Goal: Task Accomplishment & Management: Complete application form

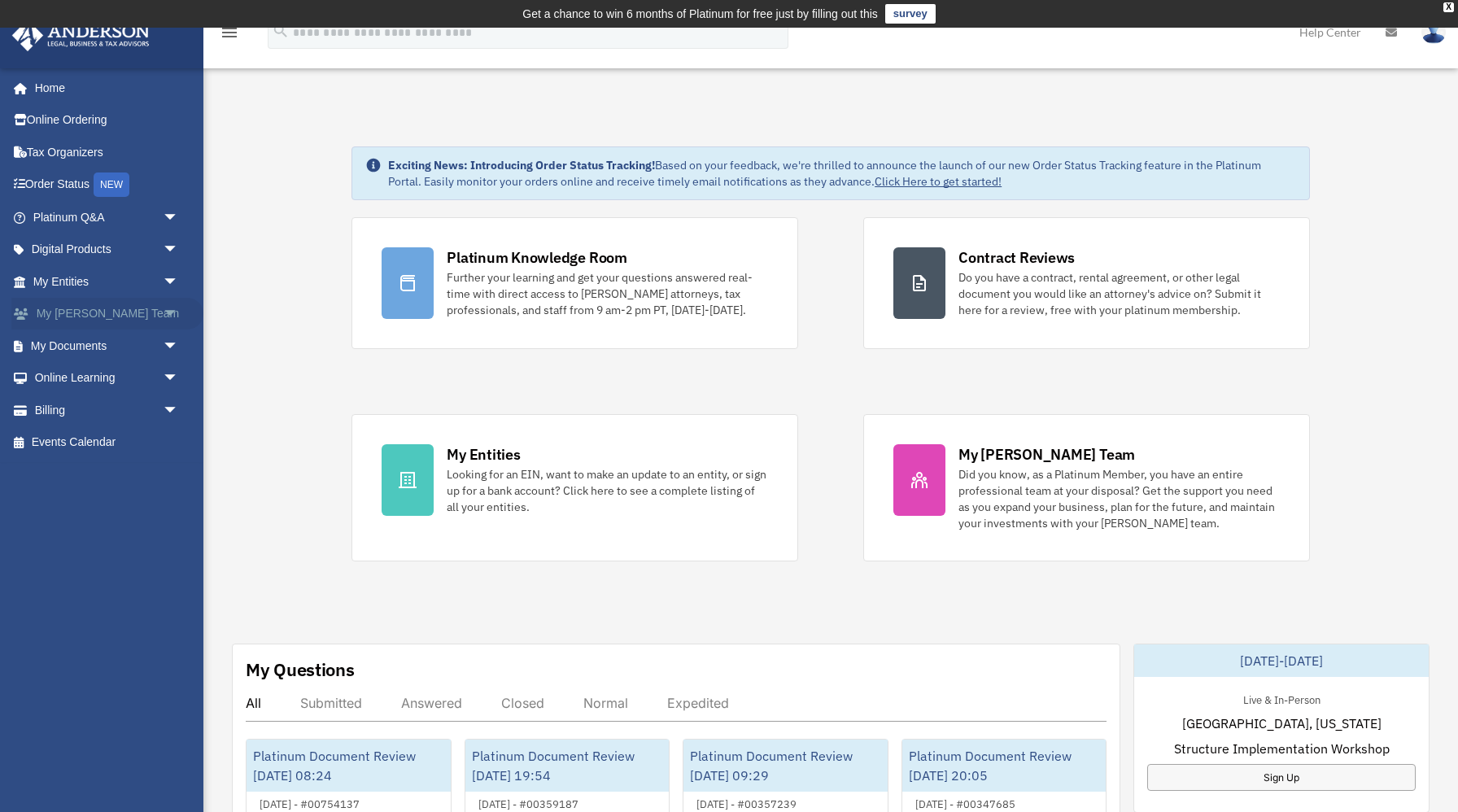
click at [146, 317] on link "My [PERSON_NAME] Team arrow_drop_down" at bounding box center [108, 313] width 192 height 32
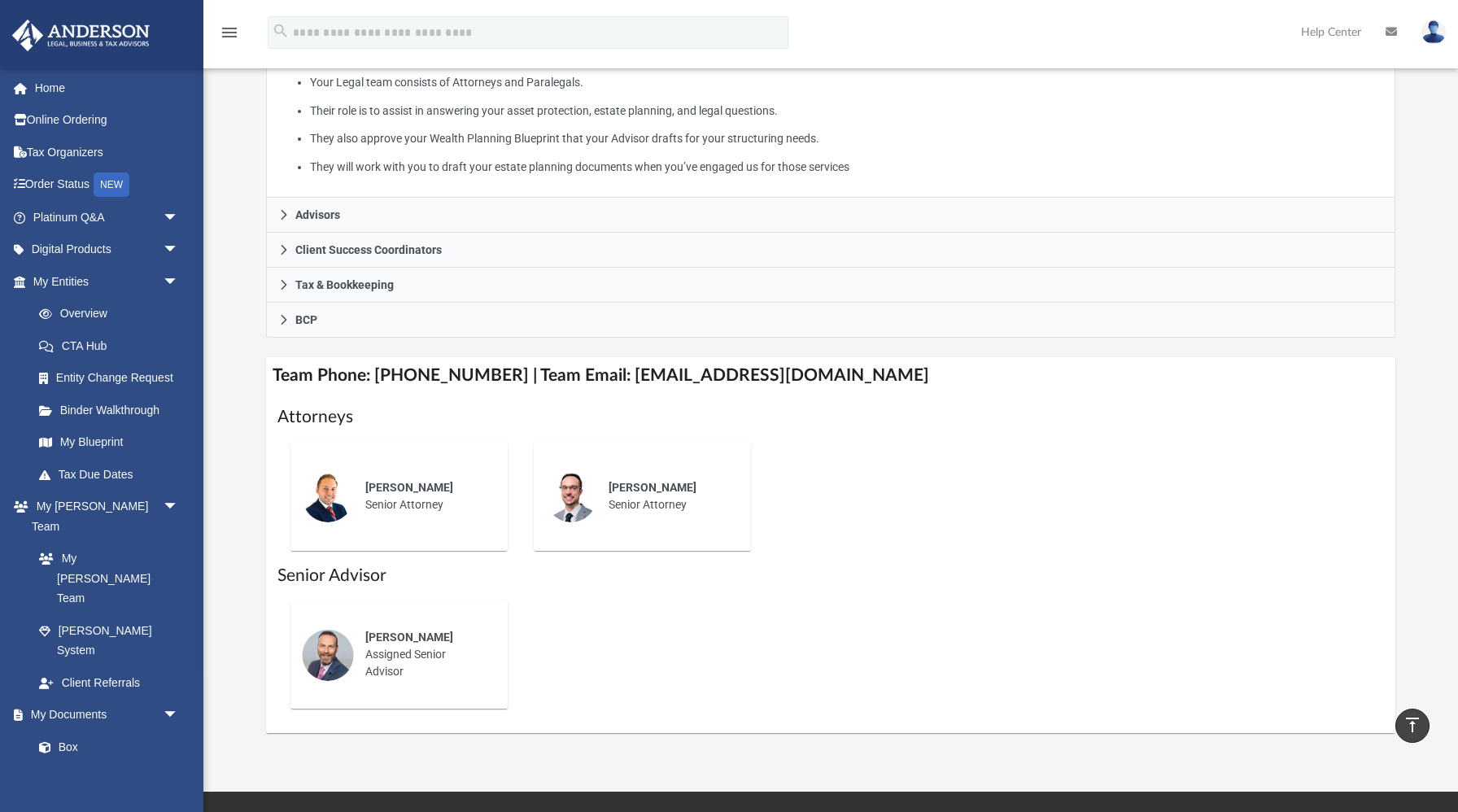
scroll to position [372, 0]
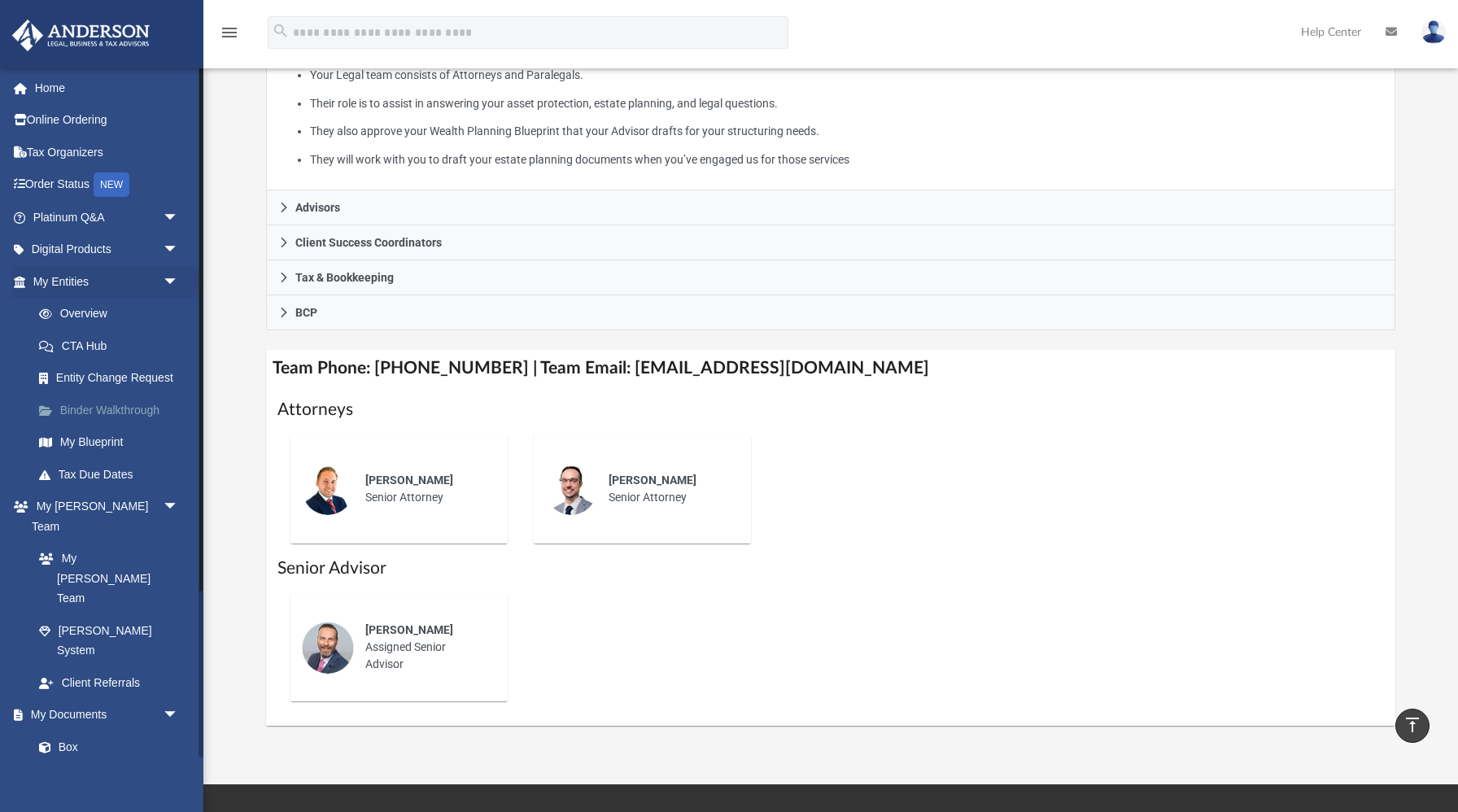
click at [134, 409] on link "Binder Walkthrough" at bounding box center [112, 410] width 181 height 32
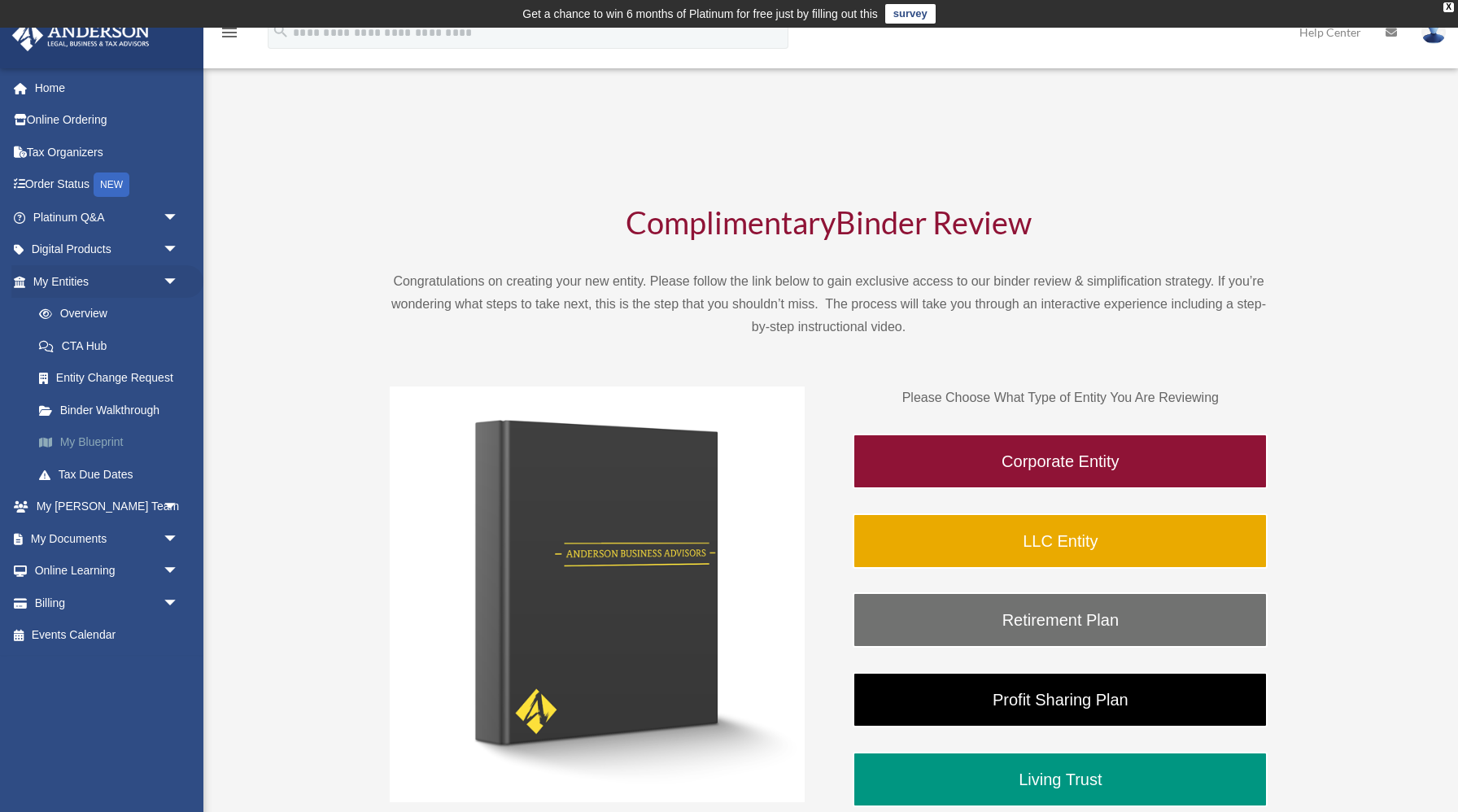
click at [102, 443] on link "My Blueprint" at bounding box center [112, 442] width 181 height 32
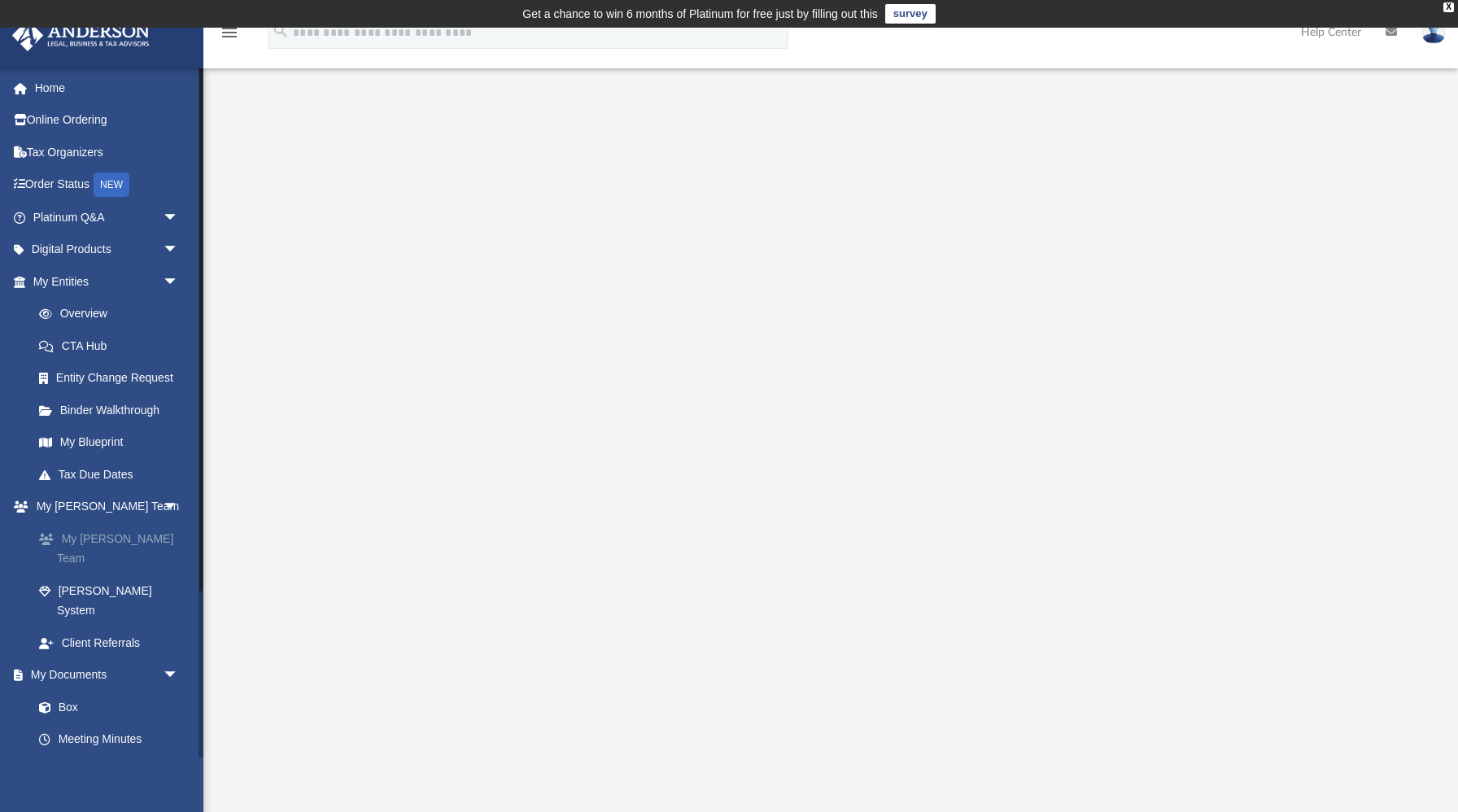
click at [116, 540] on link "My Anderson Team" at bounding box center [112, 548] width 181 height 52
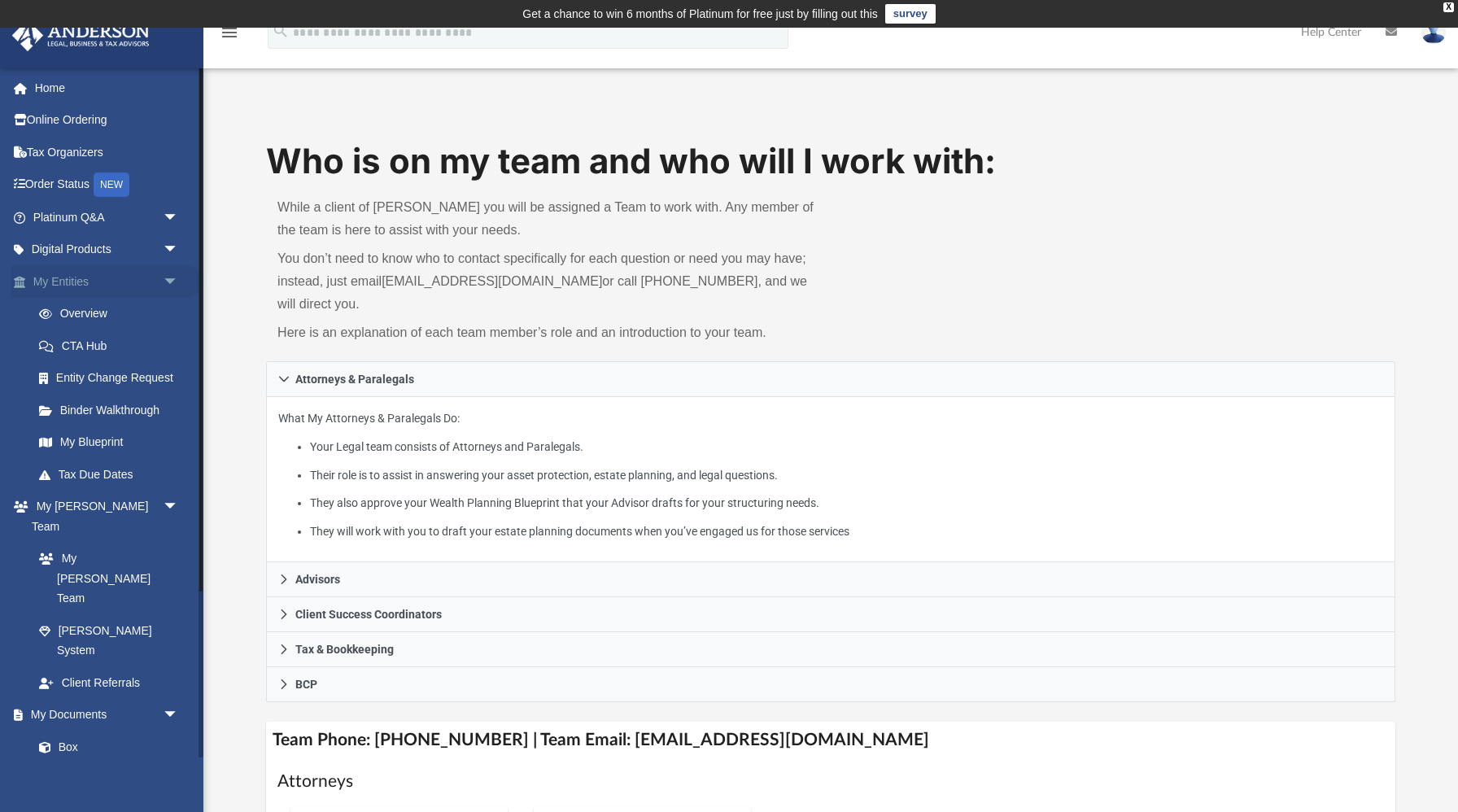
click at [172, 277] on span "arrow_drop_down" at bounding box center [179, 281] width 32 height 33
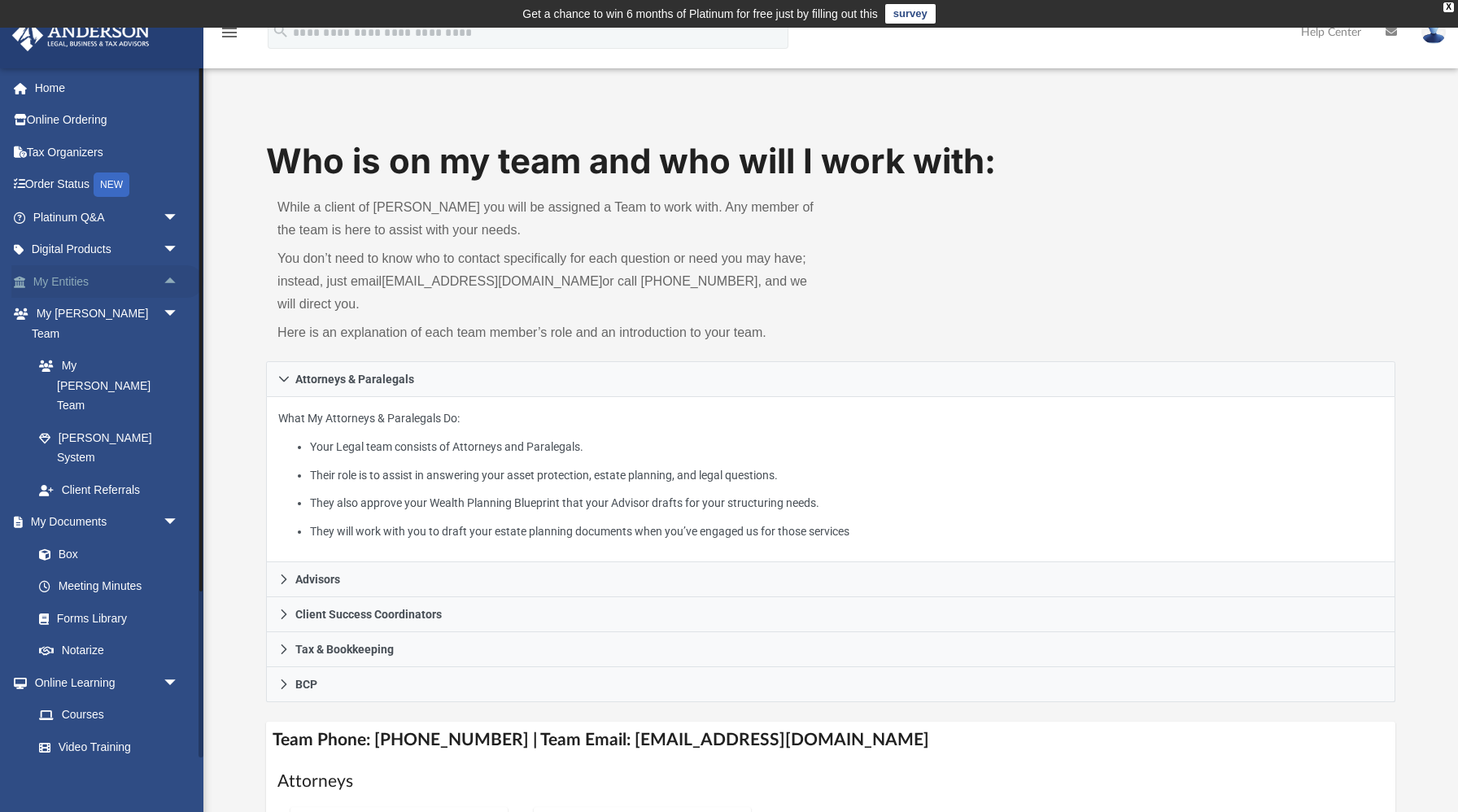
click at [172, 277] on span "arrow_drop_up" at bounding box center [179, 281] width 32 height 33
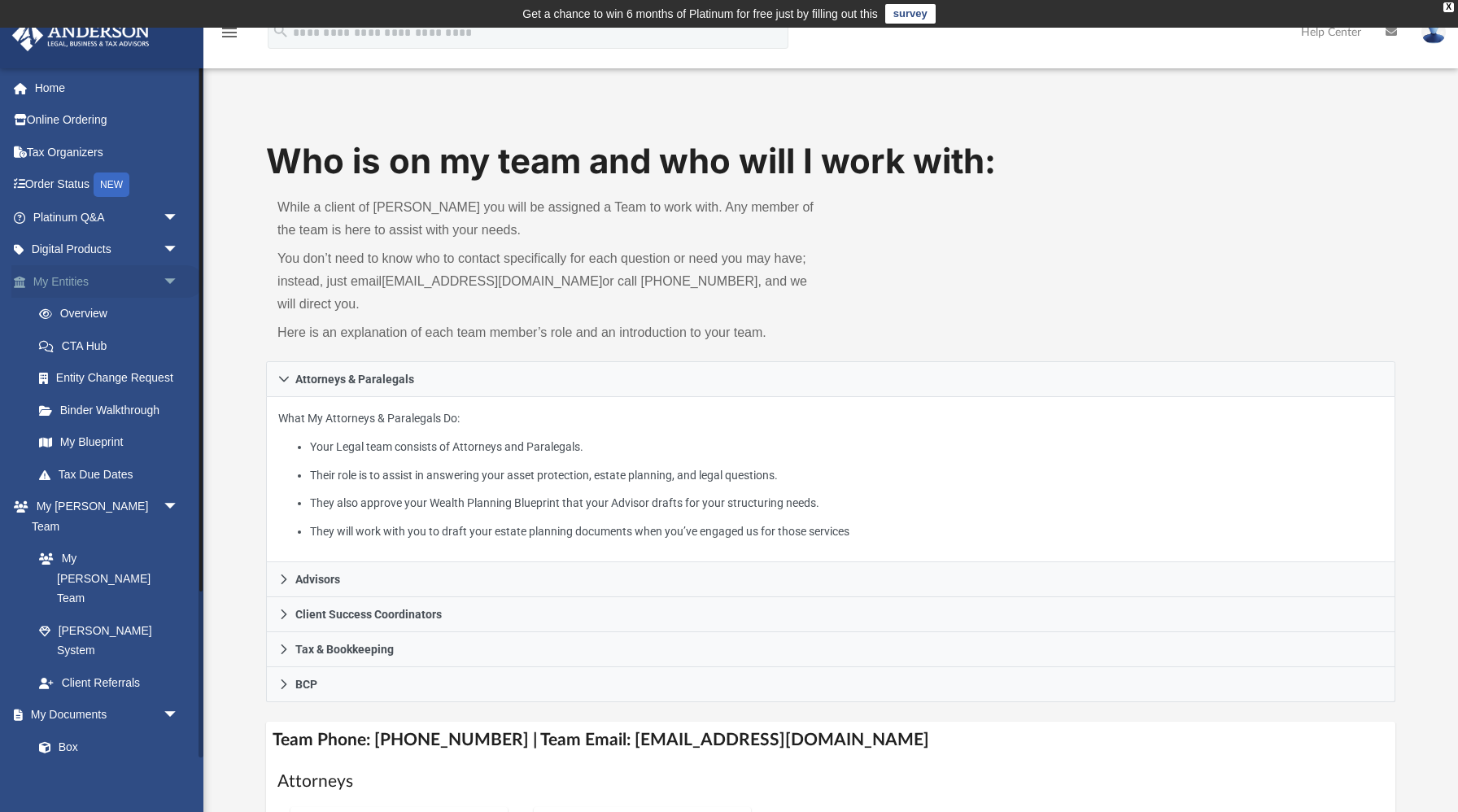
click at [169, 276] on span "arrow_drop_down" at bounding box center [179, 281] width 32 height 33
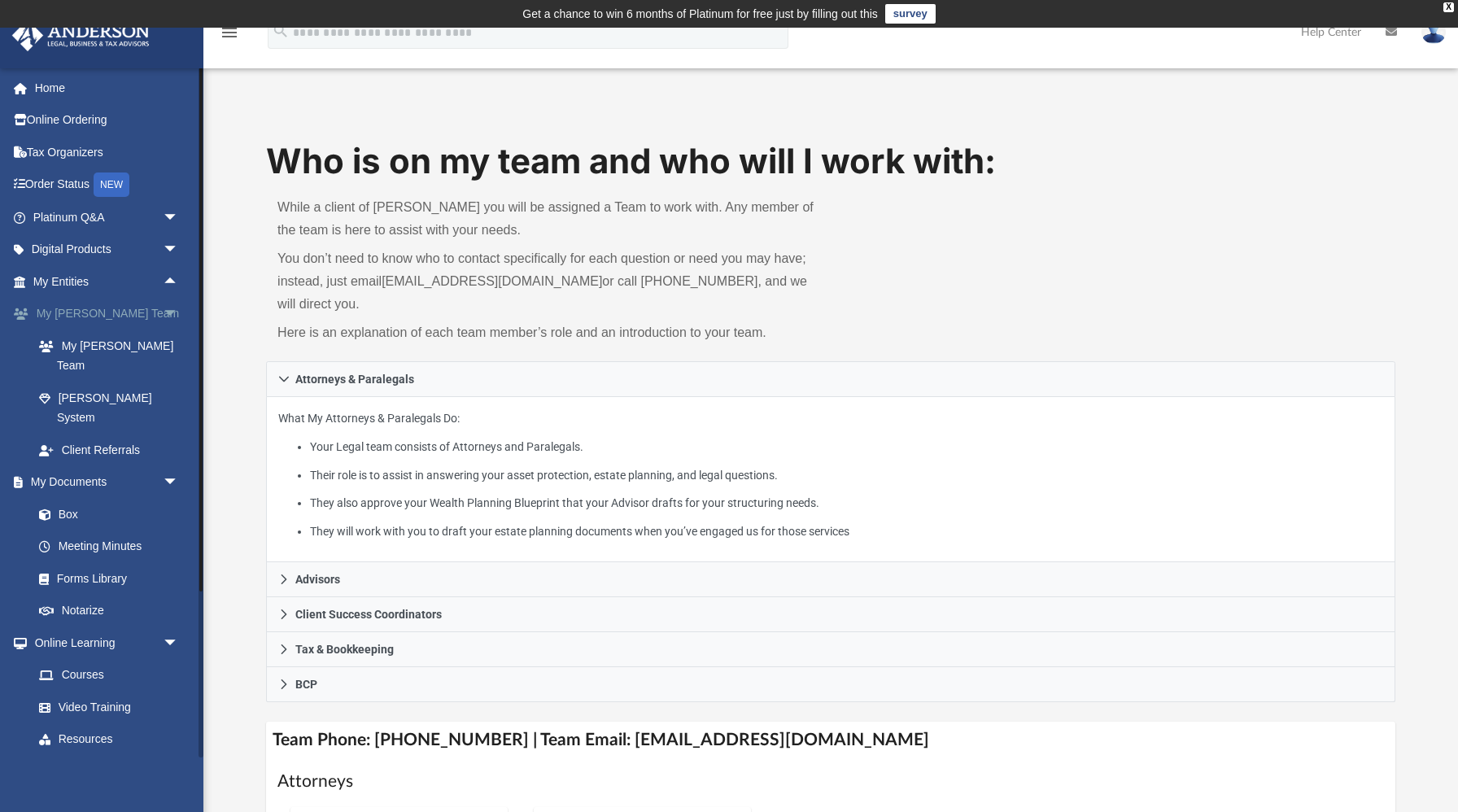
click at [168, 313] on span "arrow_drop_down" at bounding box center [179, 313] width 32 height 33
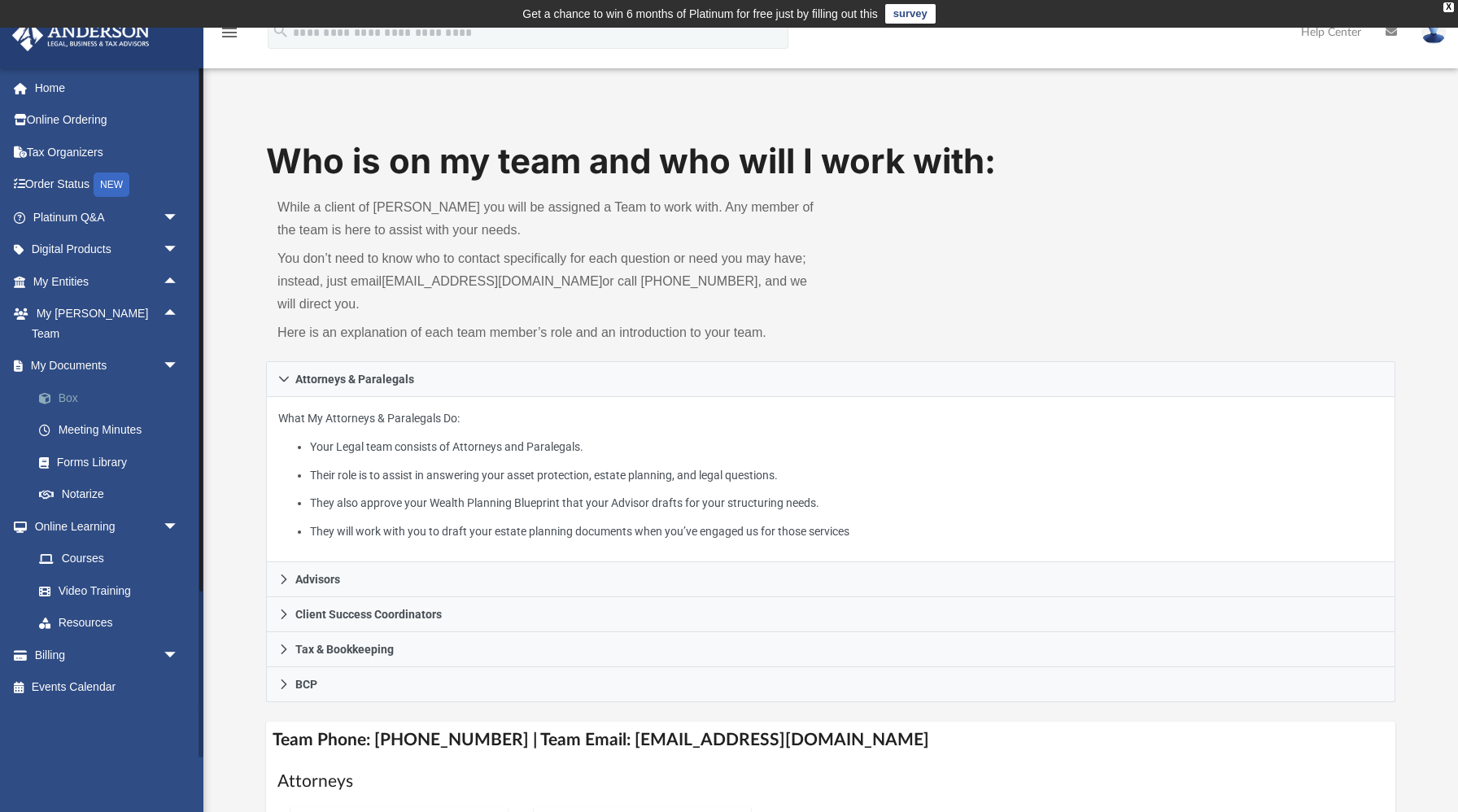
click at [124, 382] on link "Box" at bounding box center [112, 398] width 181 height 32
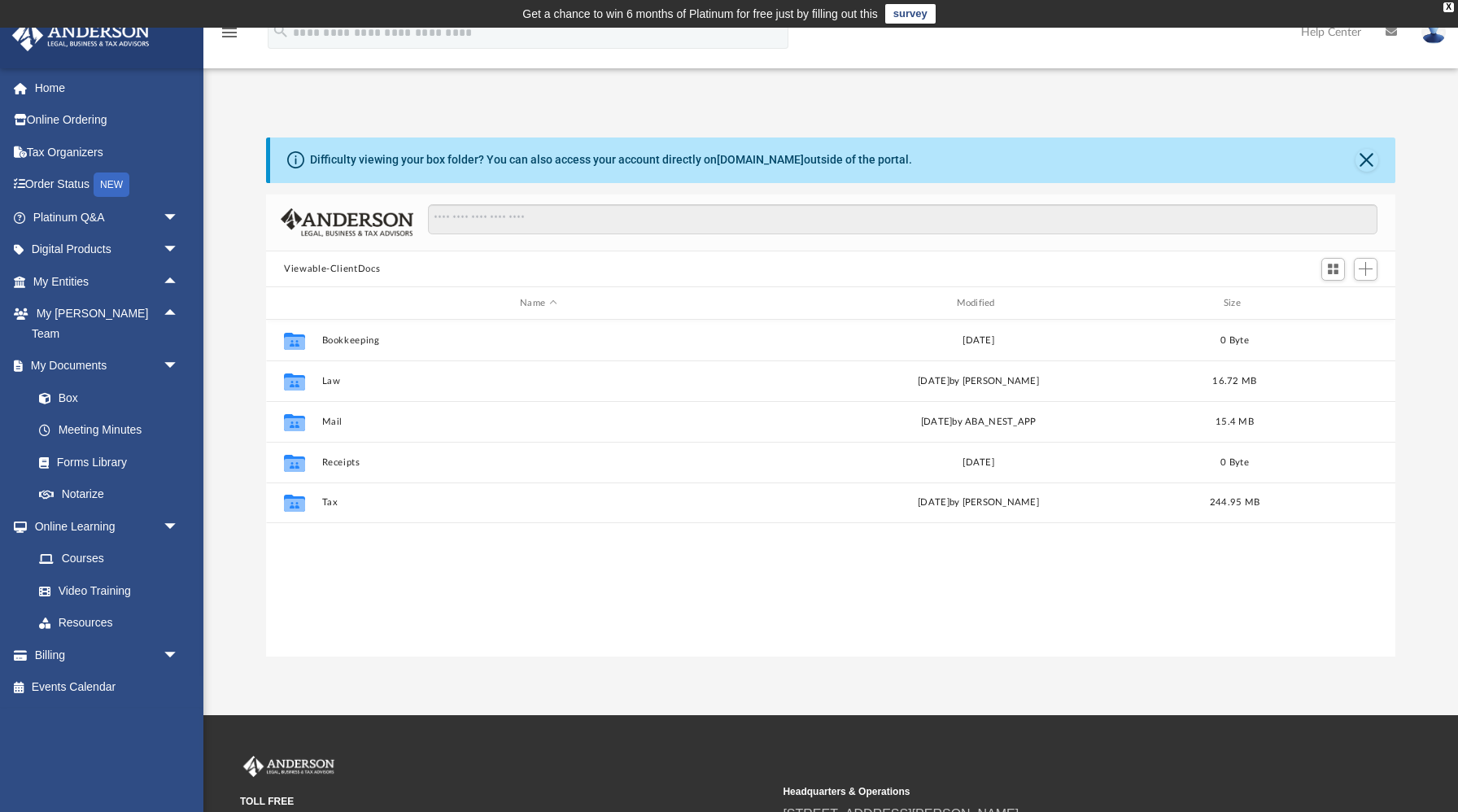
scroll to position [369, 1128]
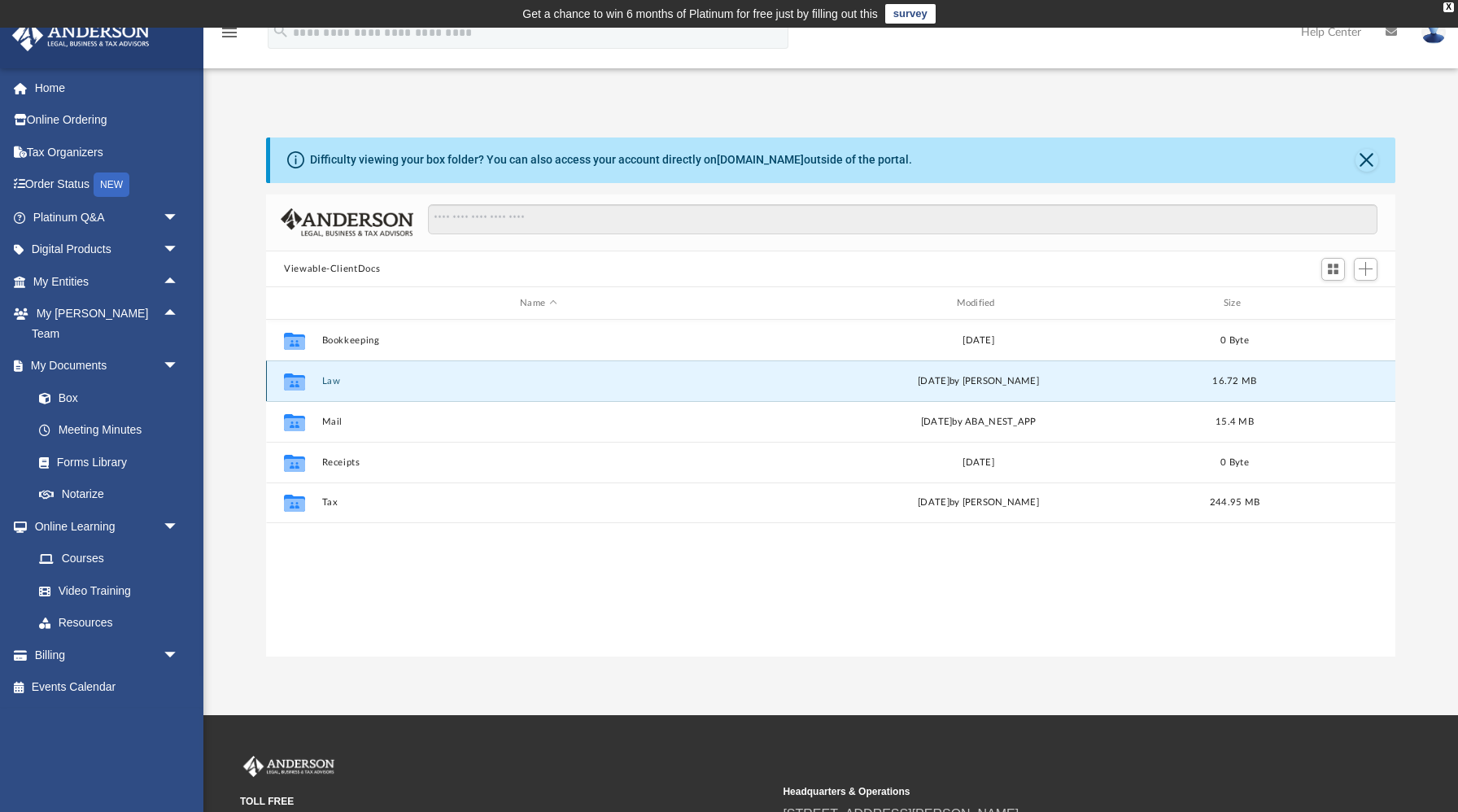
click at [324, 384] on button "Law" at bounding box center [539, 381] width 433 height 11
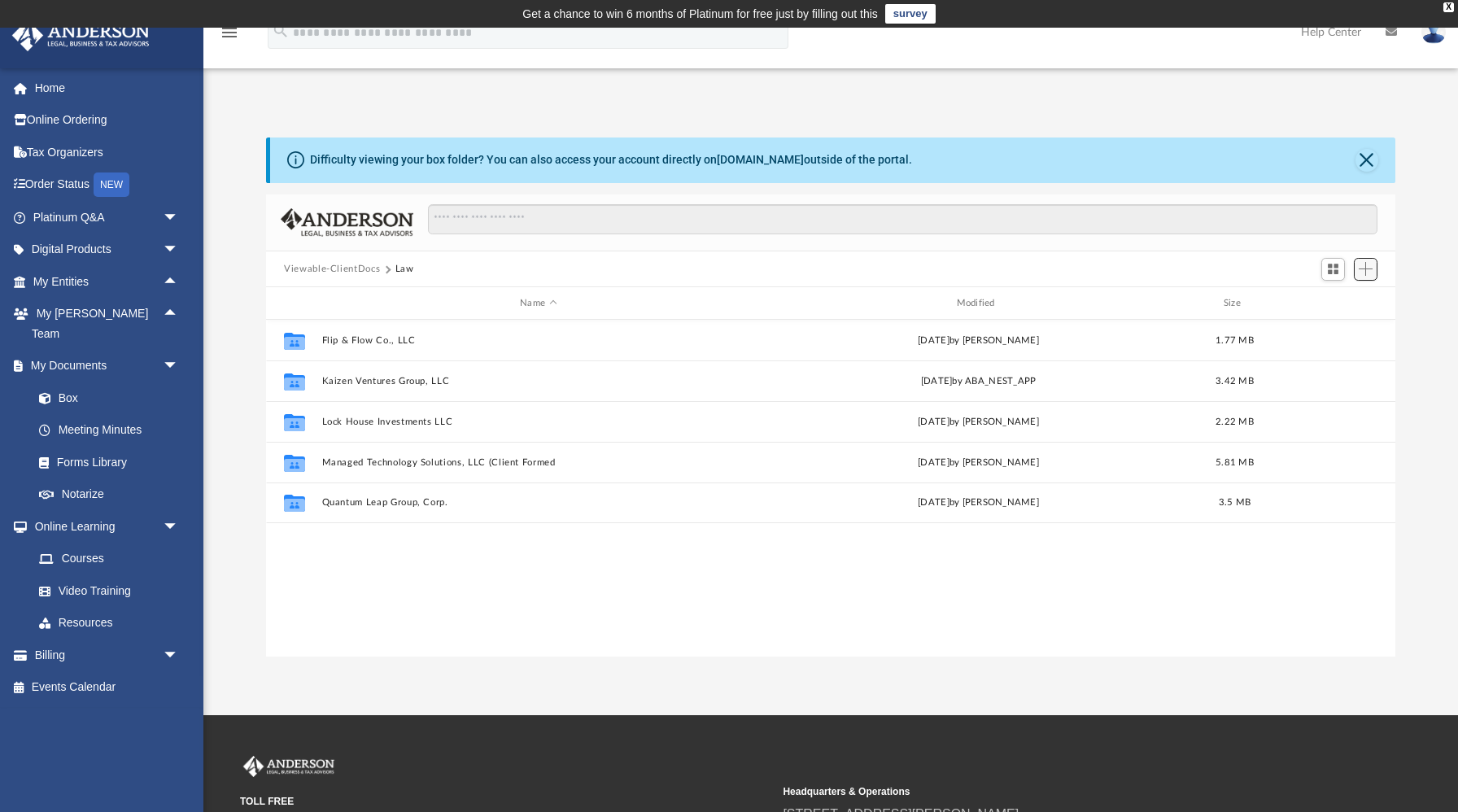
click at [1367, 273] on span "Add" at bounding box center [1365, 269] width 13 height 13
click at [1333, 299] on li "Upload" at bounding box center [1342, 301] width 52 height 17
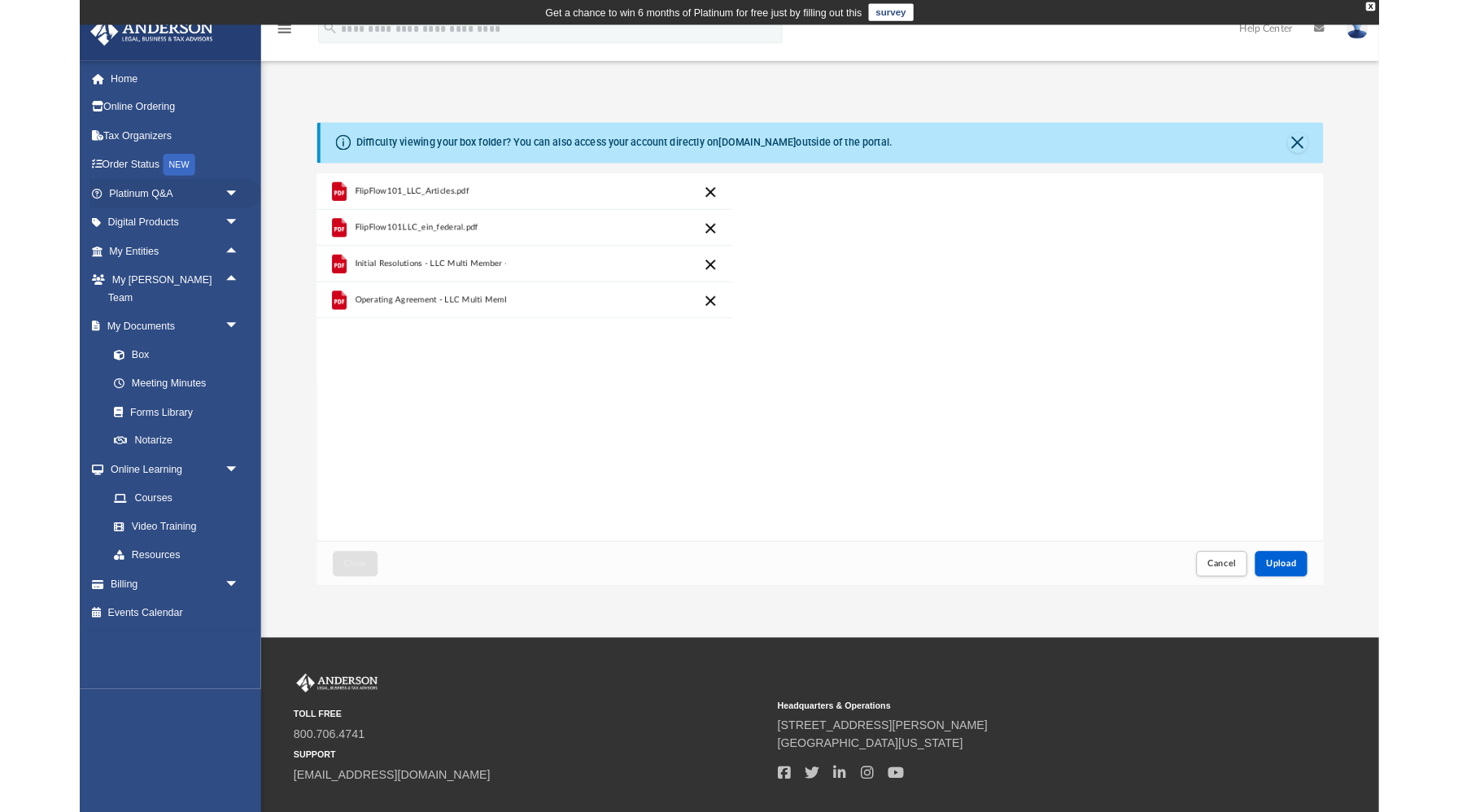
scroll to position [412, 1128]
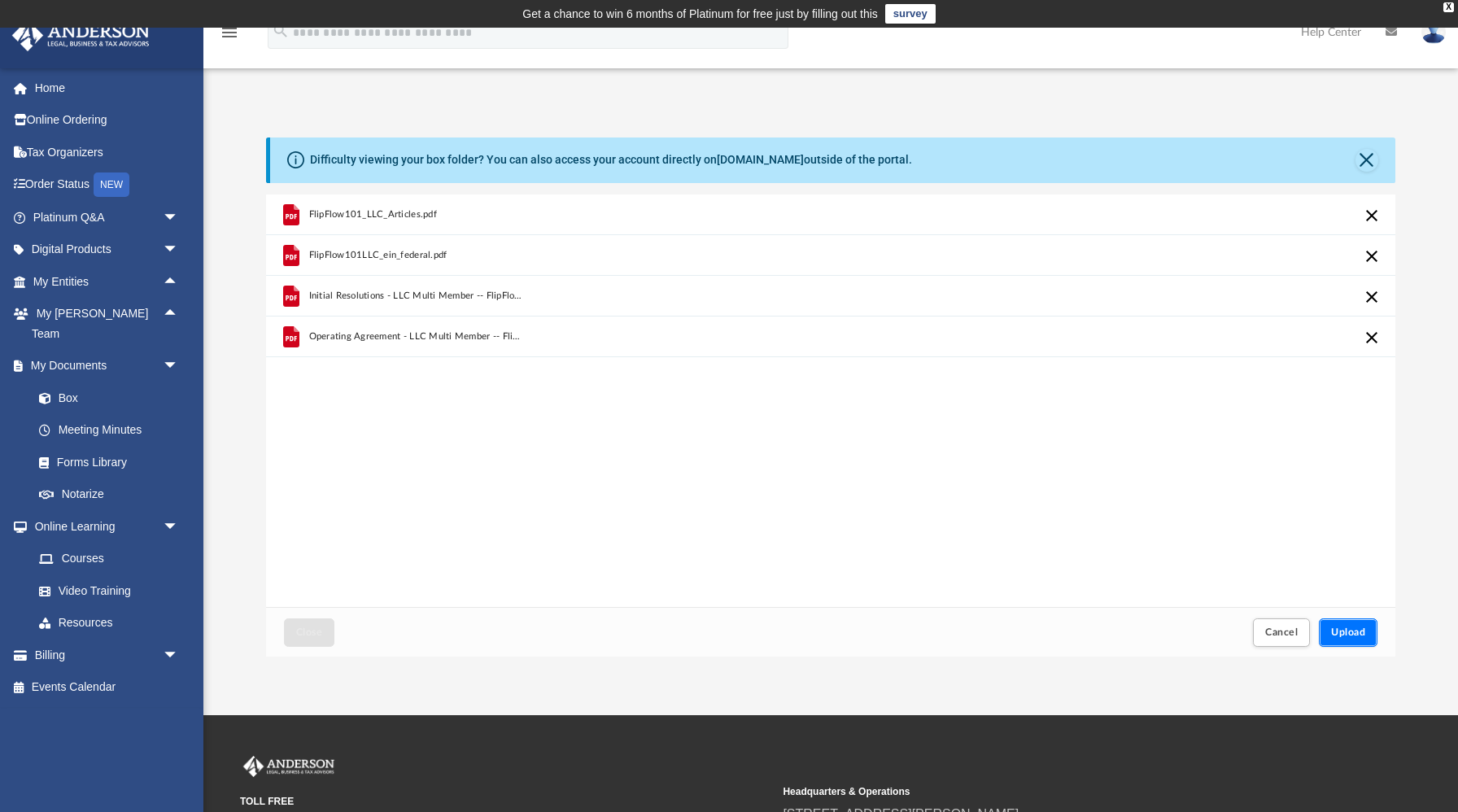
click at [1359, 633] on span "Upload" at bounding box center [1348, 631] width 34 height 10
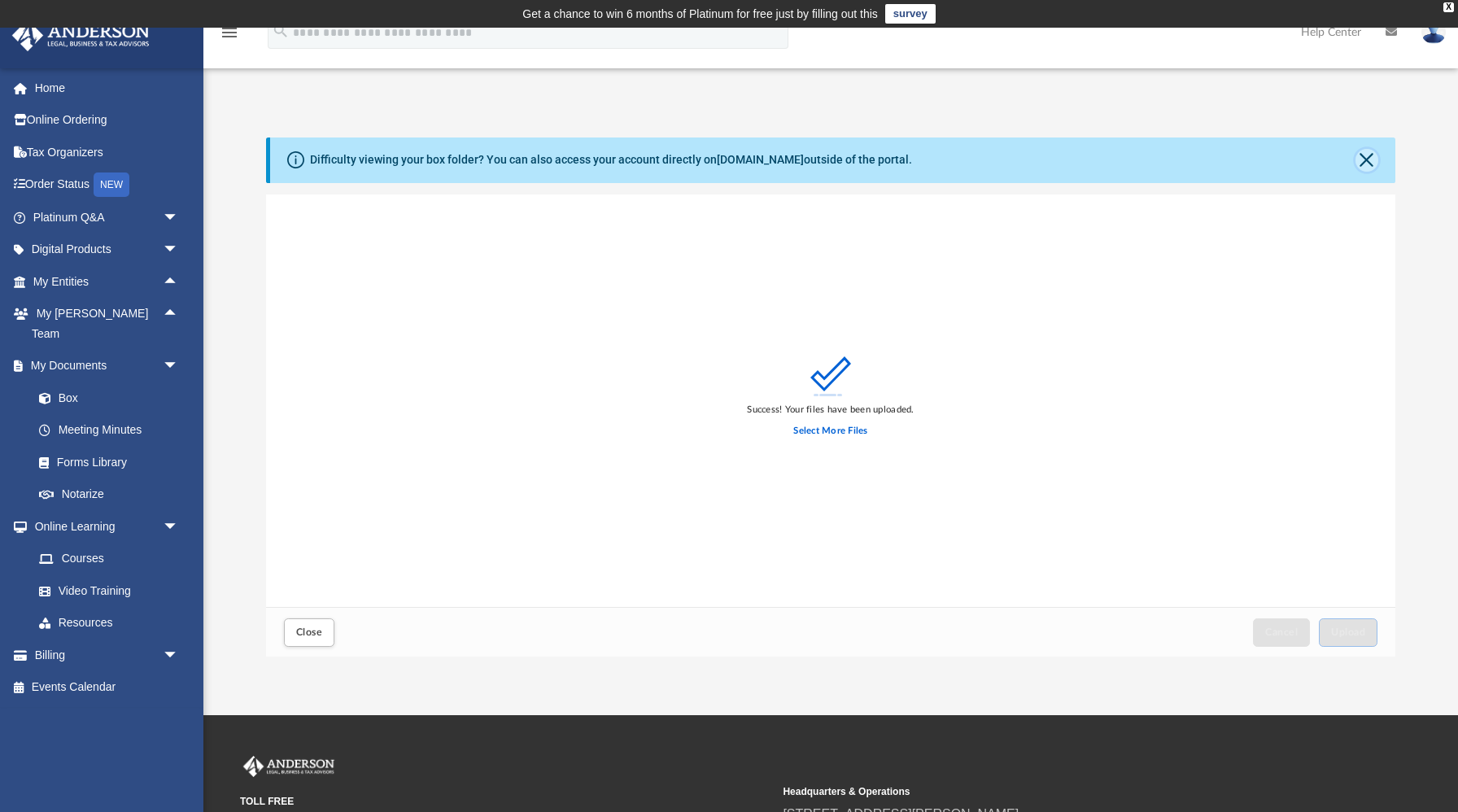
click at [1366, 155] on button "Close" at bounding box center [1366, 160] width 22 height 22
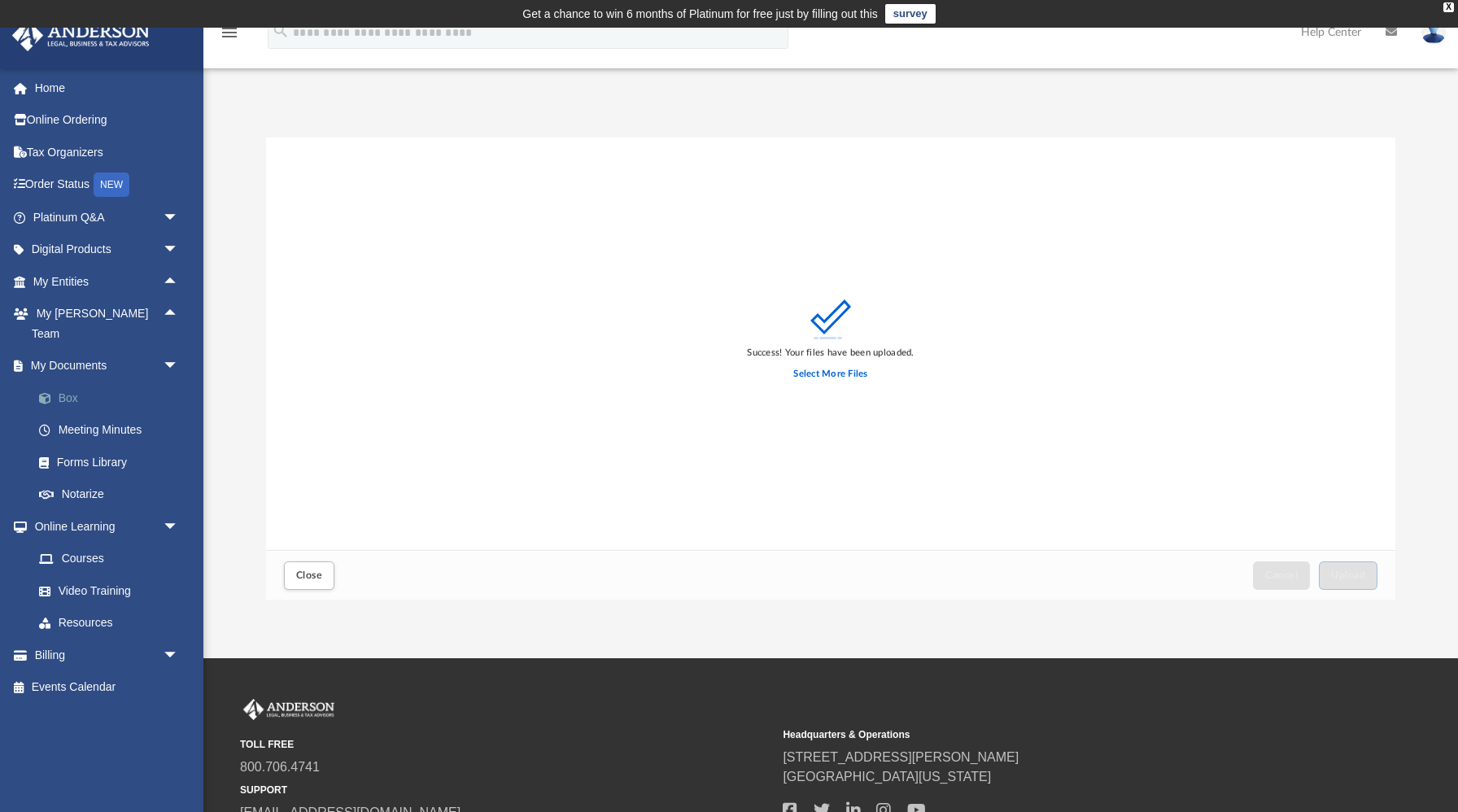
click at [73, 382] on link "Box" at bounding box center [112, 398] width 181 height 32
click at [327, 584] on button "Close" at bounding box center [309, 576] width 50 height 29
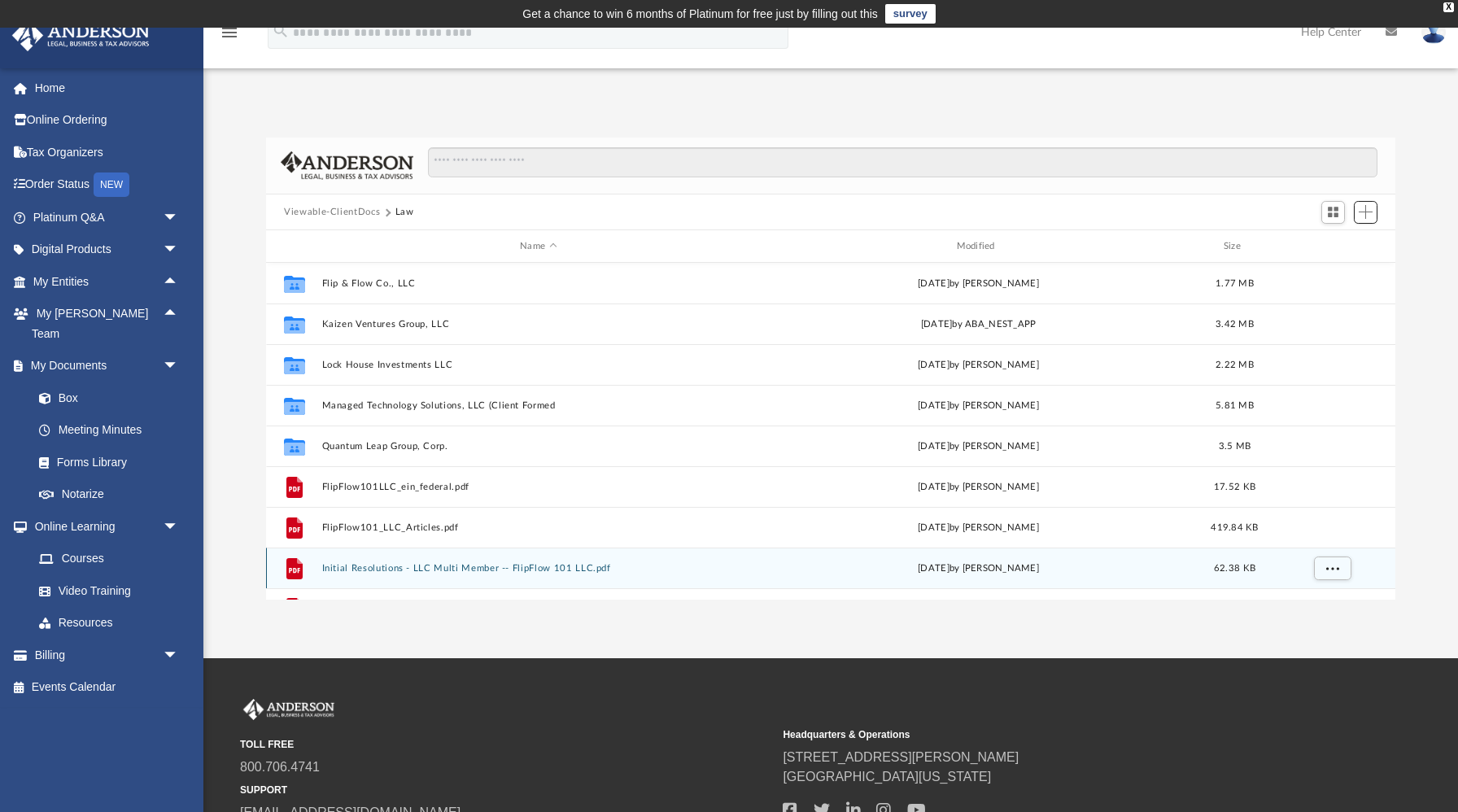
scroll to position [29, 0]
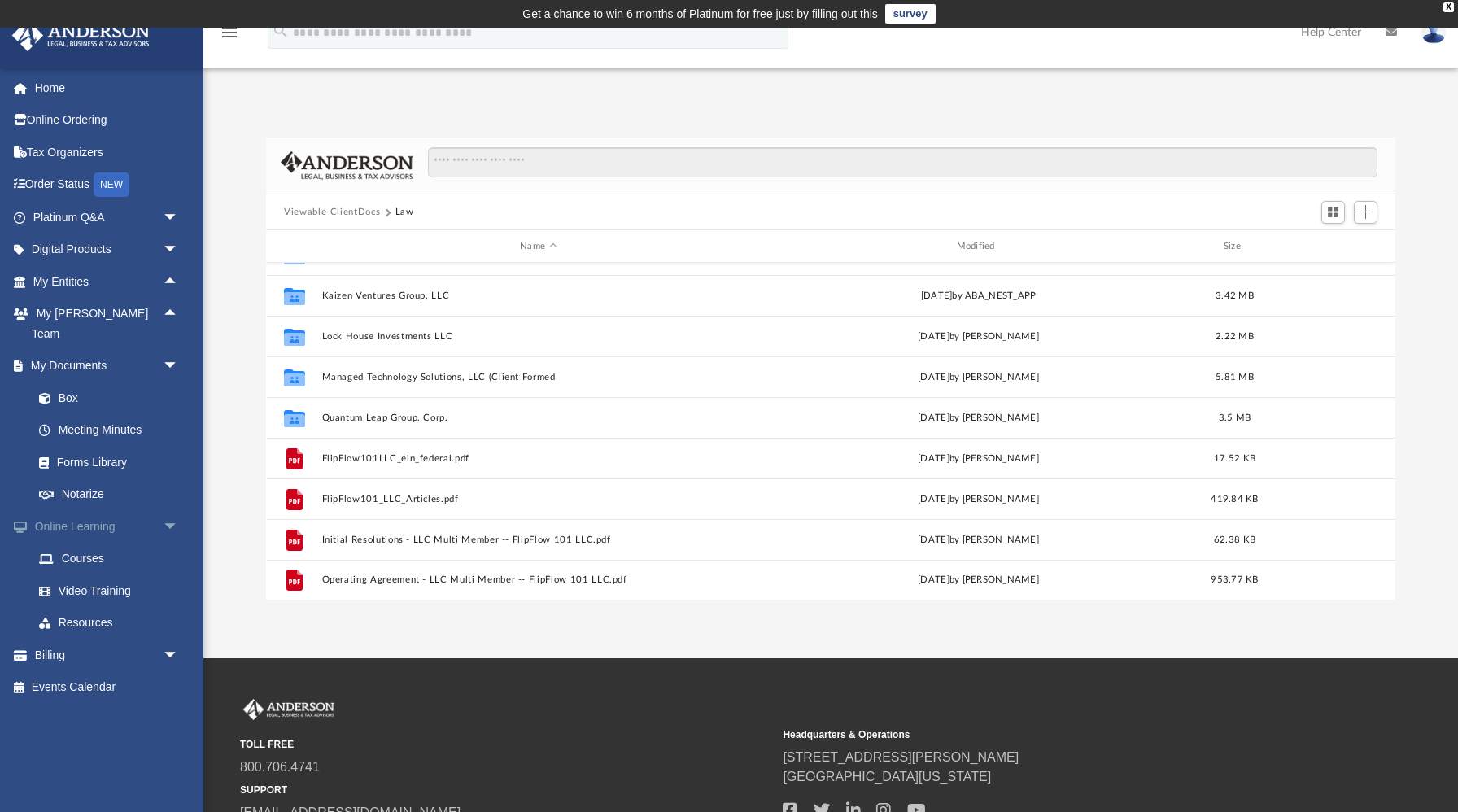
click at [176, 510] on span "arrow_drop_down" at bounding box center [179, 526] width 32 height 33
click at [165, 543] on span "arrow_drop_down" at bounding box center [179, 559] width 32 height 33
click at [127, 574] on link "$ Open Invoices" at bounding box center [112, 590] width 181 height 33
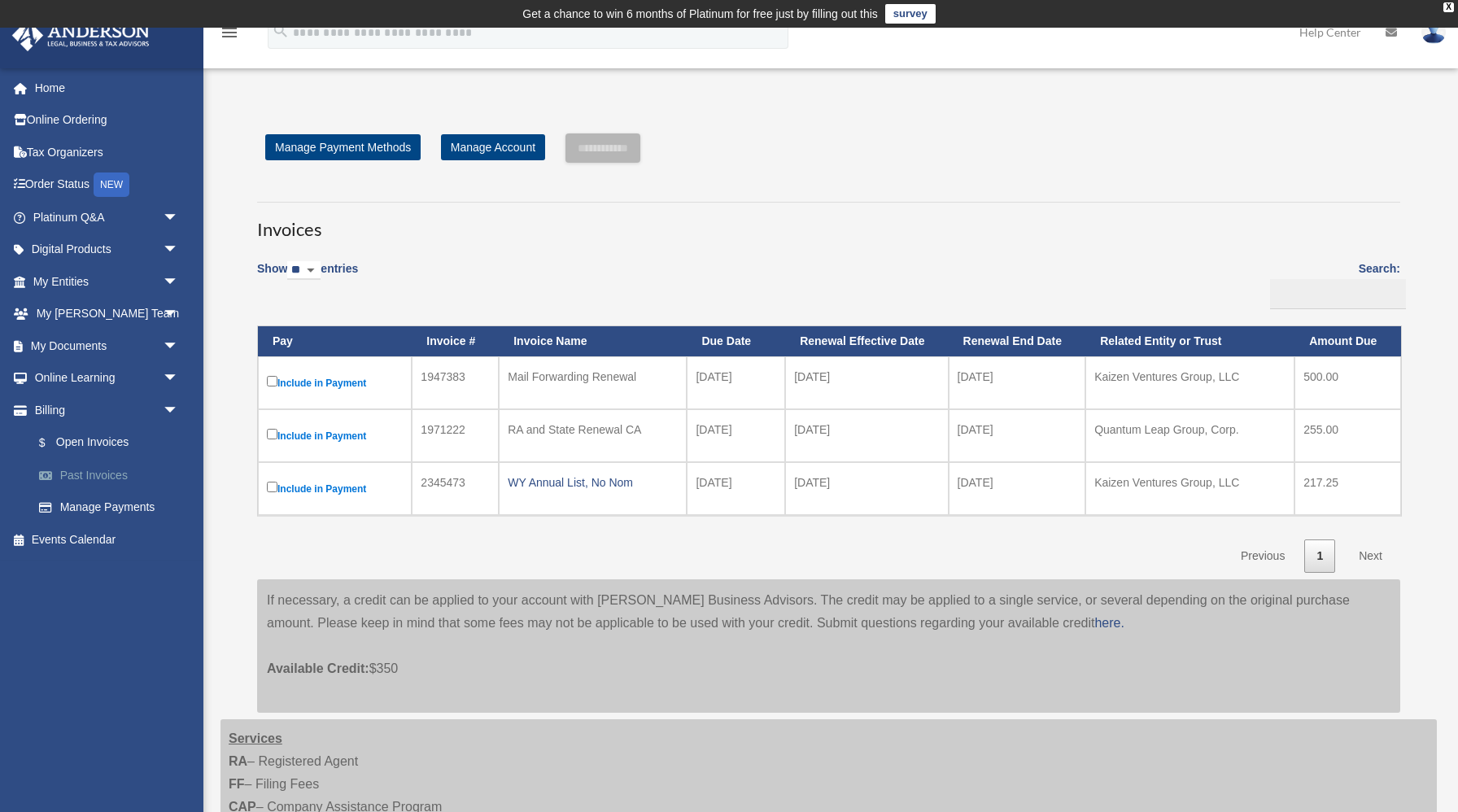
click at [114, 474] on link "Past Invoices" at bounding box center [112, 475] width 181 height 32
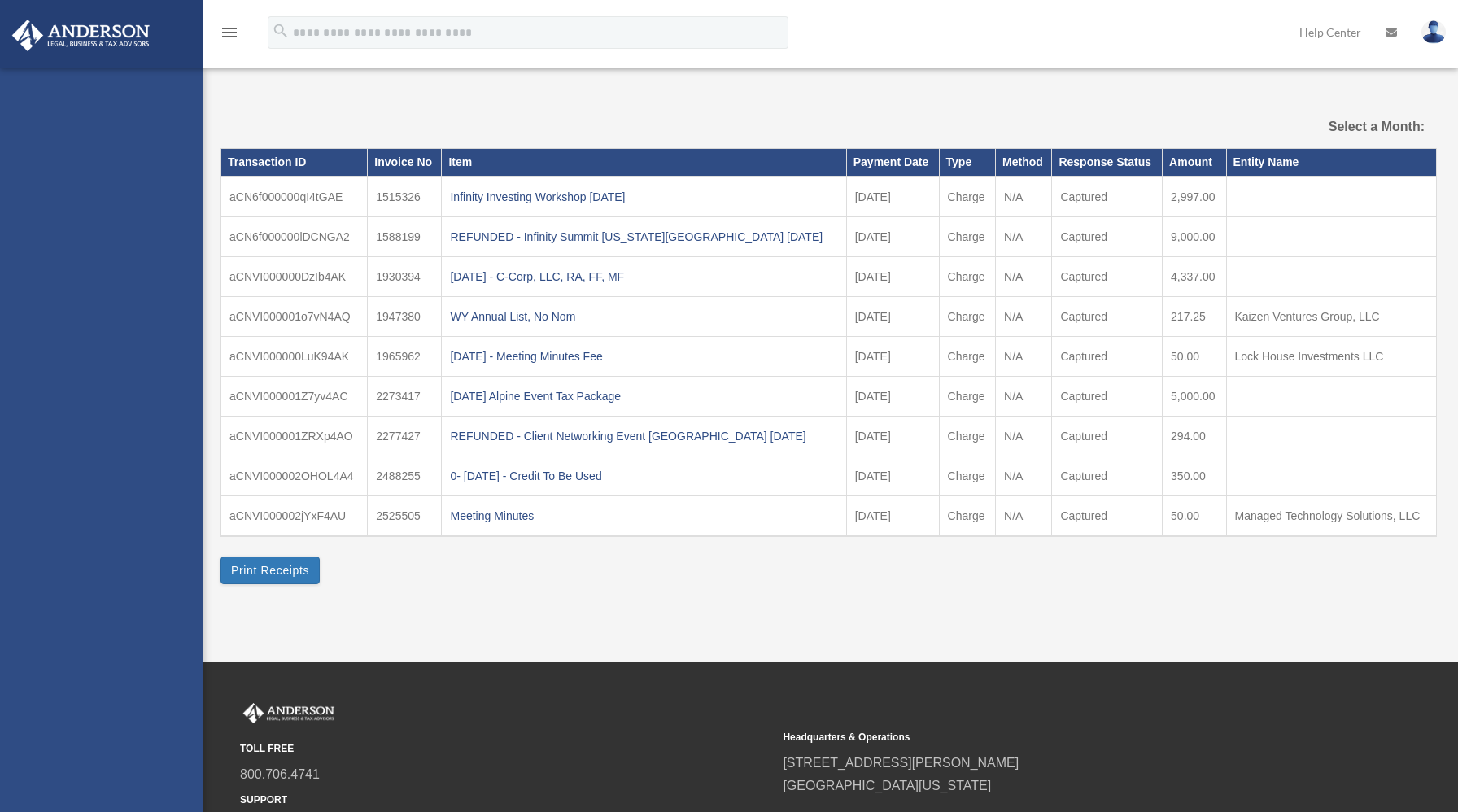
select select
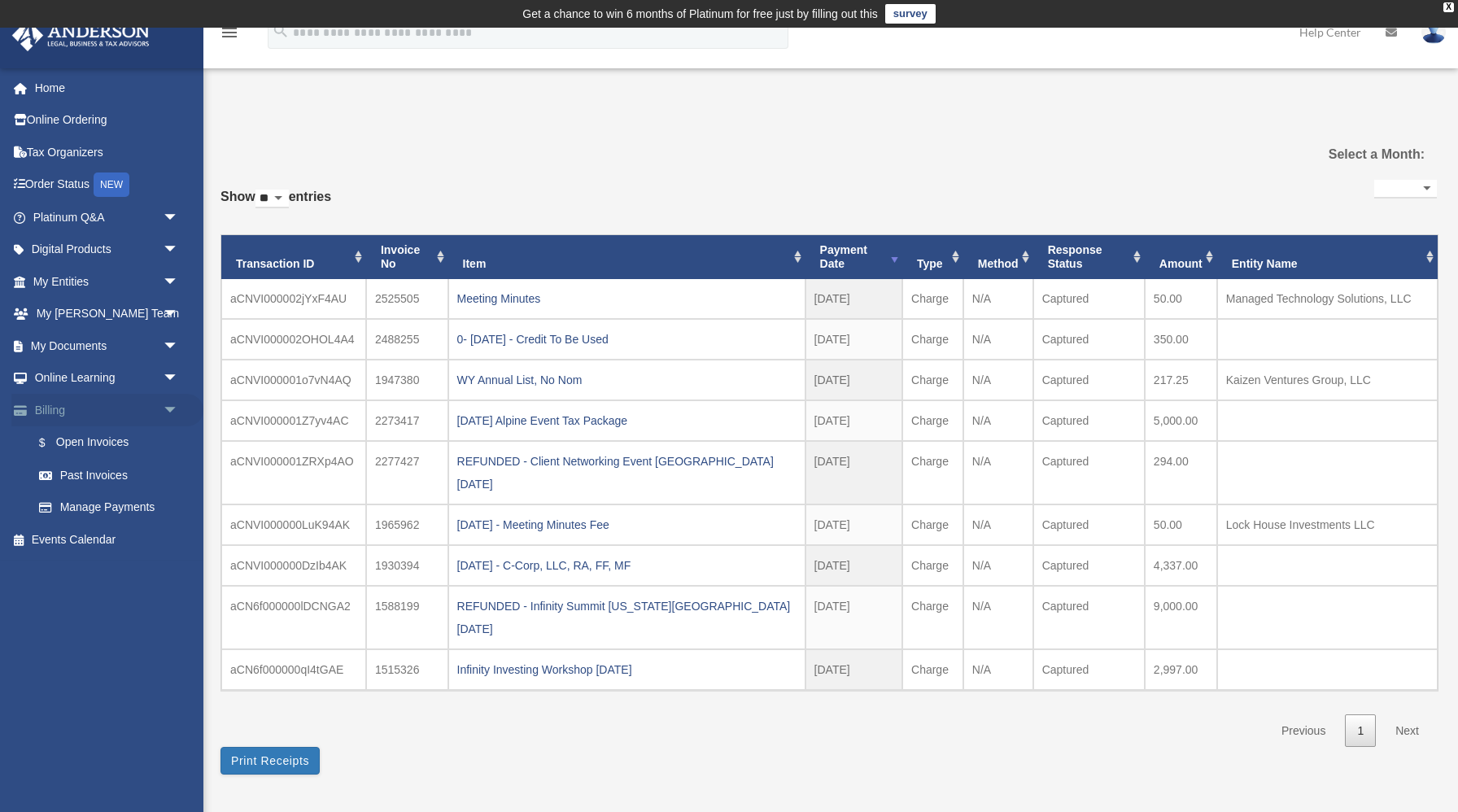
click at [168, 411] on span "arrow_drop_down" at bounding box center [179, 410] width 32 height 33
click at [168, 410] on span "arrow_drop_up" at bounding box center [179, 410] width 32 height 33
click at [167, 409] on span "arrow_drop_down" at bounding box center [179, 410] width 32 height 33
click at [168, 286] on span "arrow_drop_down" at bounding box center [179, 281] width 32 height 33
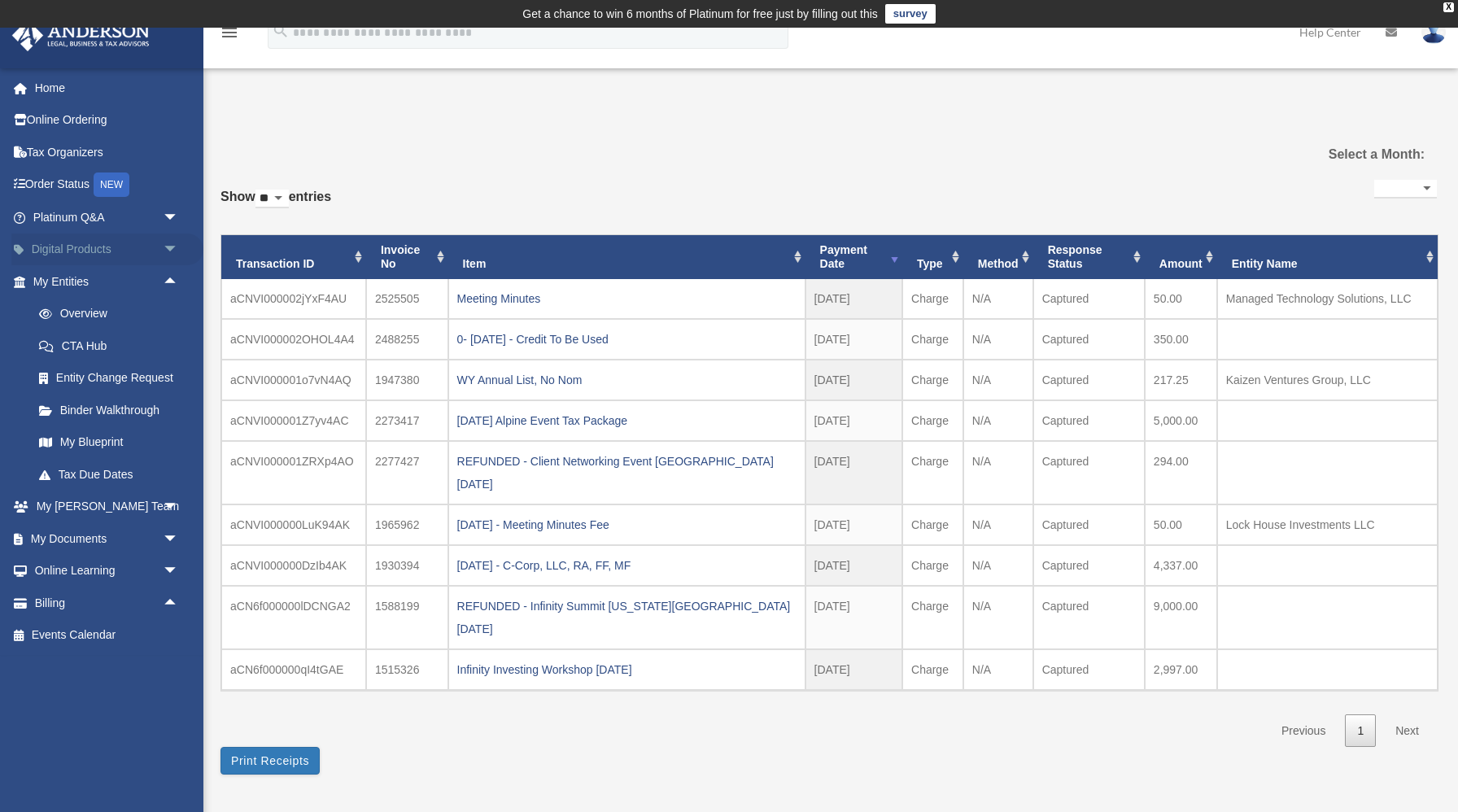
click at [172, 250] on span "arrow_drop_down" at bounding box center [179, 250] width 32 height 33
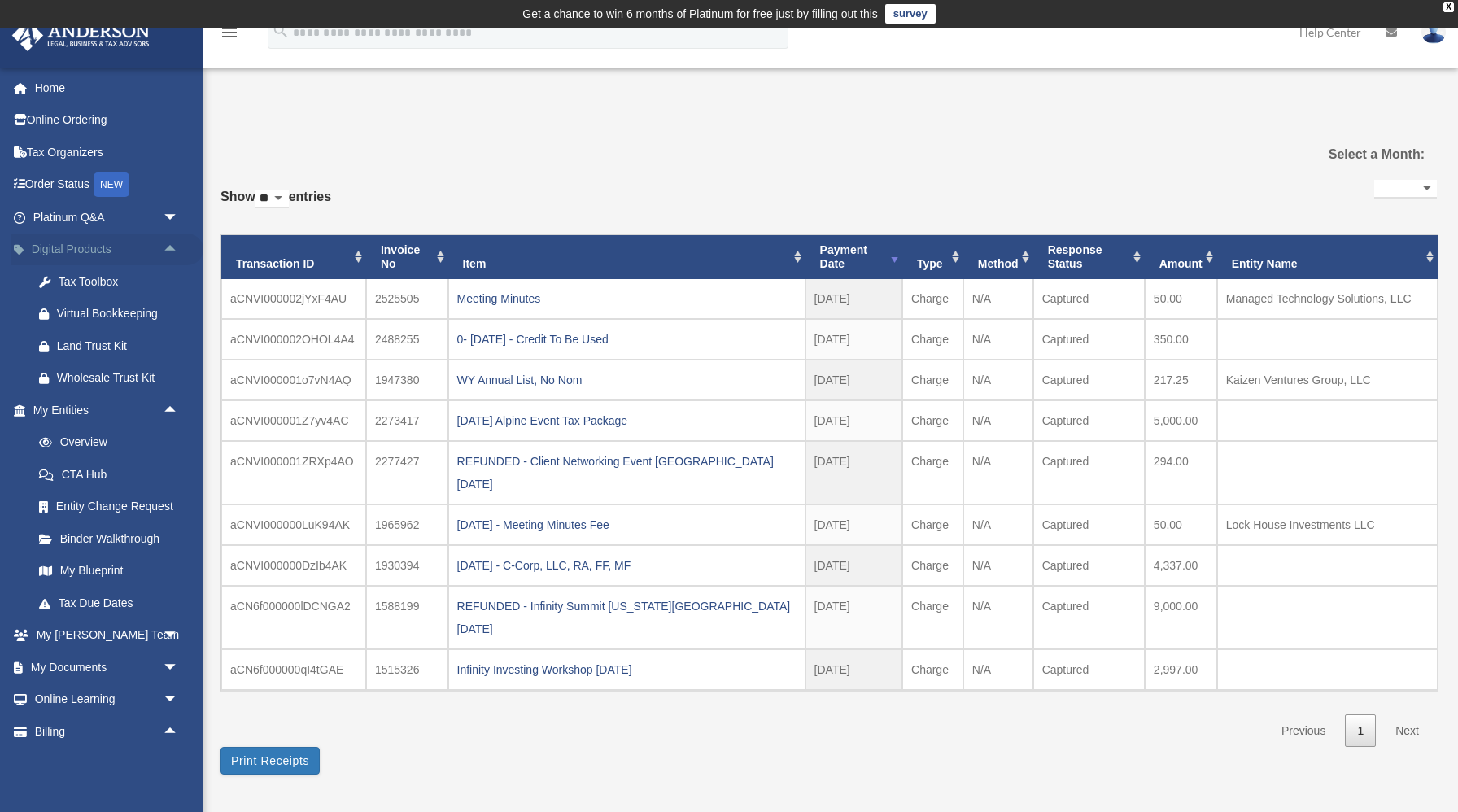
click at [172, 250] on span "arrow_drop_up" at bounding box center [179, 250] width 32 height 33
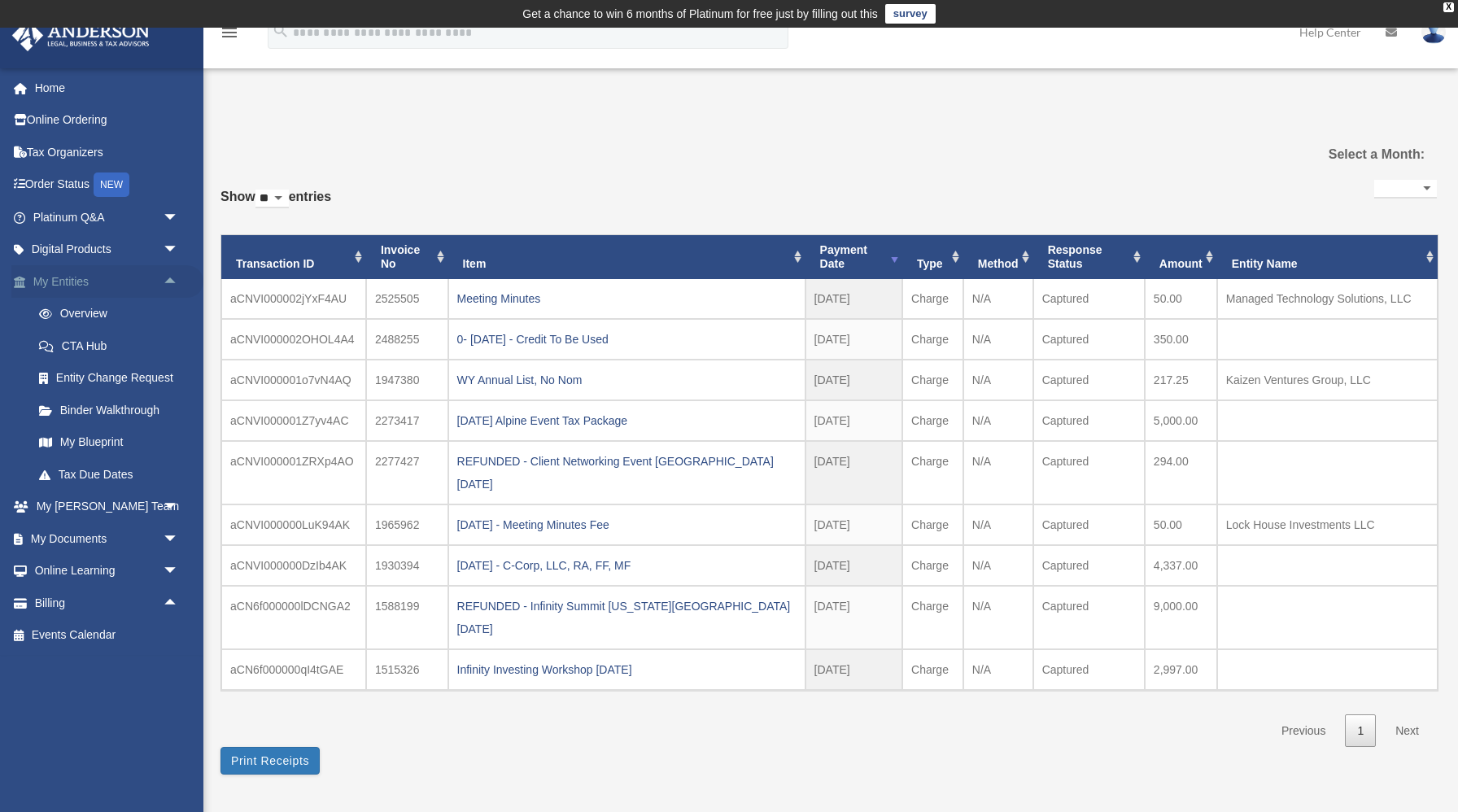
click at [169, 286] on span "arrow_drop_up" at bounding box center [179, 281] width 32 height 33
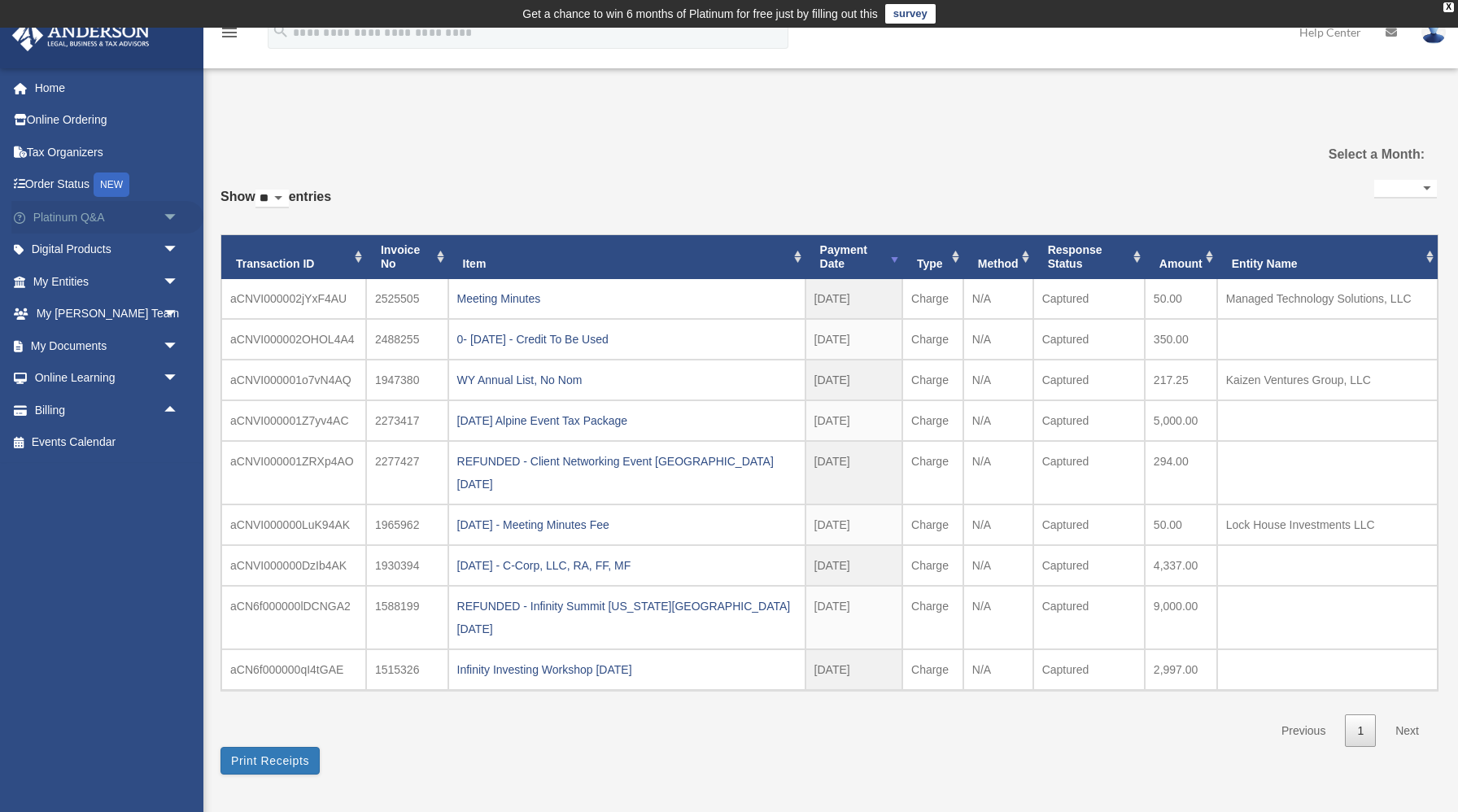
click at [175, 221] on span "arrow_drop_down" at bounding box center [179, 217] width 32 height 33
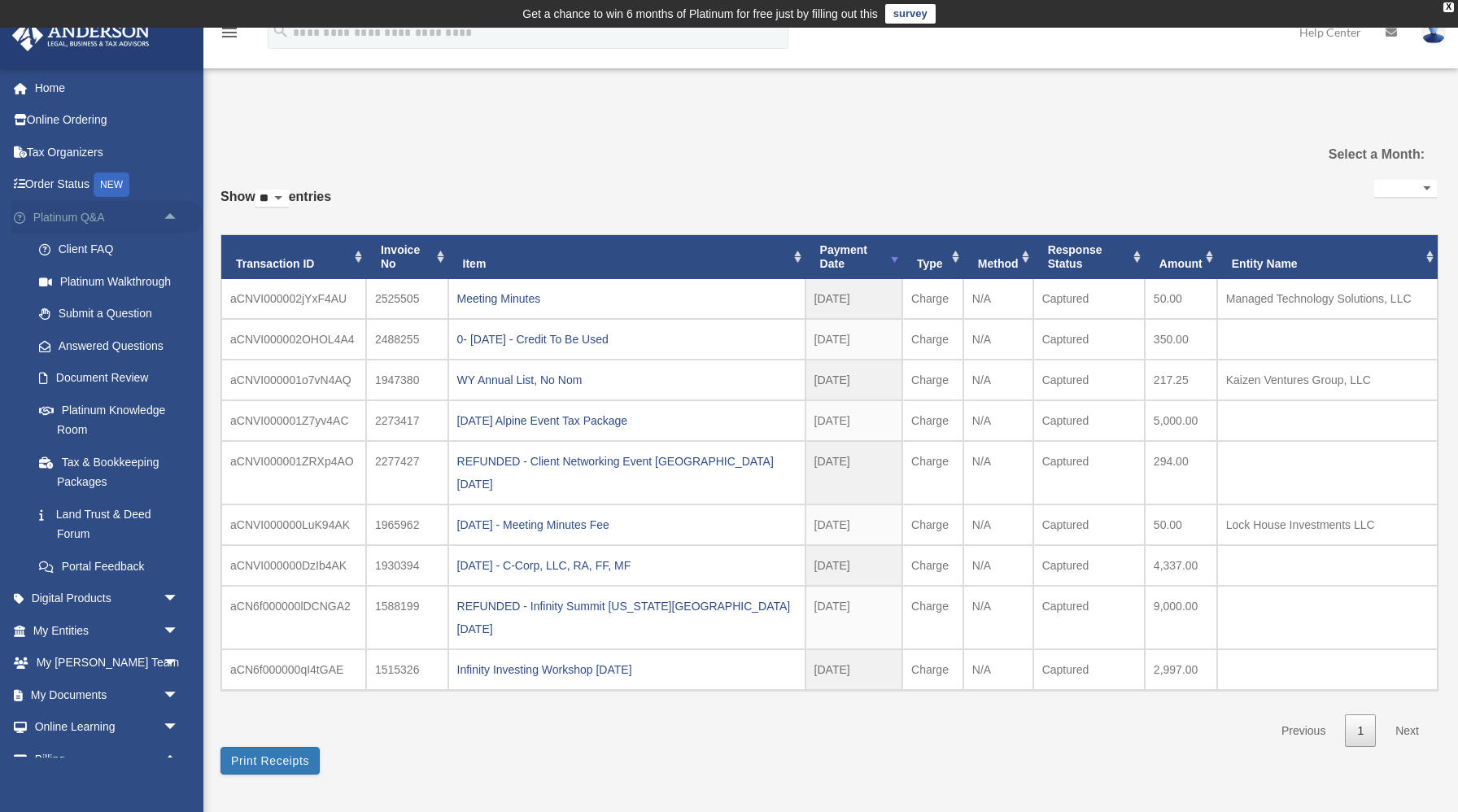
click at [175, 215] on span "arrow_drop_up" at bounding box center [179, 217] width 32 height 33
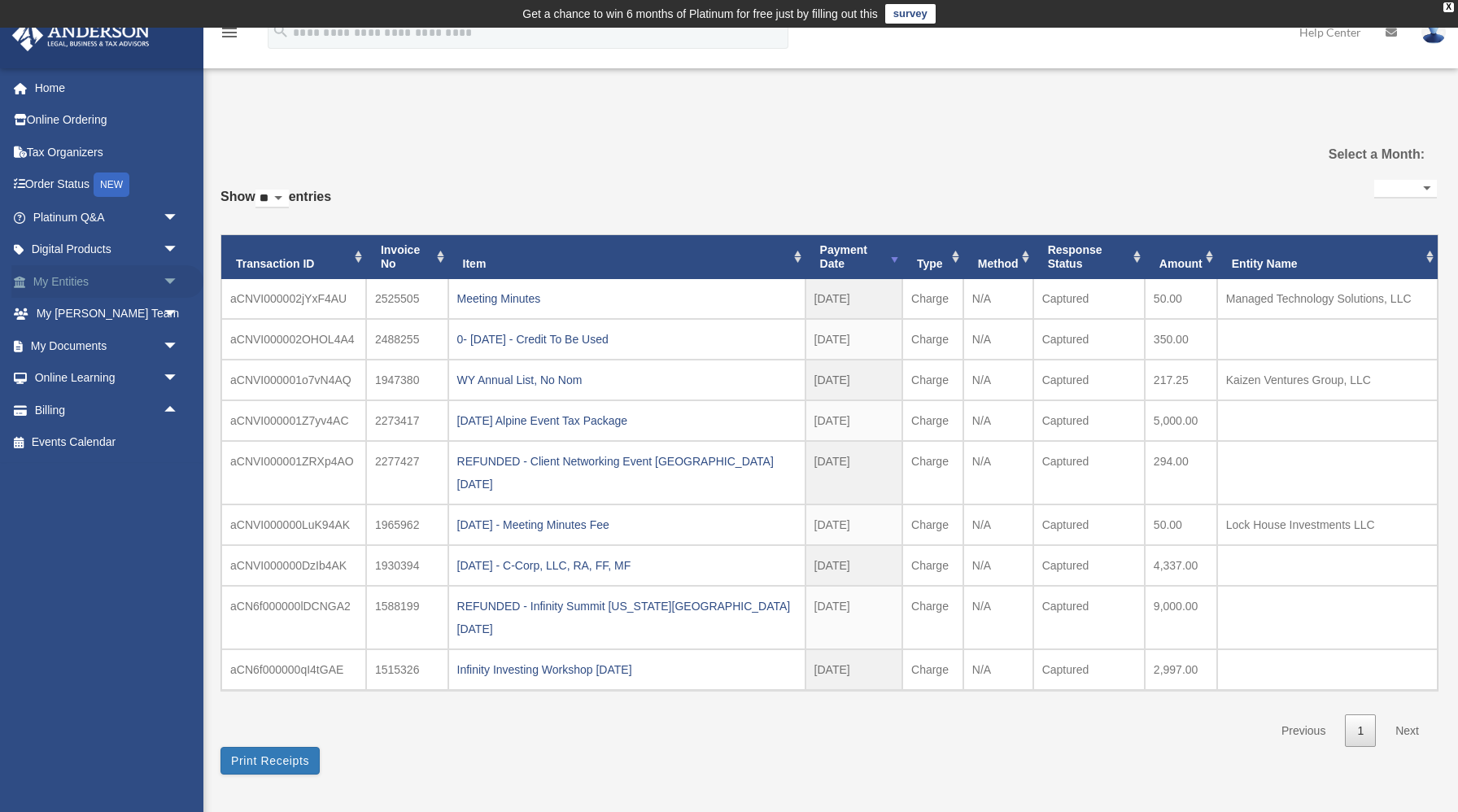
click at [165, 276] on span "arrow_drop_down" at bounding box center [179, 281] width 32 height 33
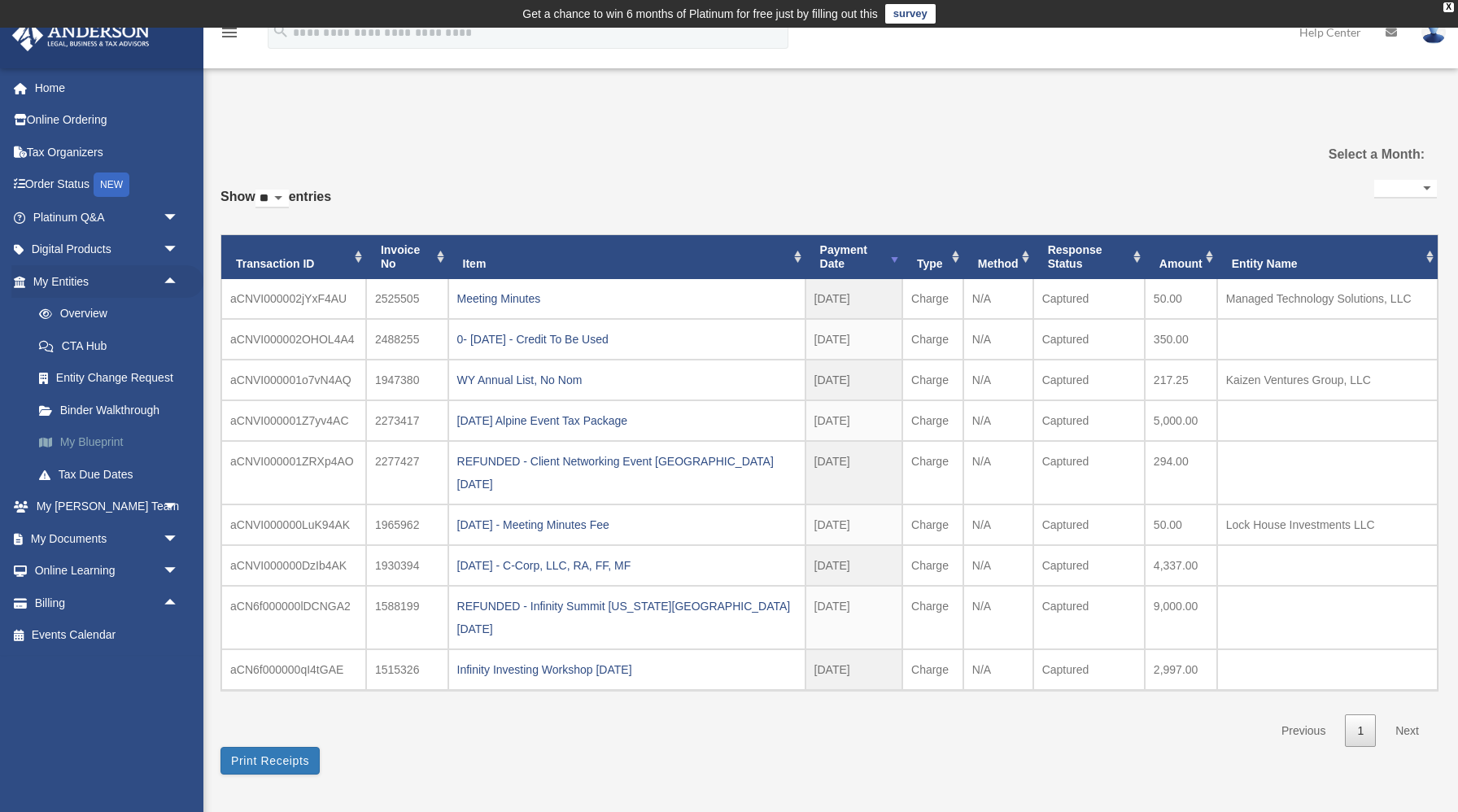
click at [114, 432] on link "My Blueprint" at bounding box center [112, 442] width 181 height 32
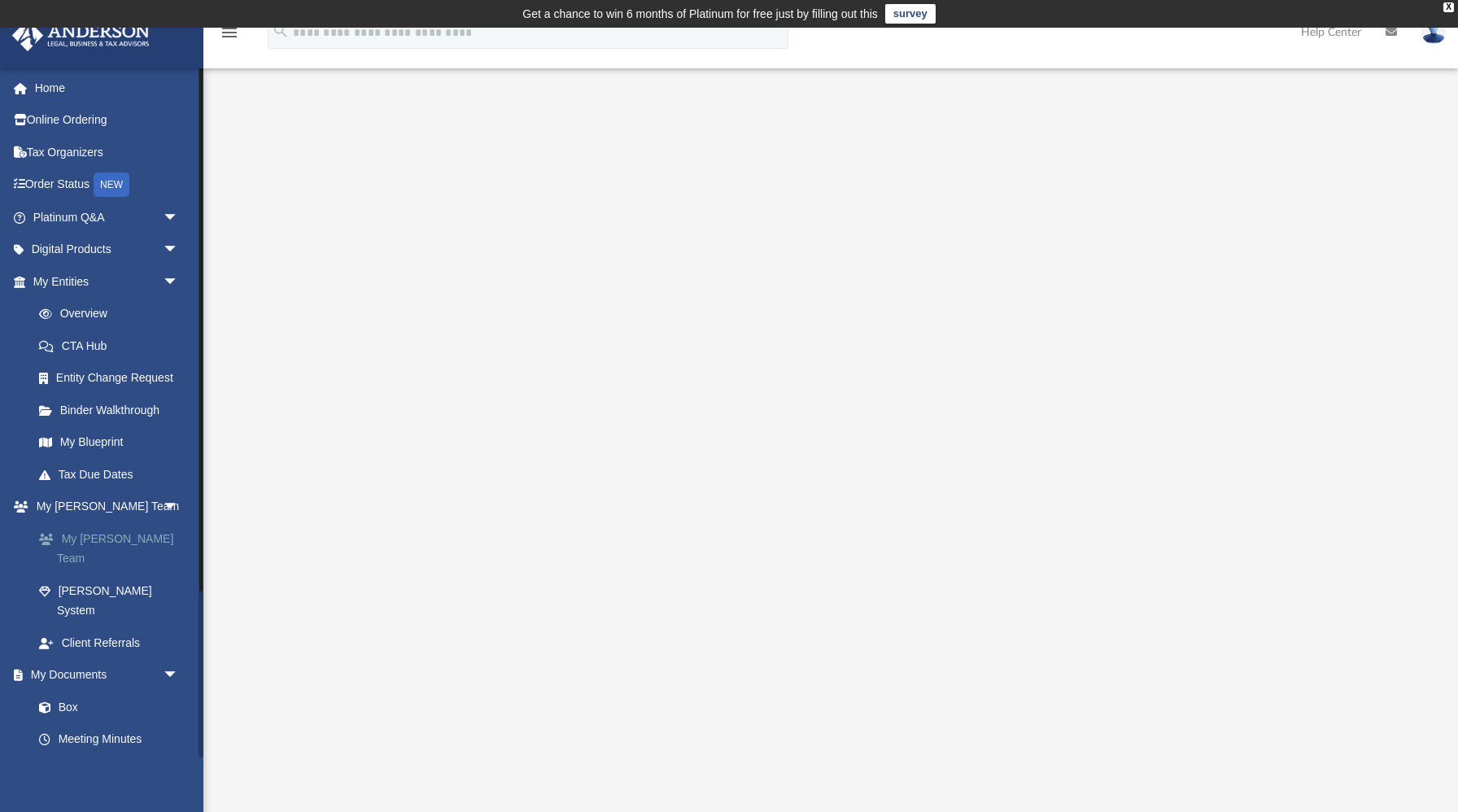
click at [132, 536] on link "My [PERSON_NAME] Team" at bounding box center [112, 548] width 181 height 52
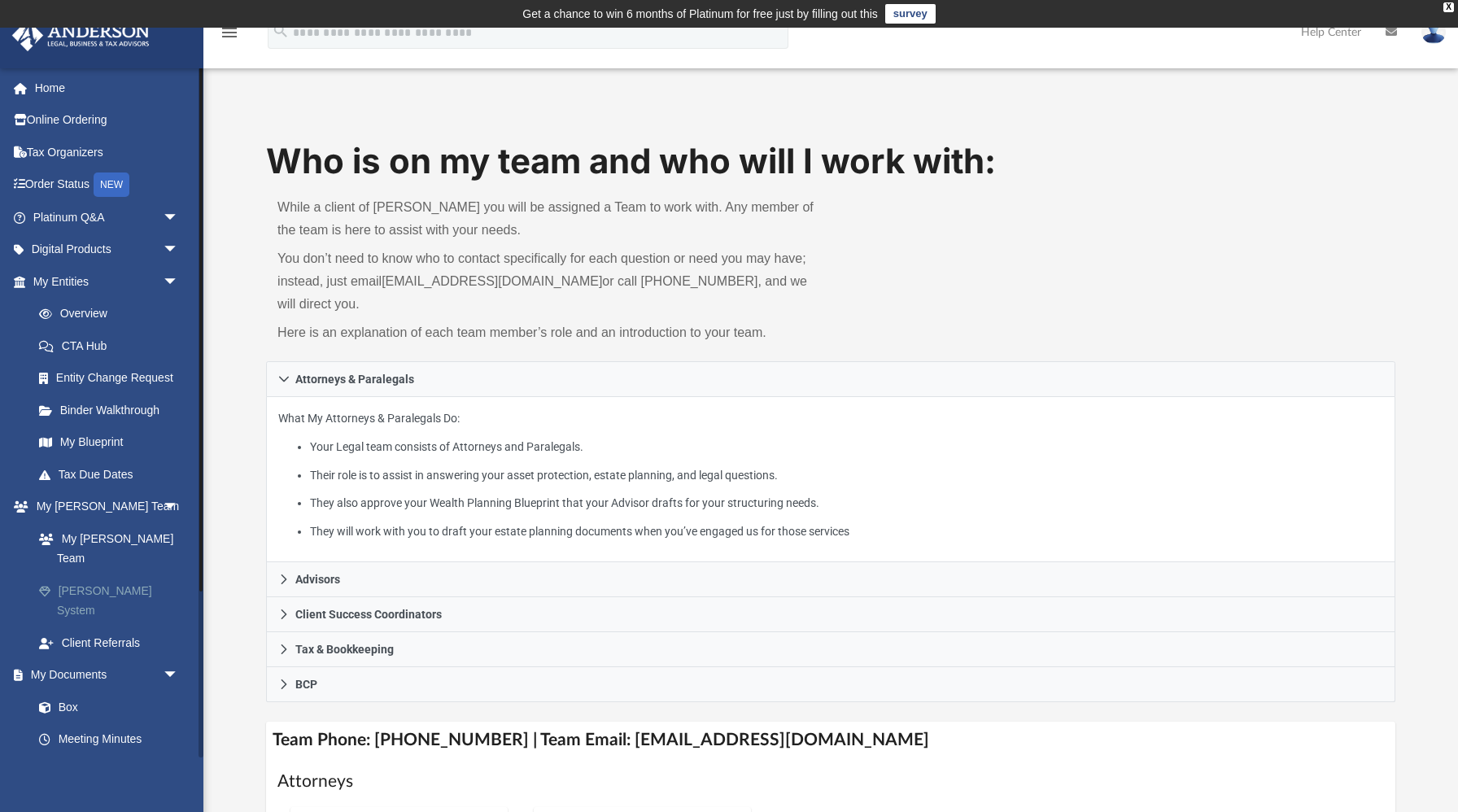
click at [128, 574] on link "[PERSON_NAME] System" at bounding box center [112, 600] width 181 height 52
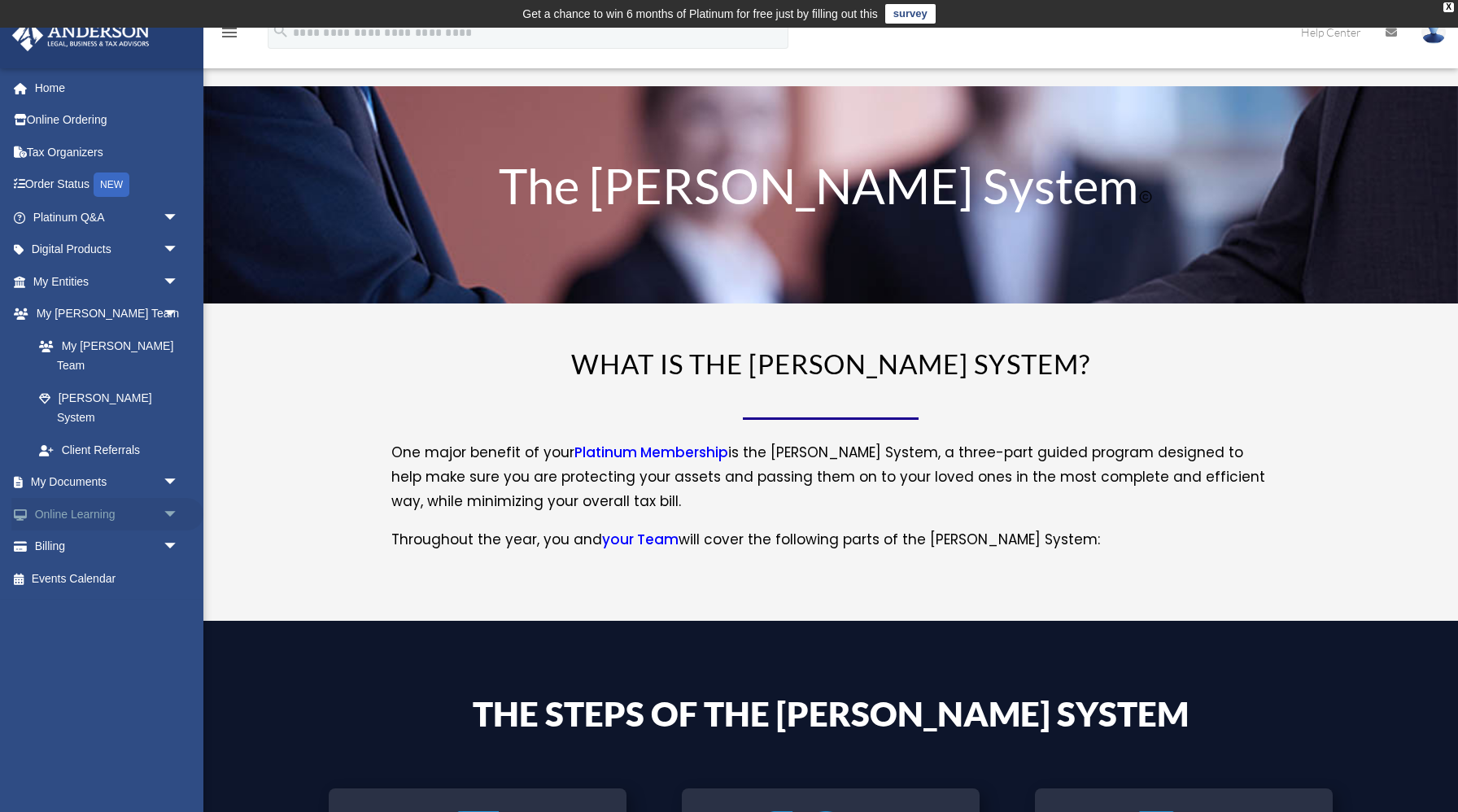
click at [167, 498] on span "arrow_drop_down" at bounding box center [179, 514] width 32 height 33
click at [167, 498] on span "arrow_drop_up" at bounding box center [179, 514] width 32 height 33
click at [170, 466] on span "arrow_drop_down" at bounding box center [179, 482] width 32 height 33
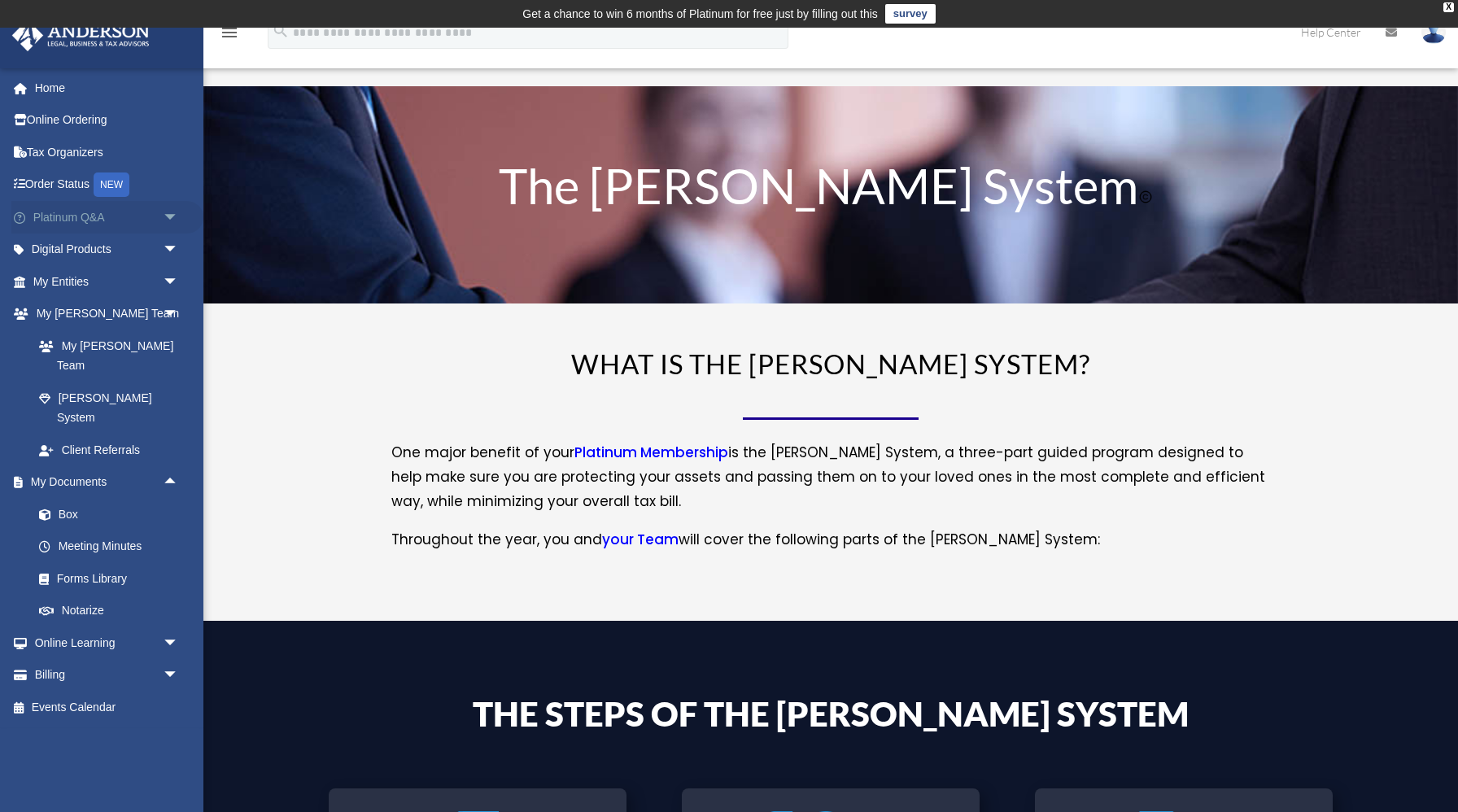
click at [170, 215] on span "arrow_drop_down" at bounding box center [179, 217] width 32 height 33
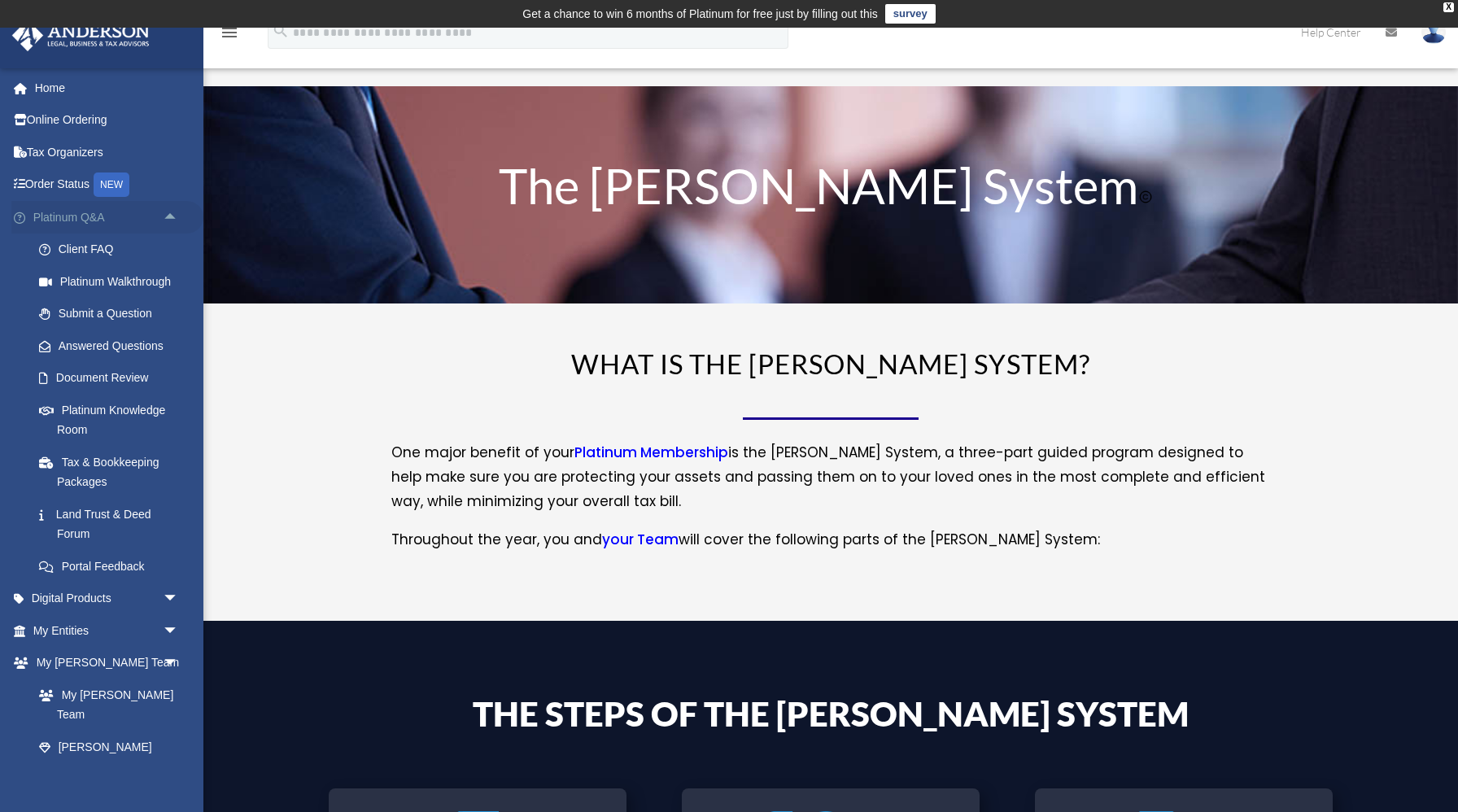
click at [174, 216] on span "arrow_drop_up" at bounding box center [179, 217] width 32 height 33
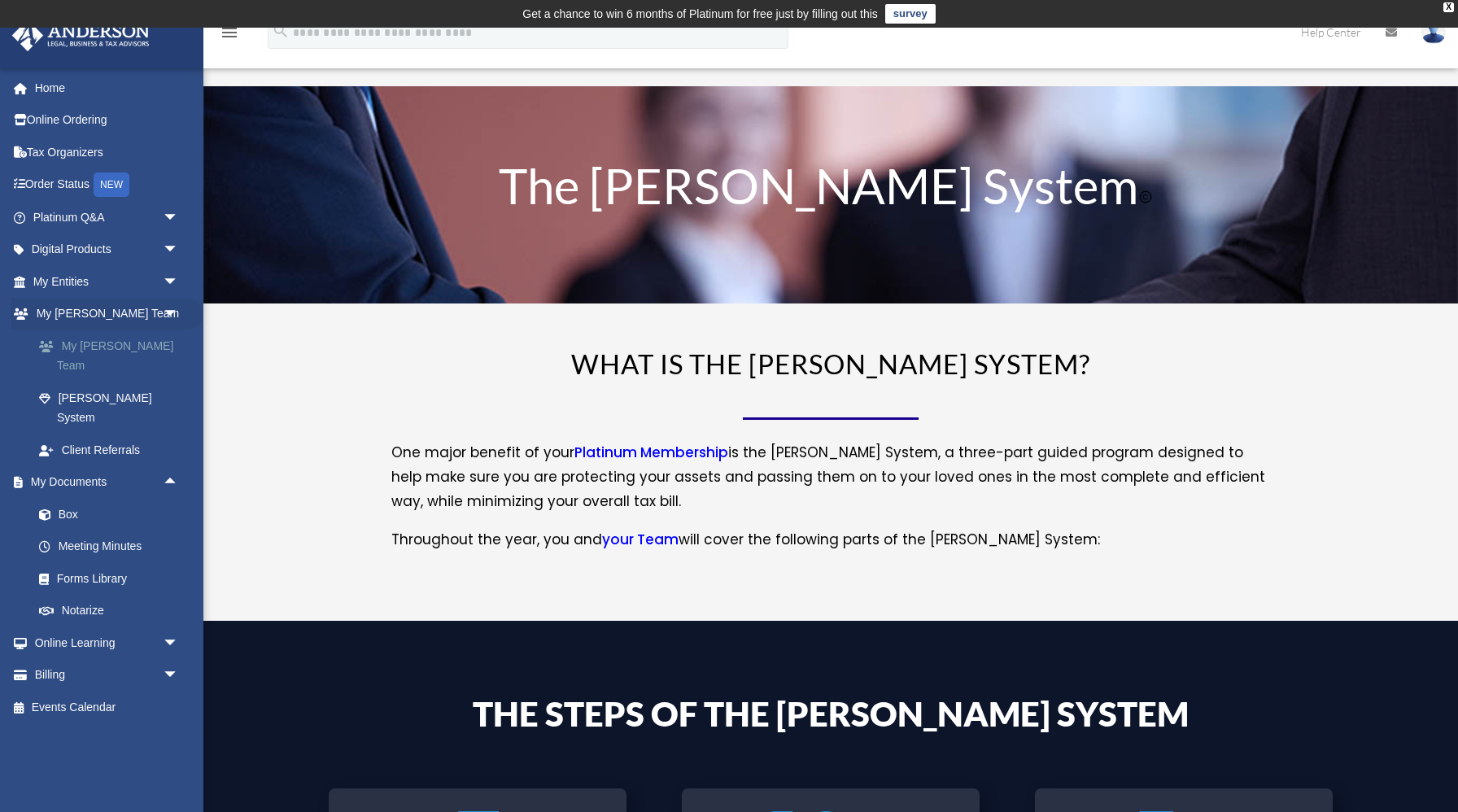
click at [138, 352] on link "My Anderson Team" at bounding box center [112, 356] width 181 height 52
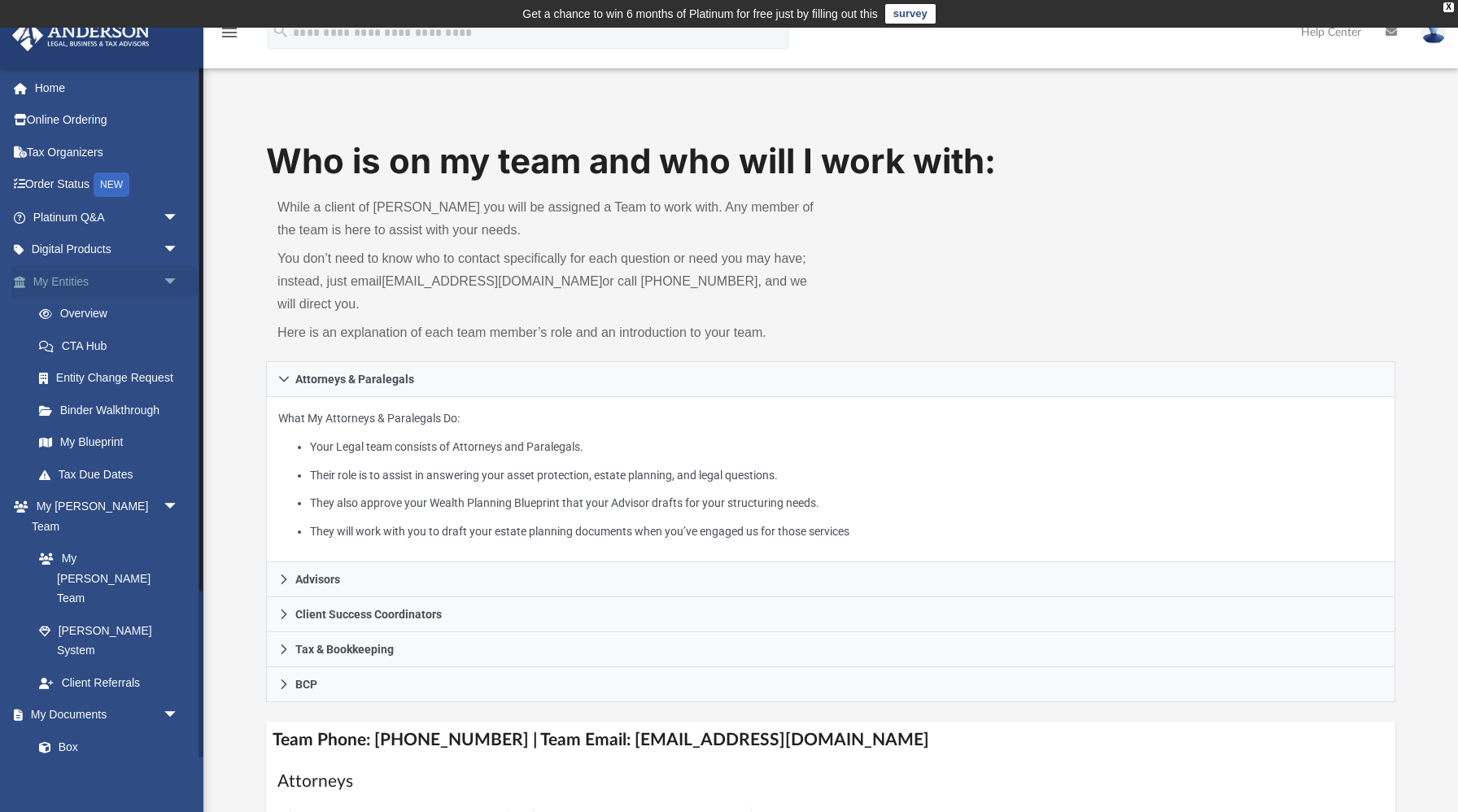
click at [172, 278] on span "arrow_drop_down" at bounding box center [179, 281] width 32 height 33
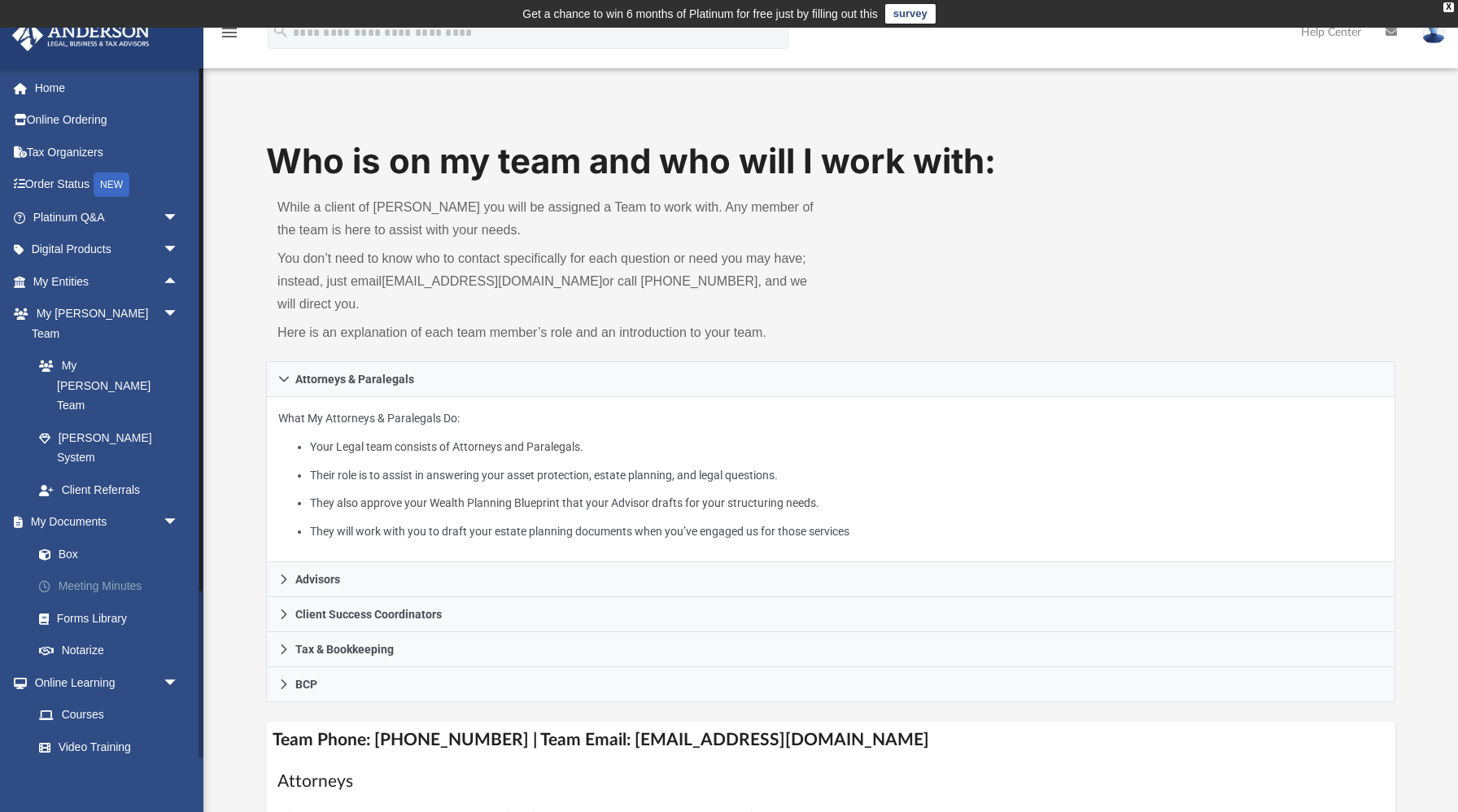
click at [106, 570] on link "Meeting Minutes" at bounding box center [112, 587] width 181 height 32
click at [108, 570] on link "Meeting Minutes" at bounding box center [112, 587] width 181 height 32
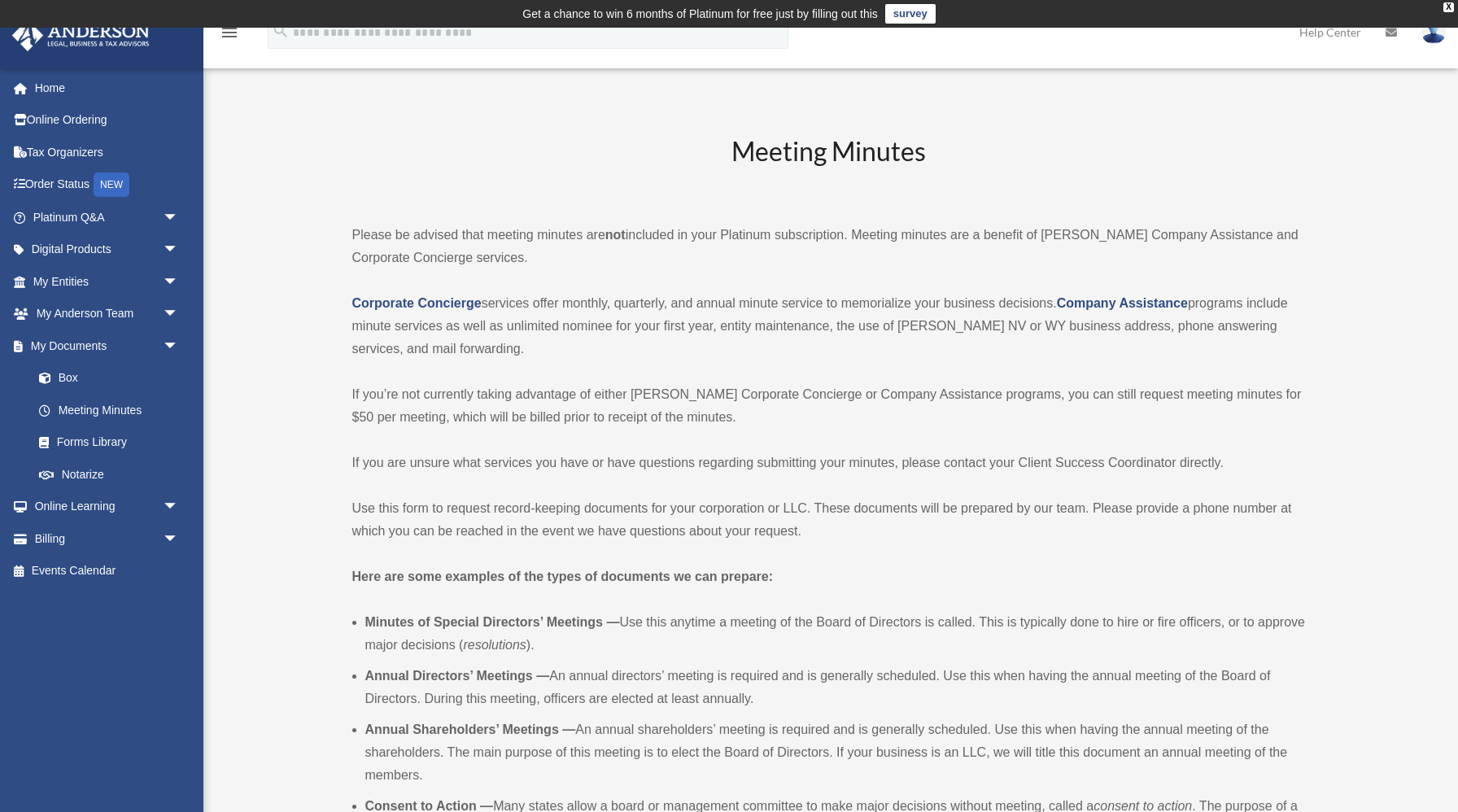
click at [1450, 13] on td "Get a chance to win 6 months of Platinum for free just by filling out this surv…" at bounding box center [729, 13] width 1458 height 28
click at [1450, 9] on div "X" at bounding box center [1448, 7] width 11 height 10
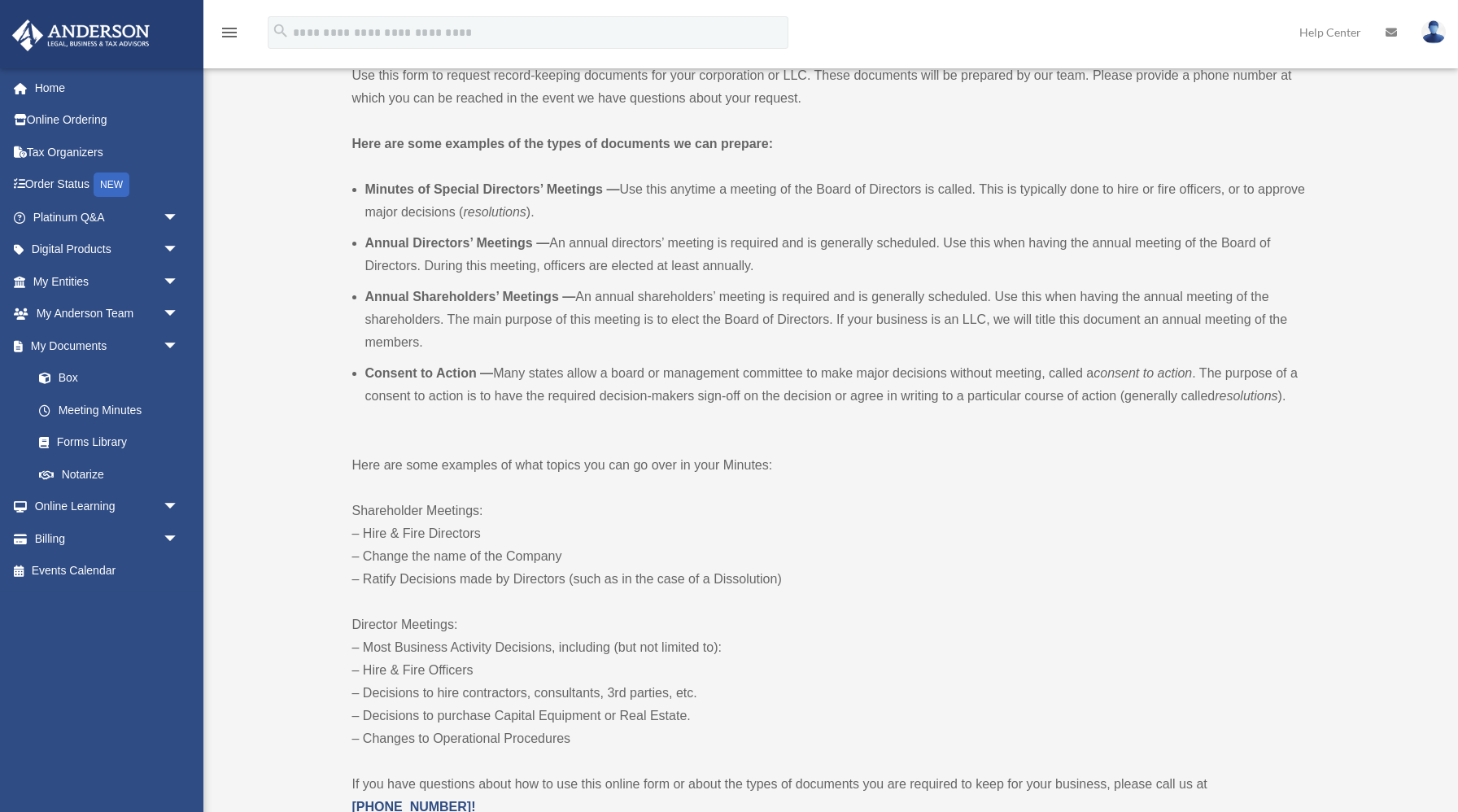
scroll to position [410, 0]
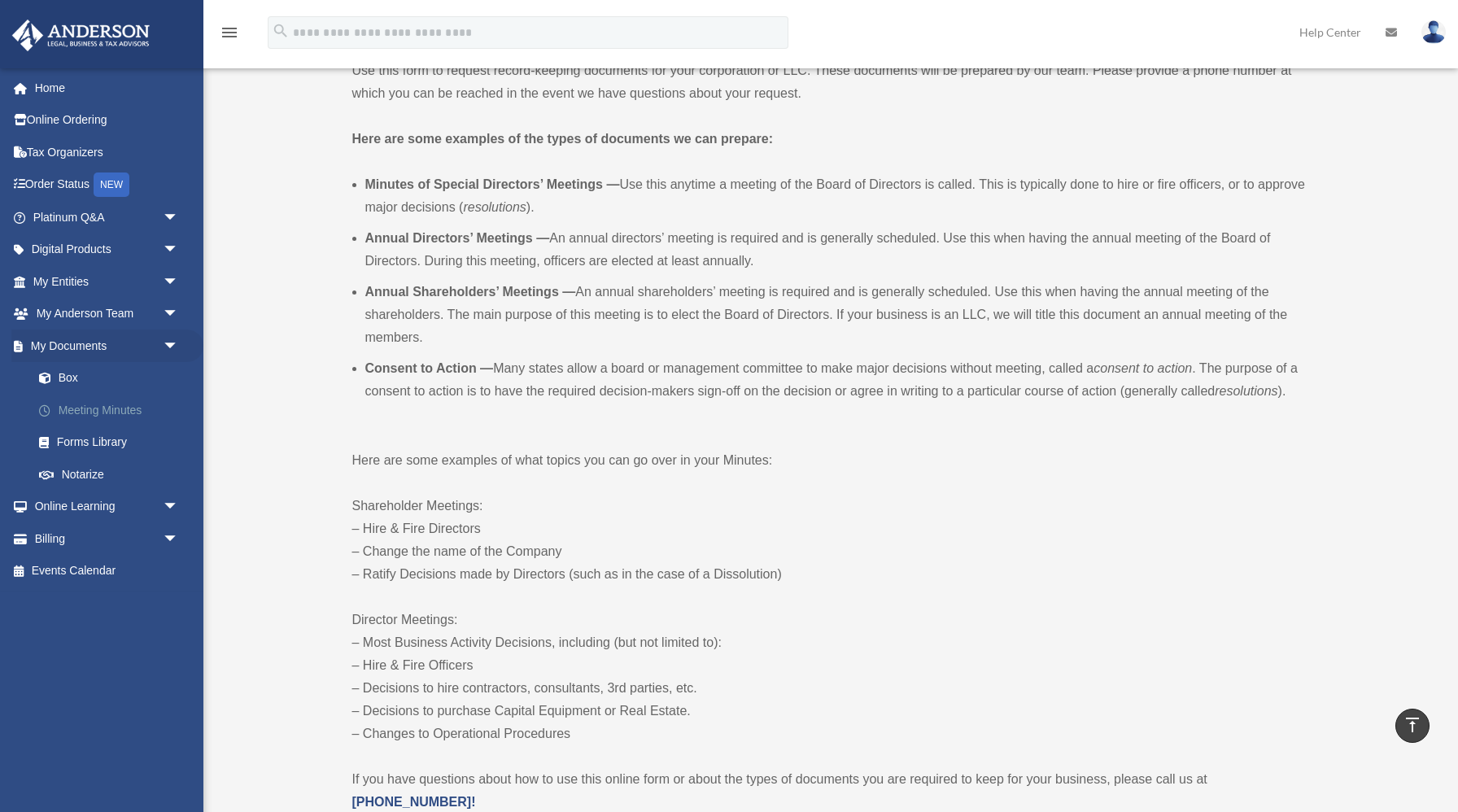
click at [92, 410] on link "Meeting Minutes" at bounding box center [112, 410] width 181 height 32
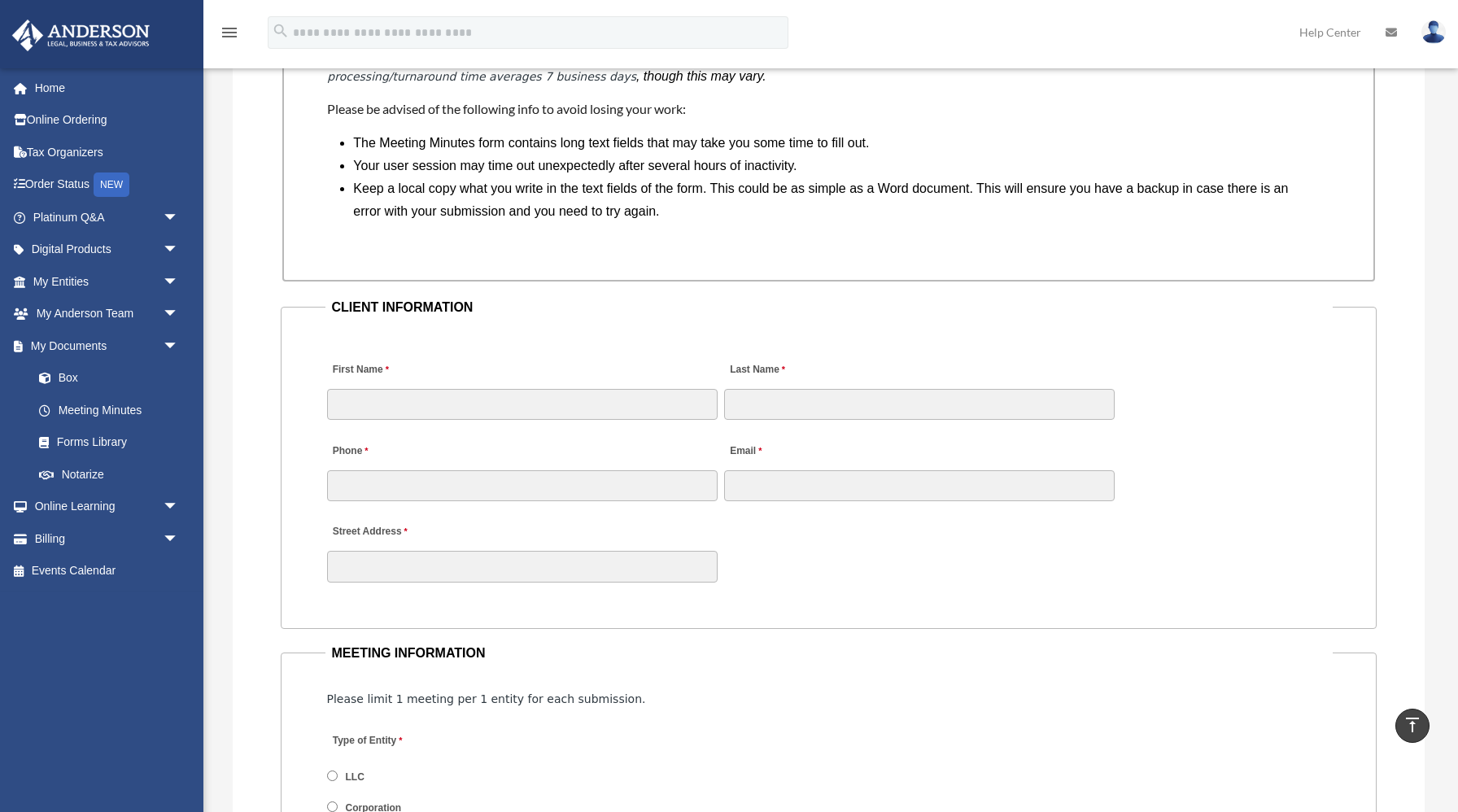
scroll to position [1399, 0]
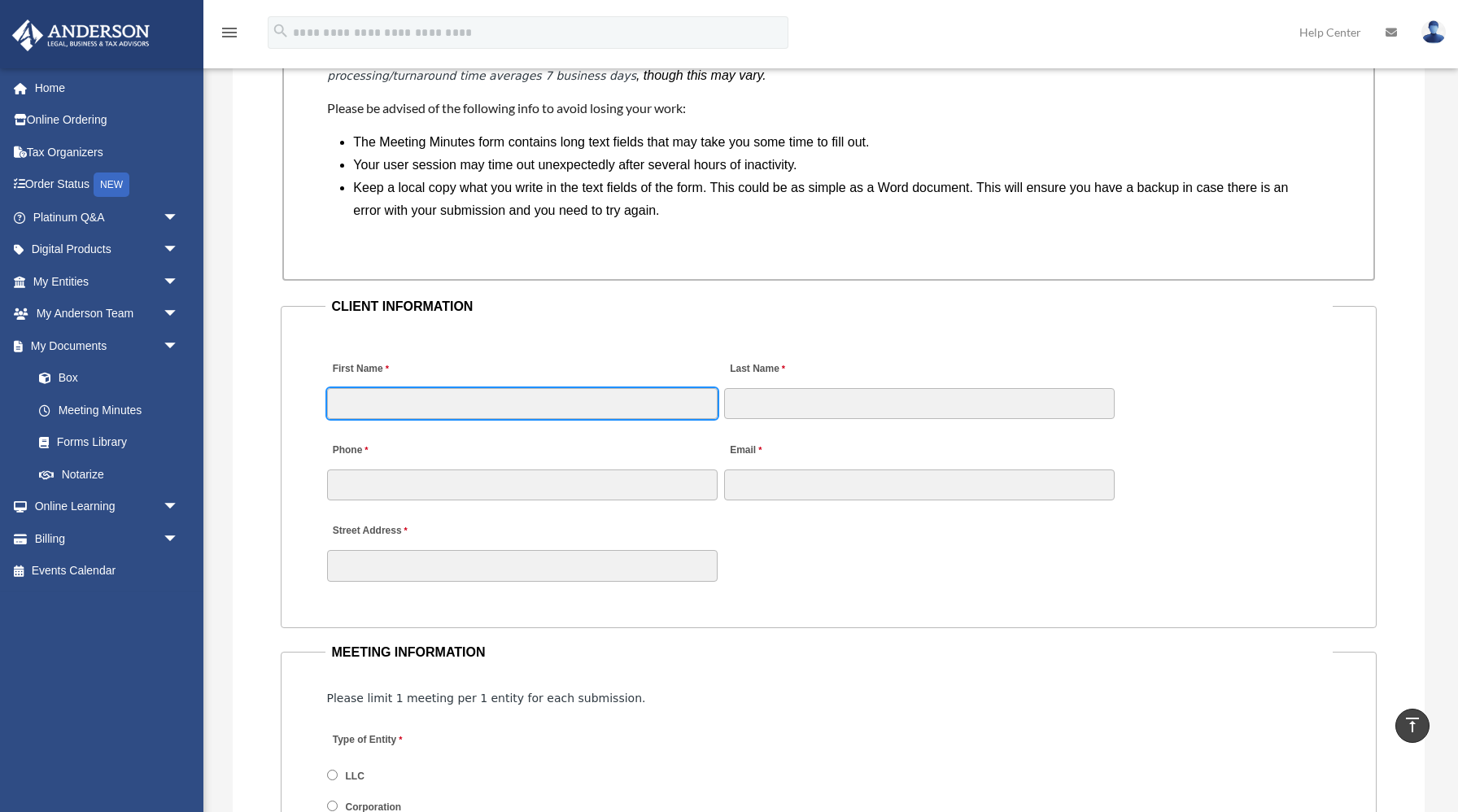
click at [446, 402] on input "First Name" at bounding box center [522, 403] width 391 height 31
type input "*********"
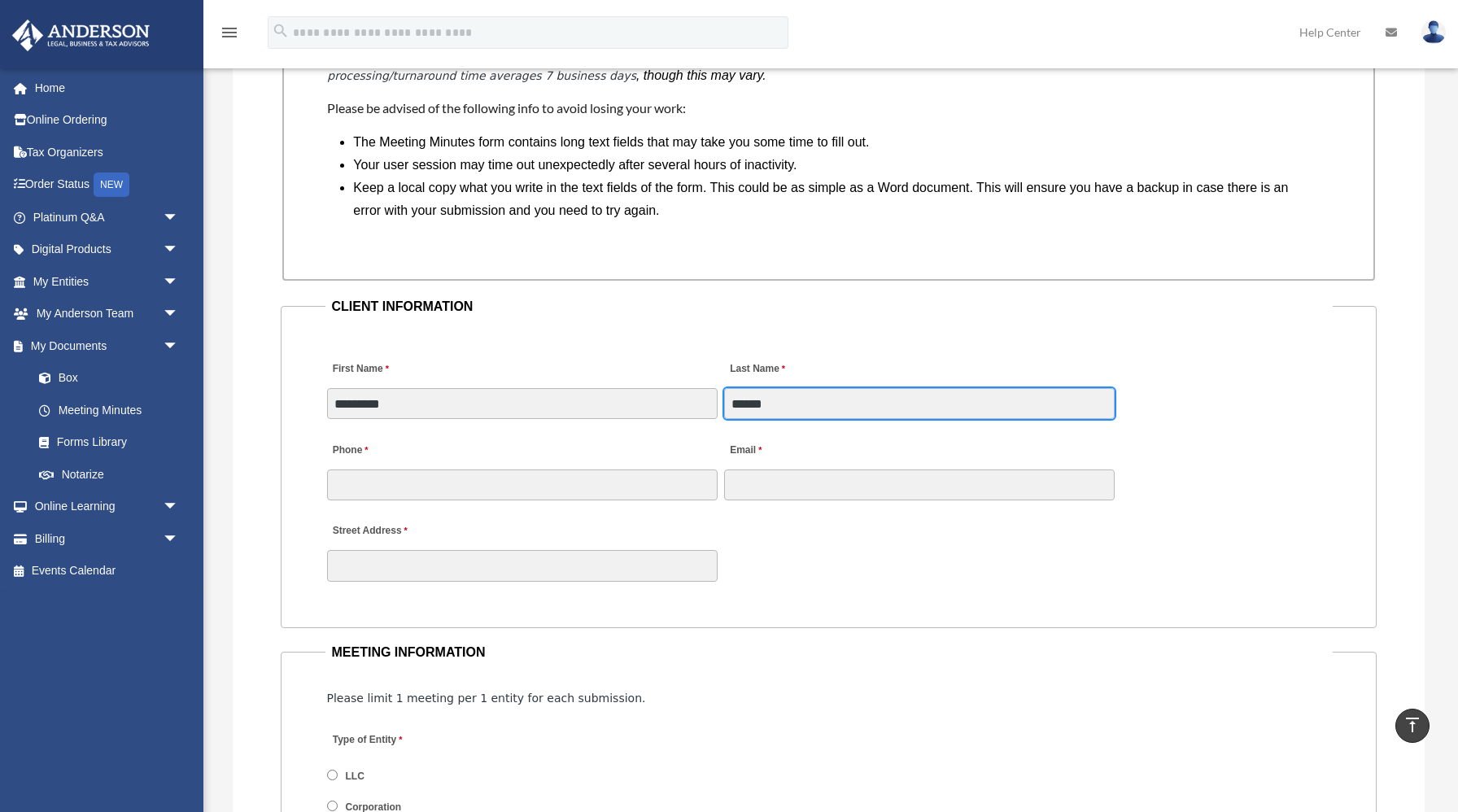
type input "******"
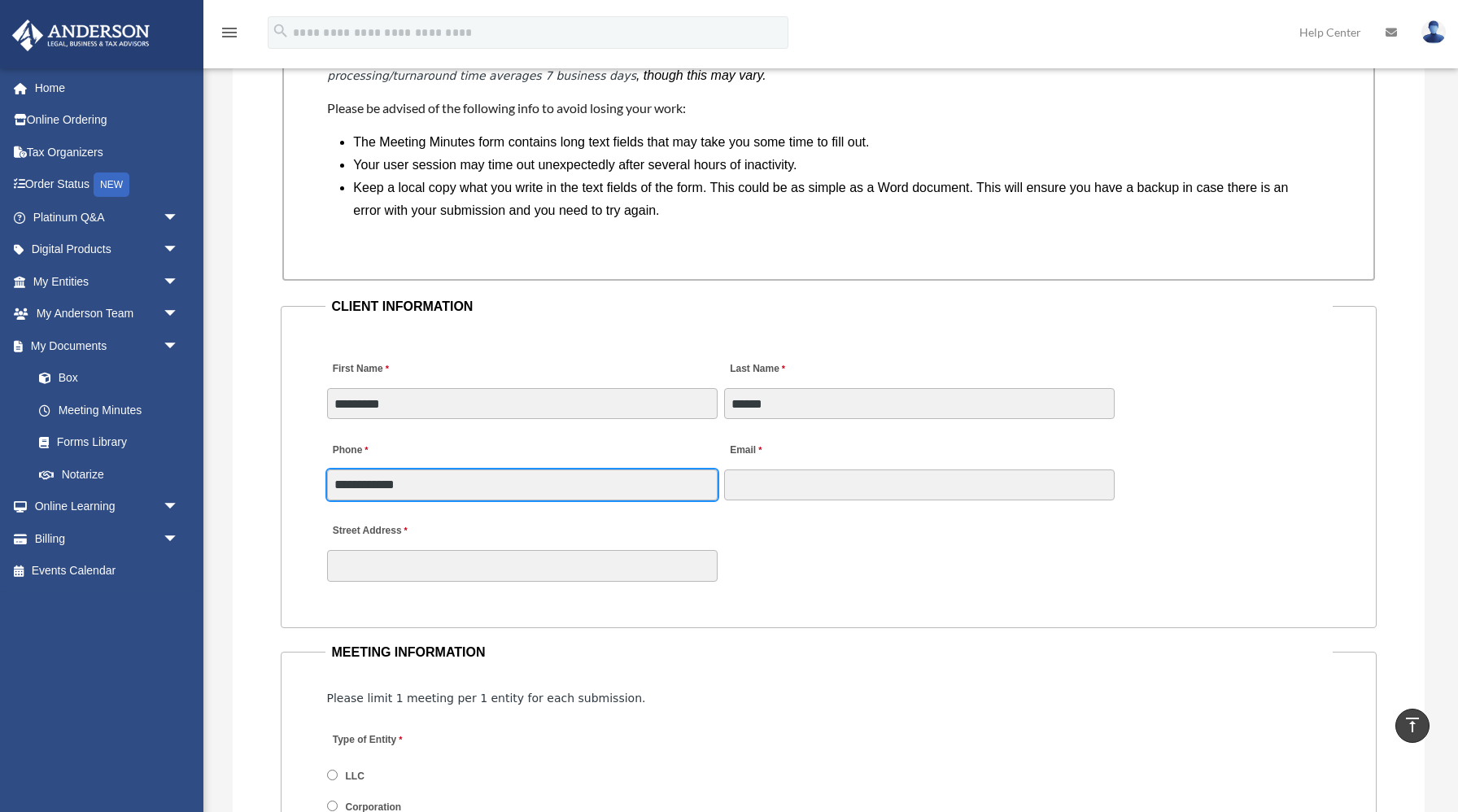
type input "**********"
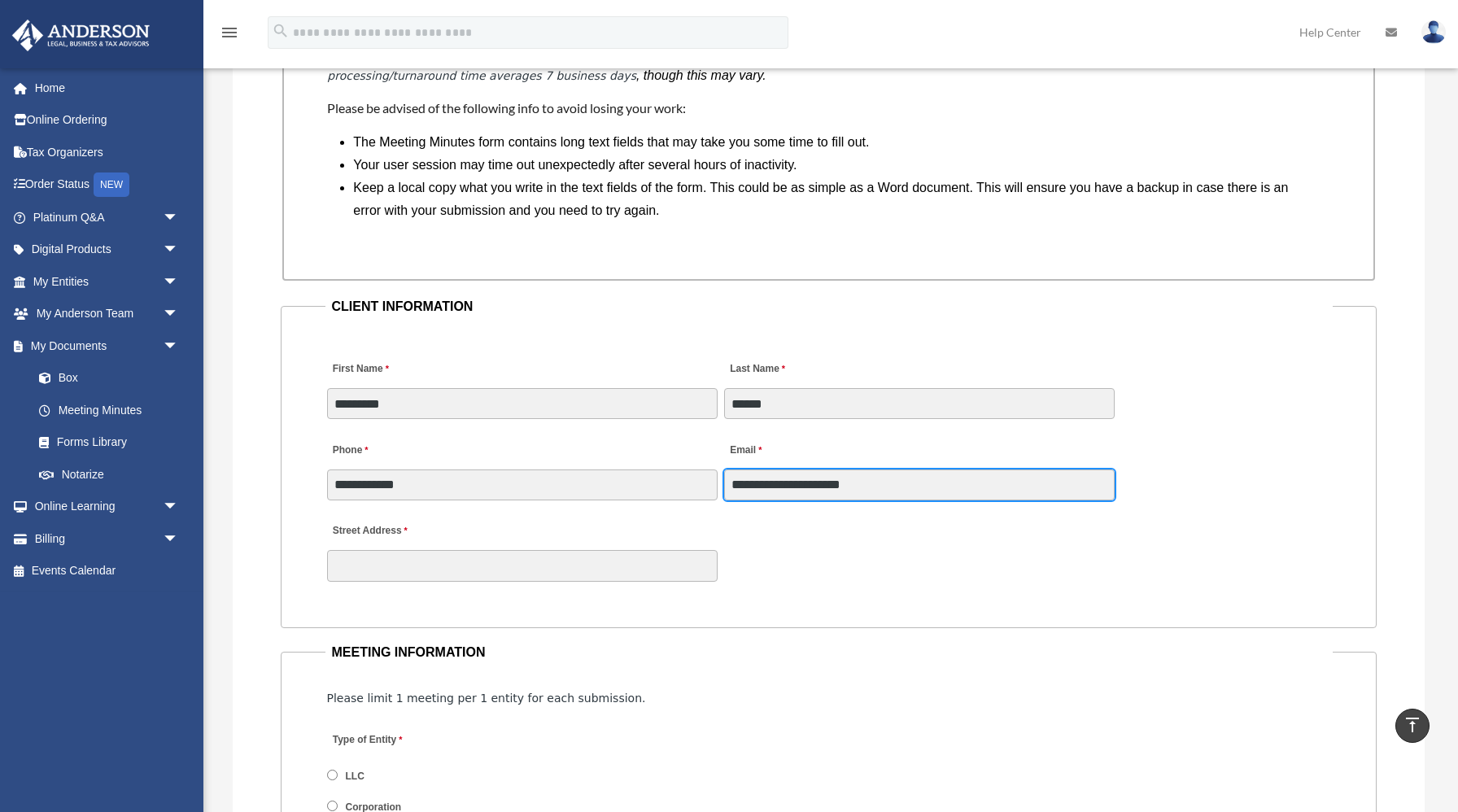
type input "**********"
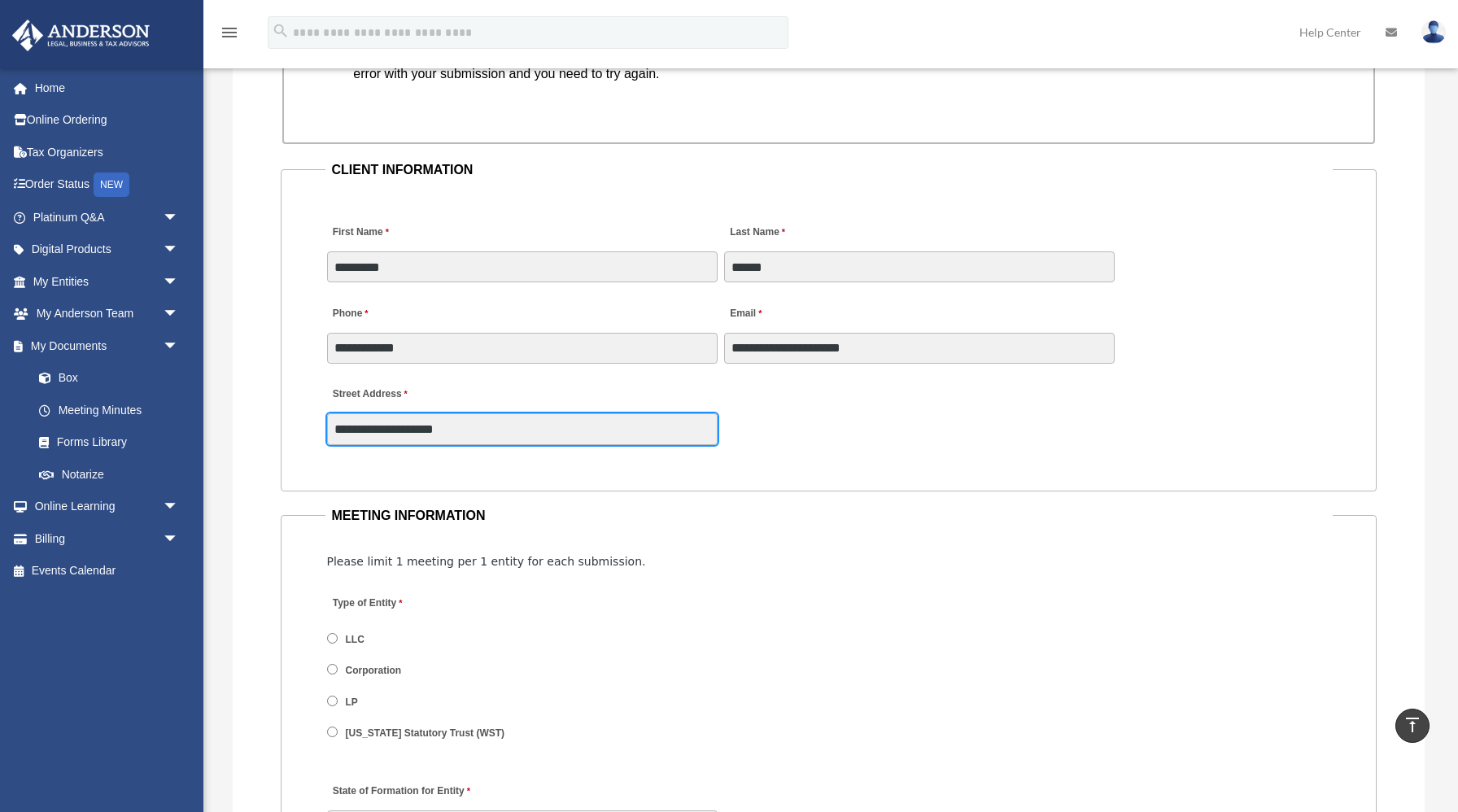
scroll to position [1601, 0]
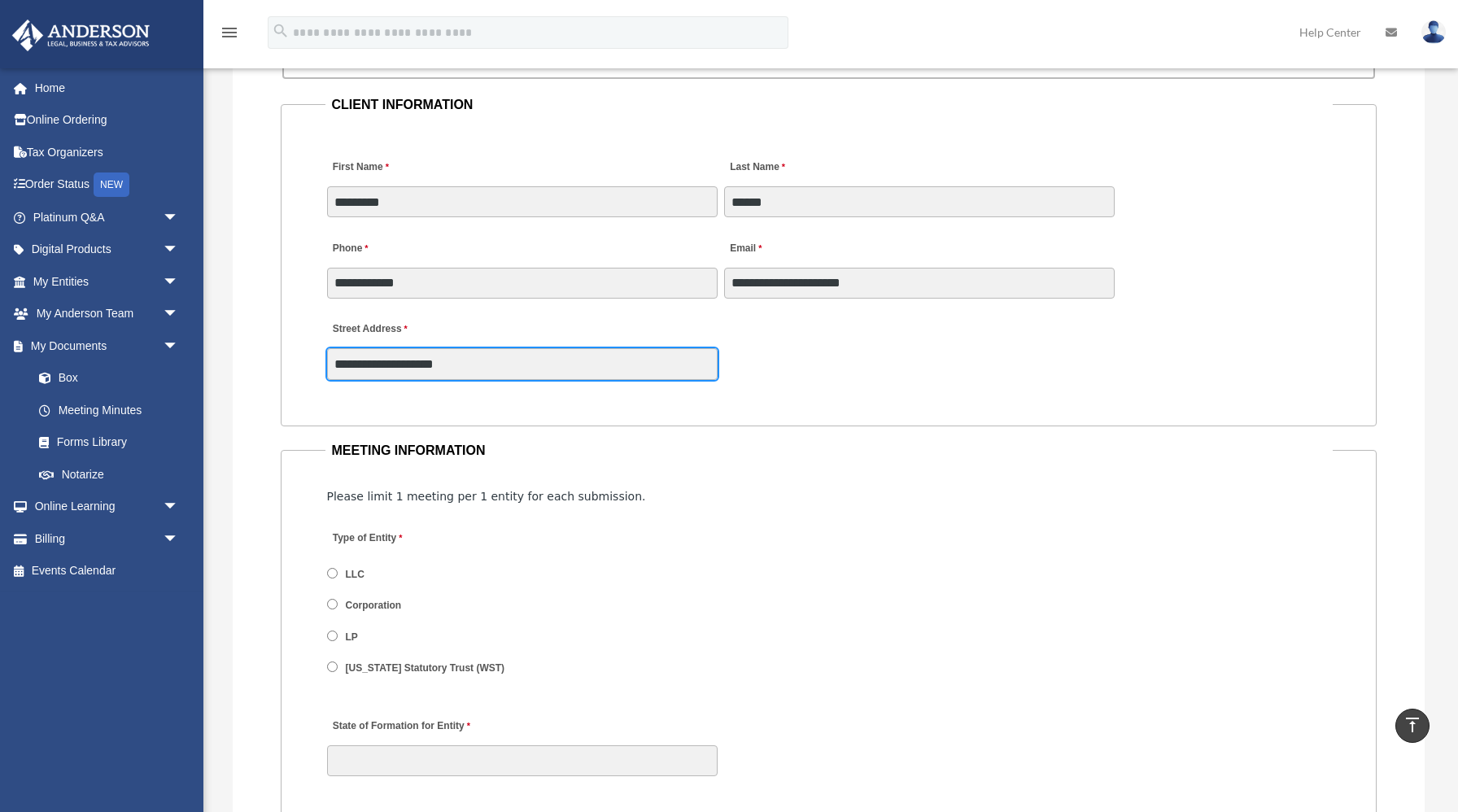
type input "**********"
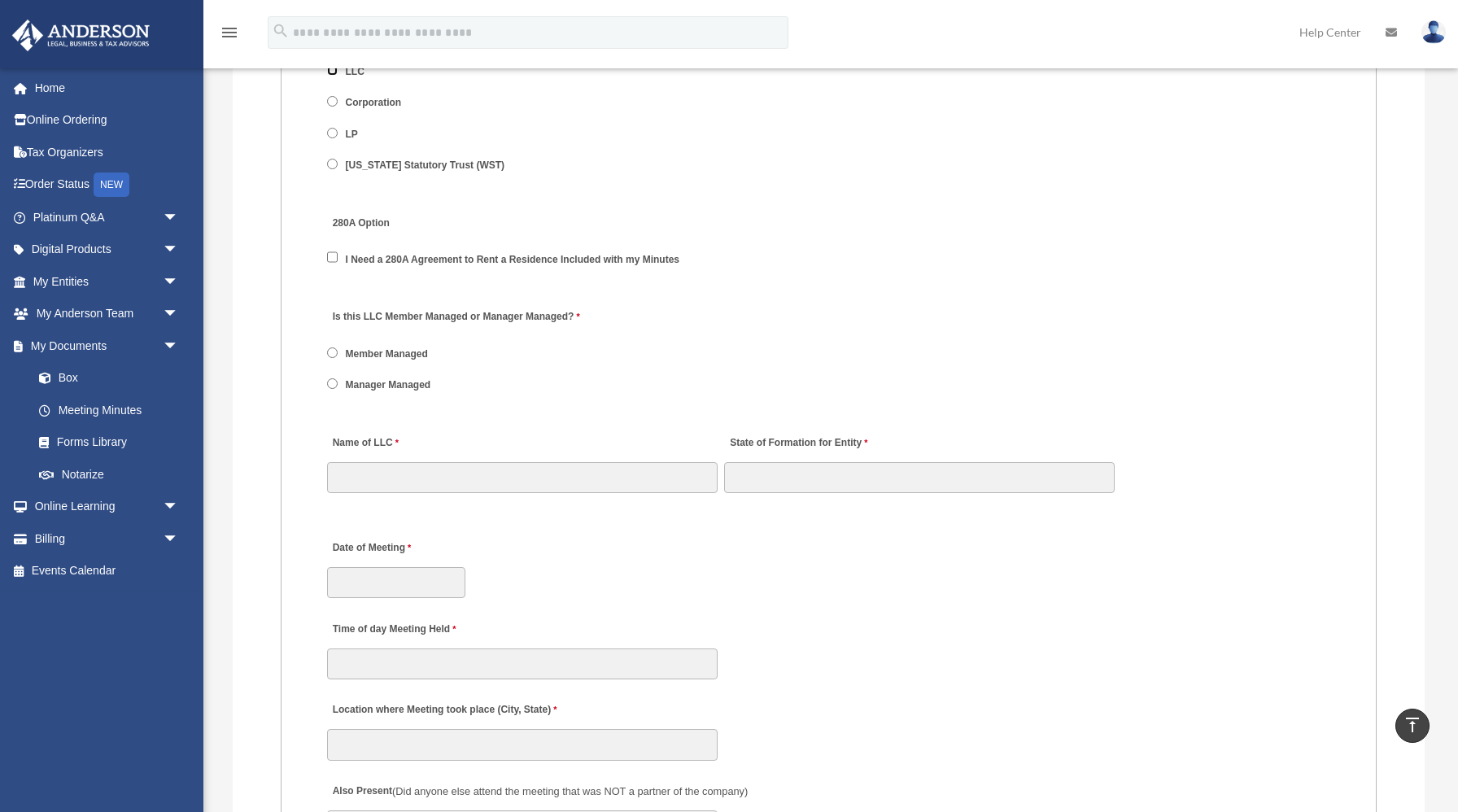
scroll to position [2106, 0]
click at [397, 349] on label "Member Managed" at bounding box center [387, 350] width 93 height 14
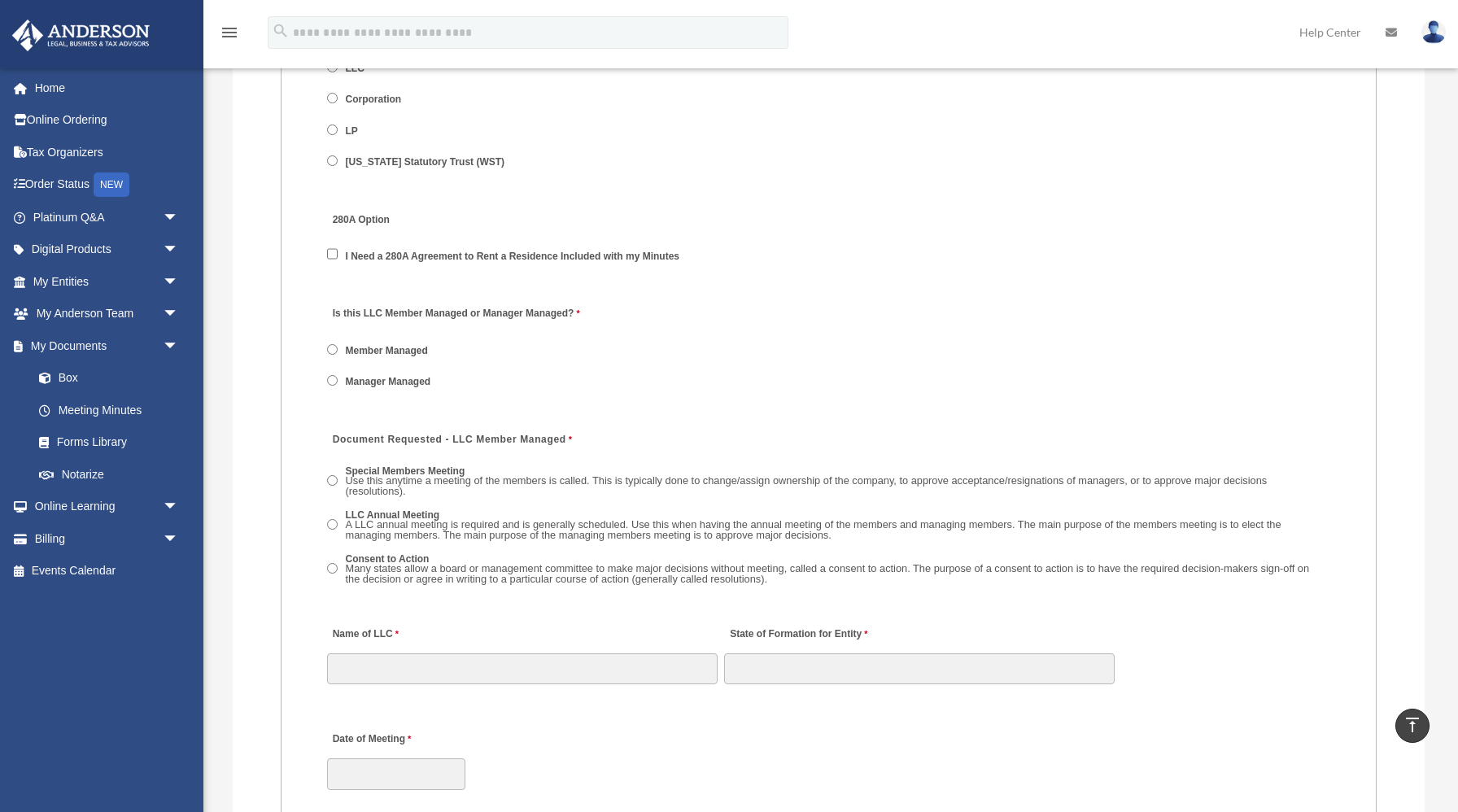
click at [379, 383] on label "Manager Managed" at bounding box center [388, 382] width 96 height 14
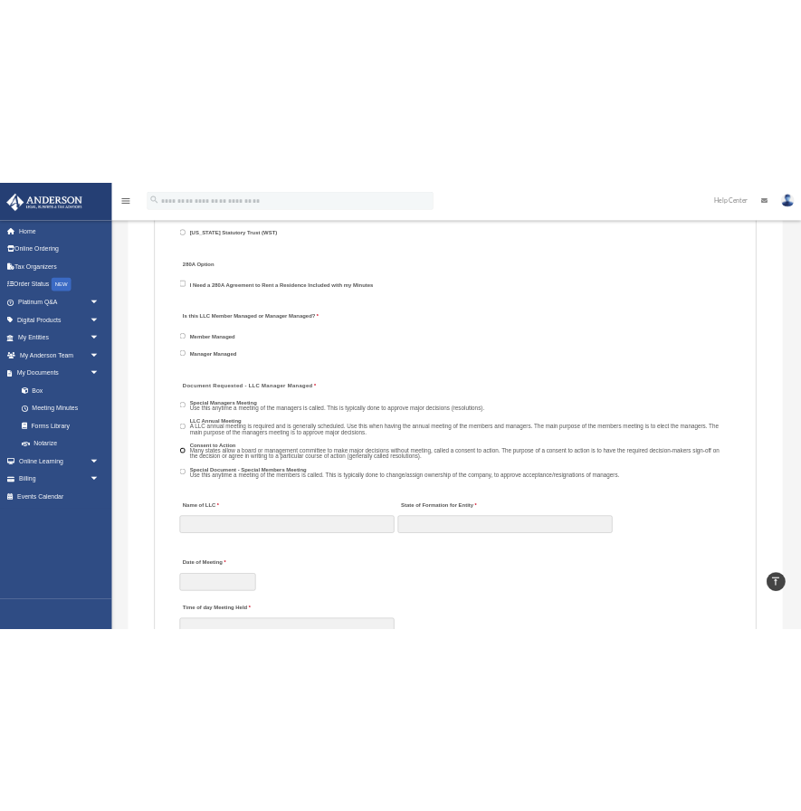
scroll to position [2425, 0]
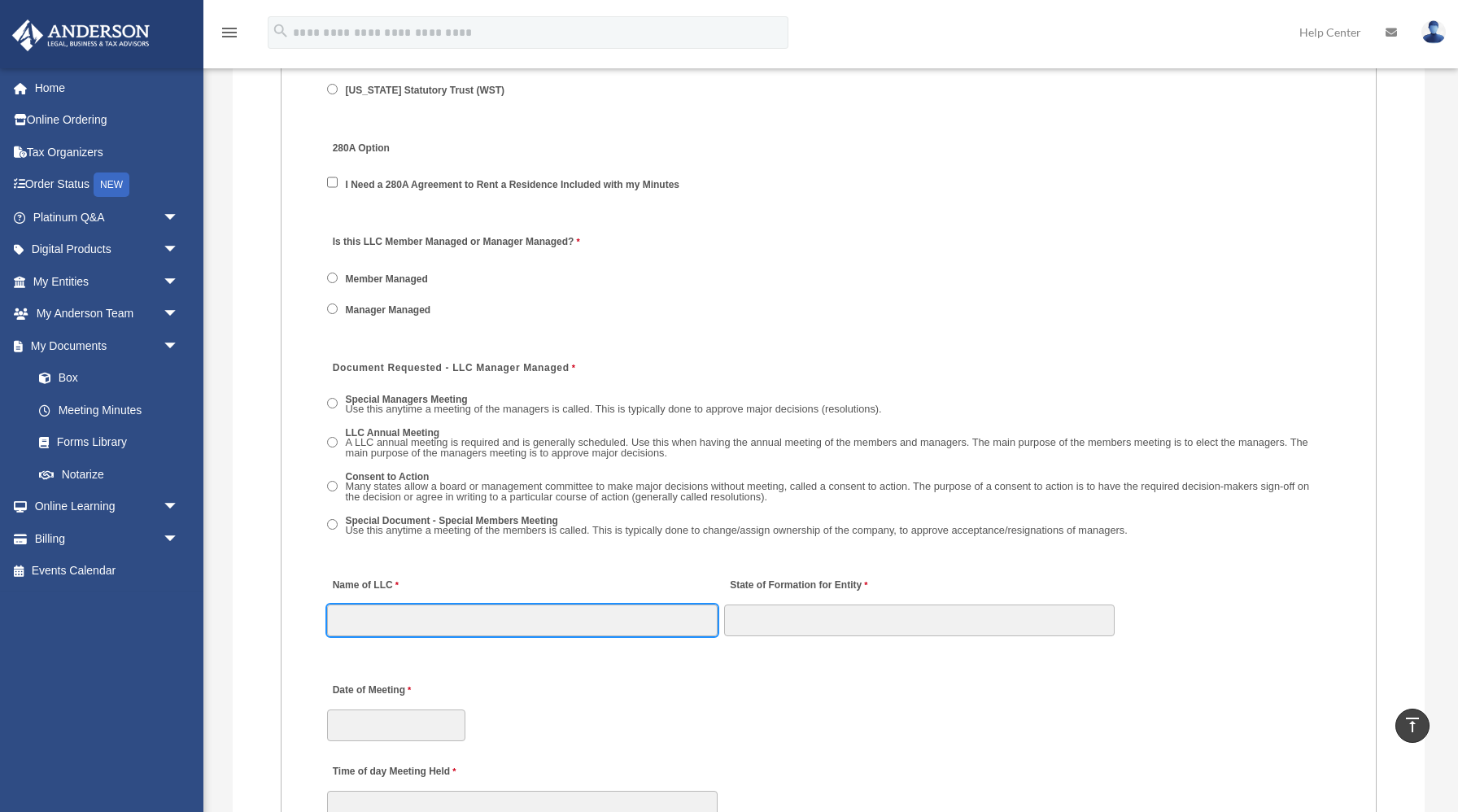
click at [385, 613] on input "Name of LLC" at bounding box center [522, 620] width 391 height 31
type input "**********"
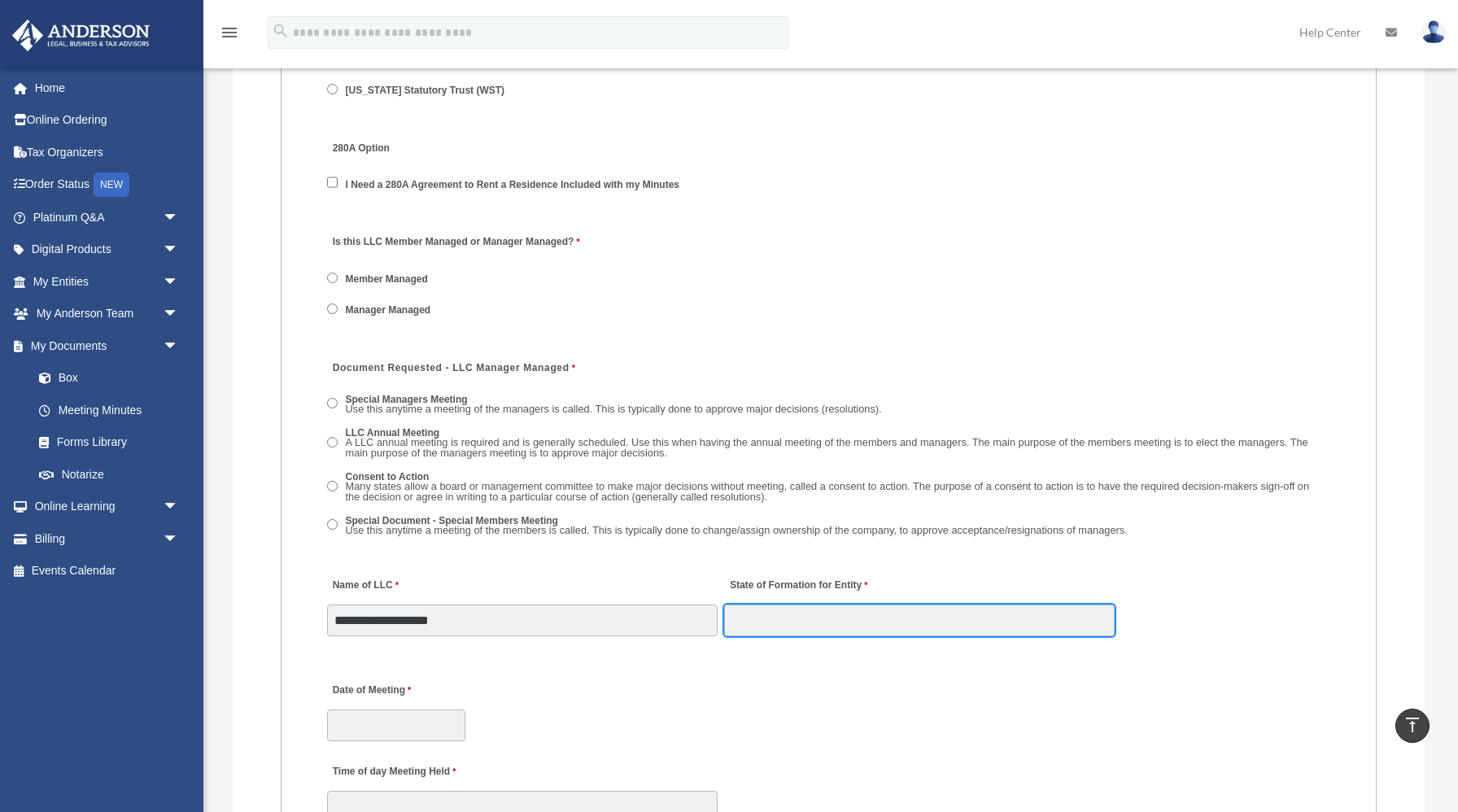
click at [844, 631] on input "State of Formation for Entity" at bounding box center [919, 620] width 391 height 31
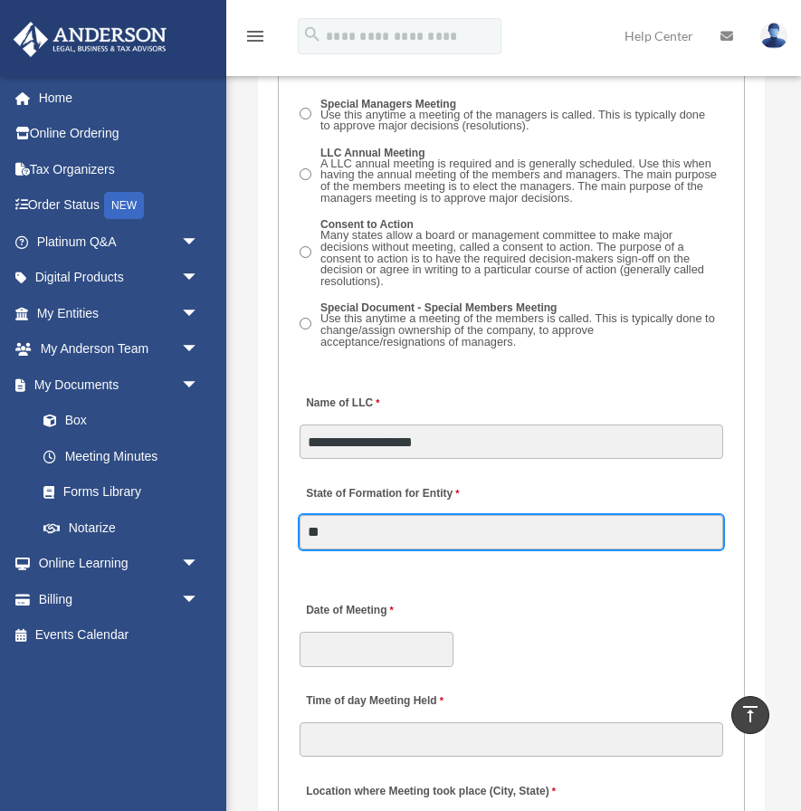
scroll to position [3745, 0]
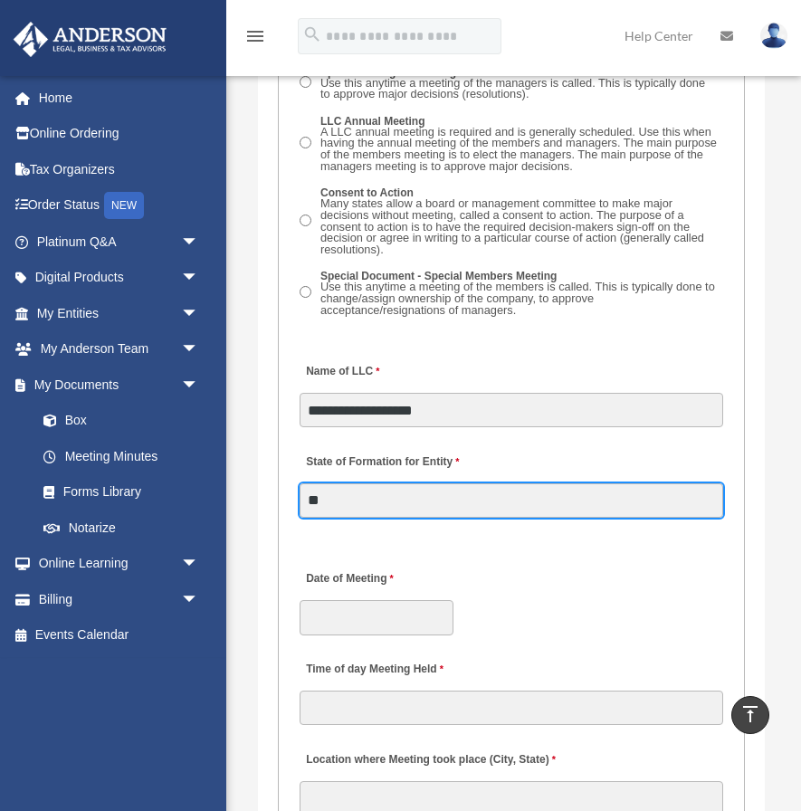
type input "**"
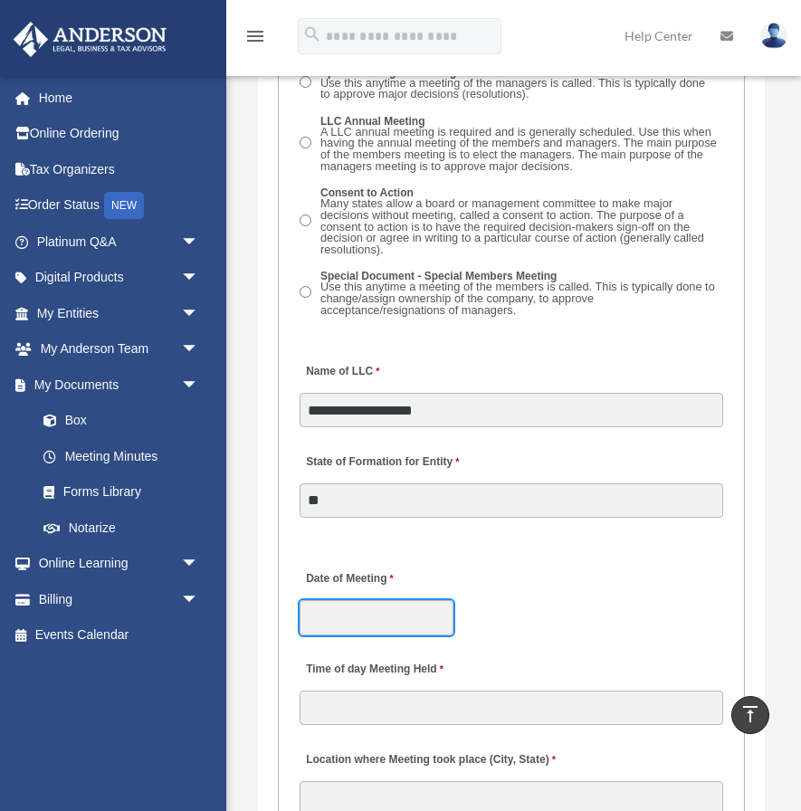
click at [397, 600] on input "Date of Meeting" at bounding box center [377, 617] width 154 height 34
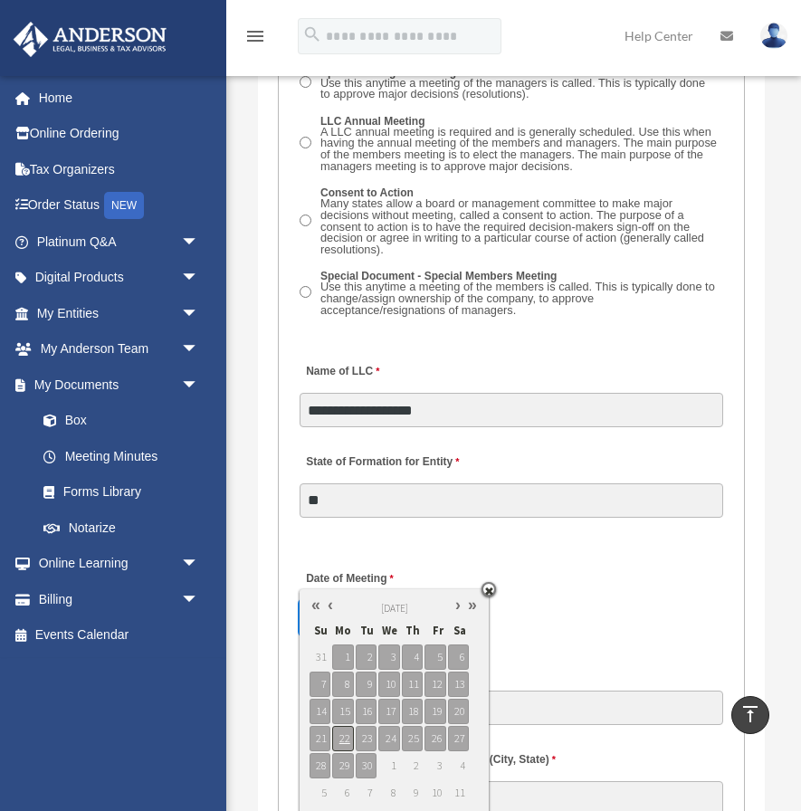
type input "**********"
click at [345, 732] on span "22" at bounding box center [342, 738] width 21 height 25
click at [582, 558] on div "**********" at bounding box center [511, 598] width 427 height 80
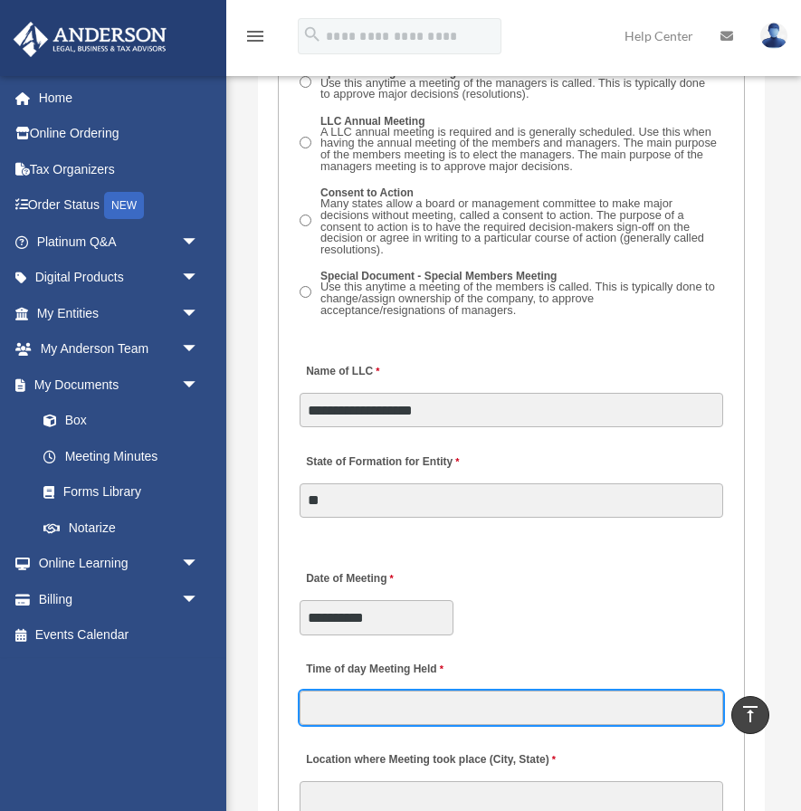
click at [399, 691] on input "Time of day Meeting Held" at bounding box center [512, 708] width 424 height 34
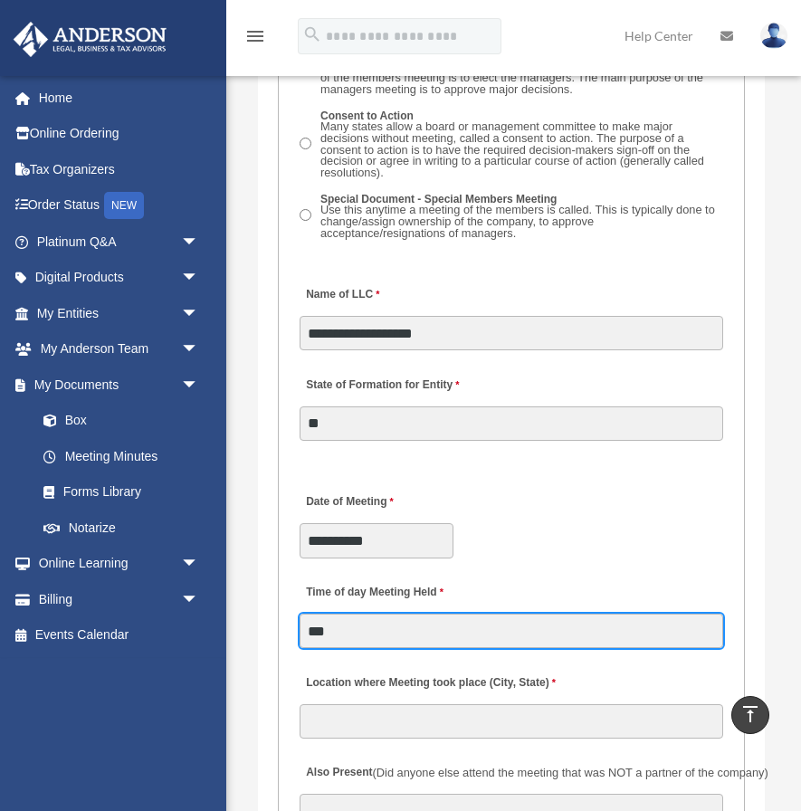
scroll to position [3823, 0]
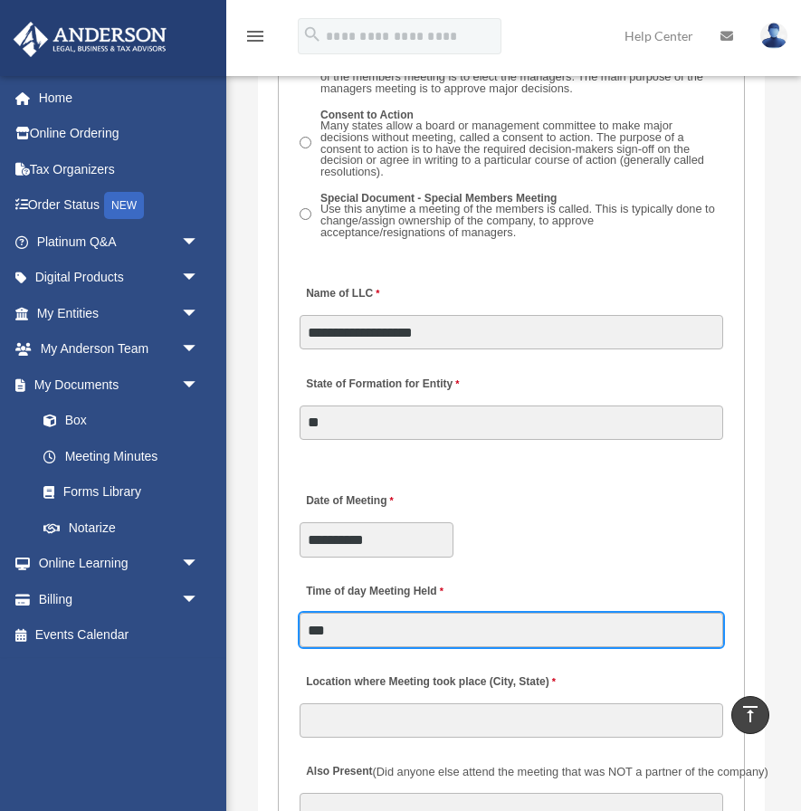
type input "***"
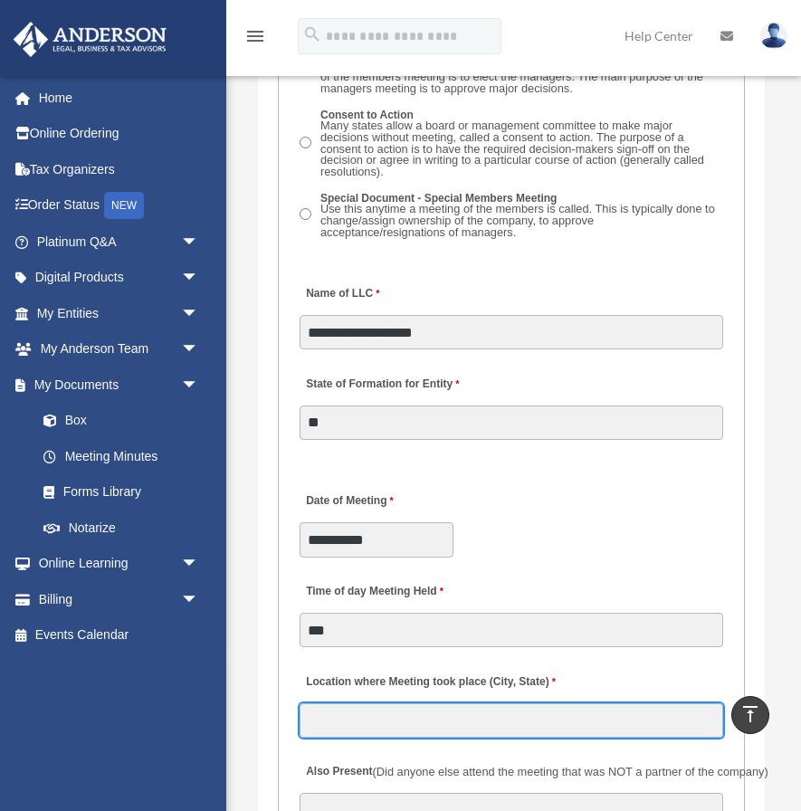
click at [374, 704] on input "Location where Meeting took place (City, State)" at bounding box center [512, 721] width 424 height 34
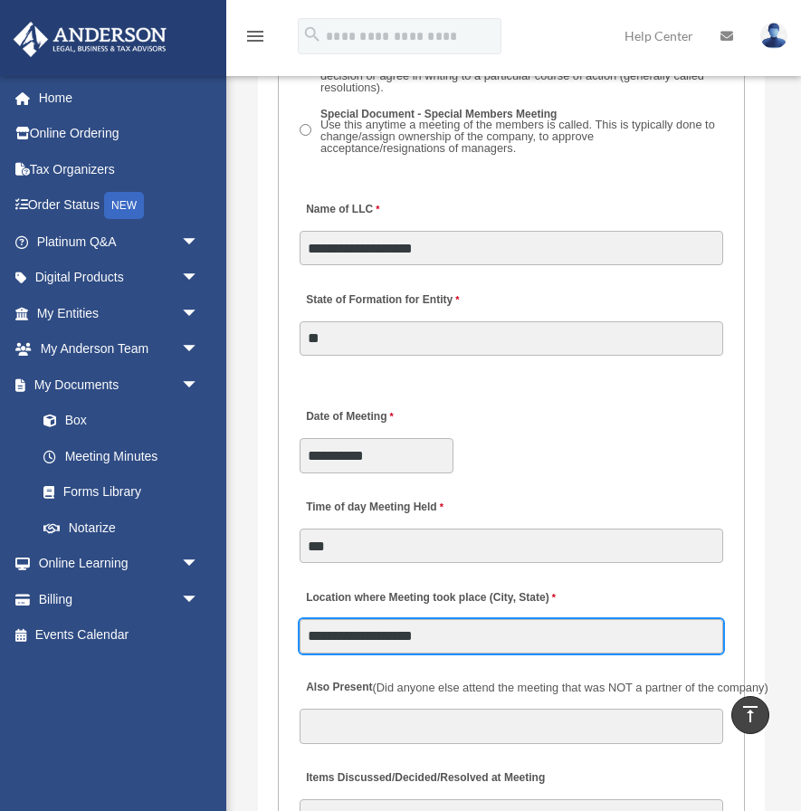
scroll to position [3963, 0]
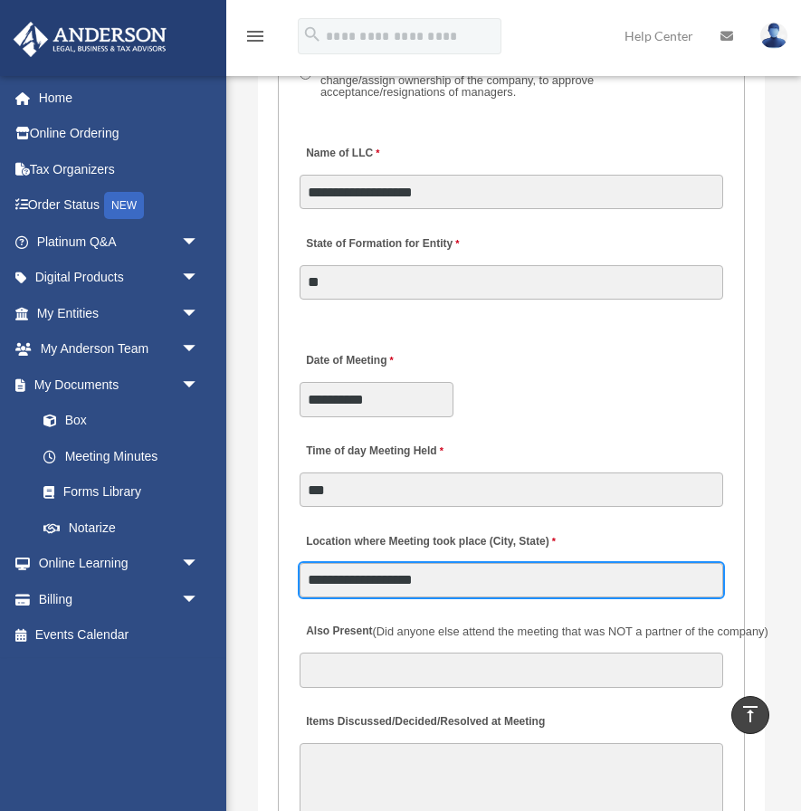
type input "**********"
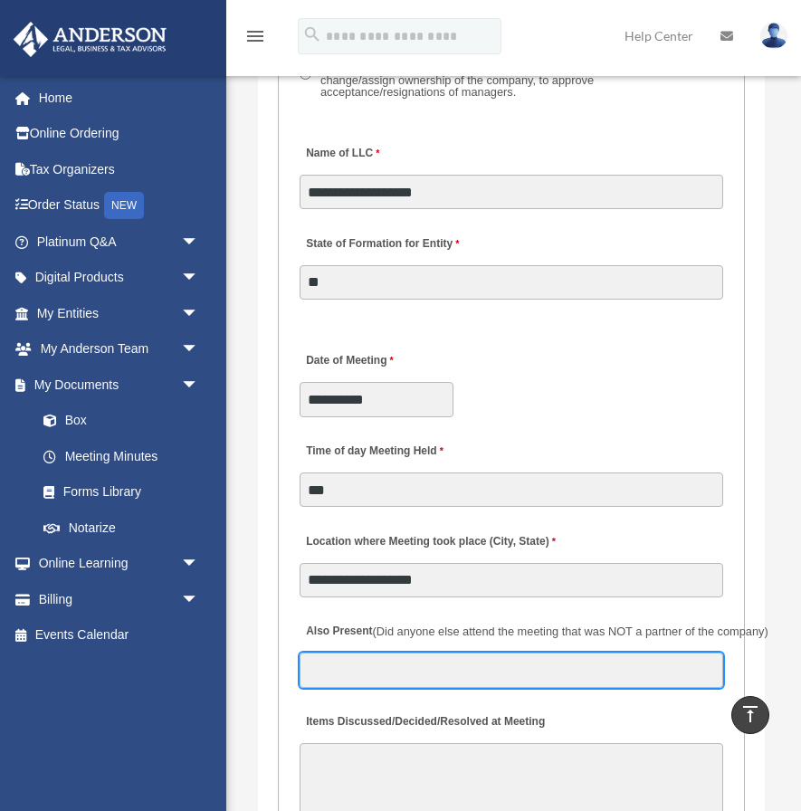
click at [361, 653] on input "Also Present (Did anyone else attend the meeting that was NOT a partner of the …" at bounding box center [512, 670] width 424 height 34
type input "*"
type input "**********"
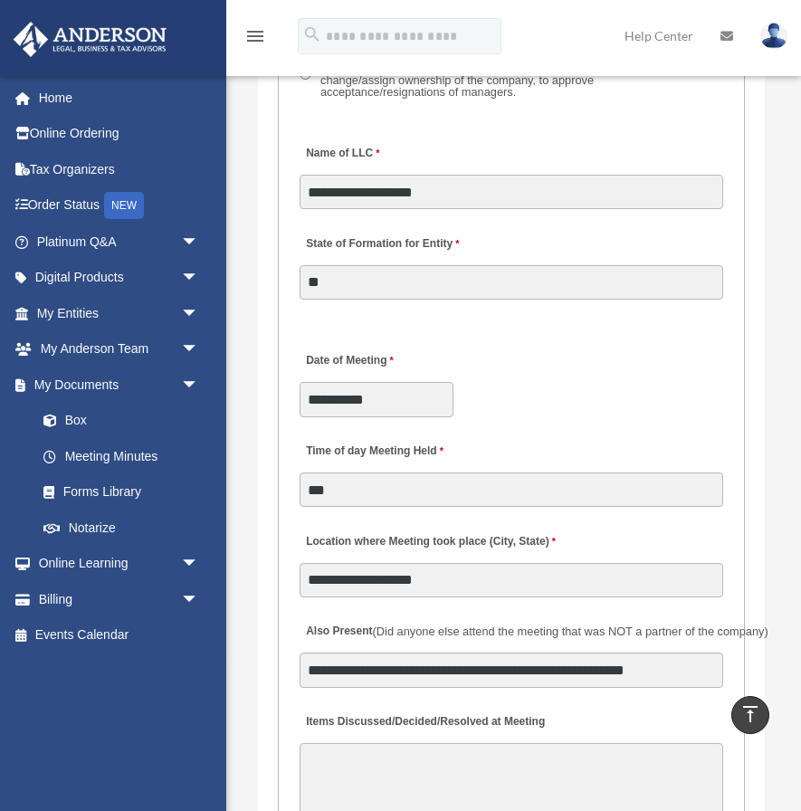
click at [353, 743] on textarea "Items Discussed/Decided/Resolved at Meeting" at bounding box center [512, 811] width 424 height 136
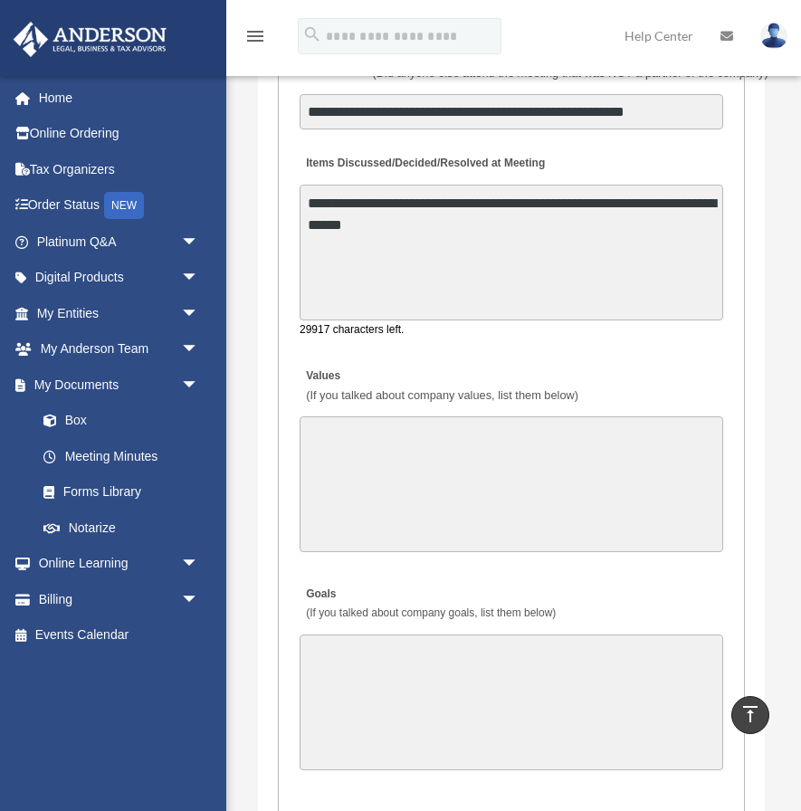
scroll to position [4524, 0]
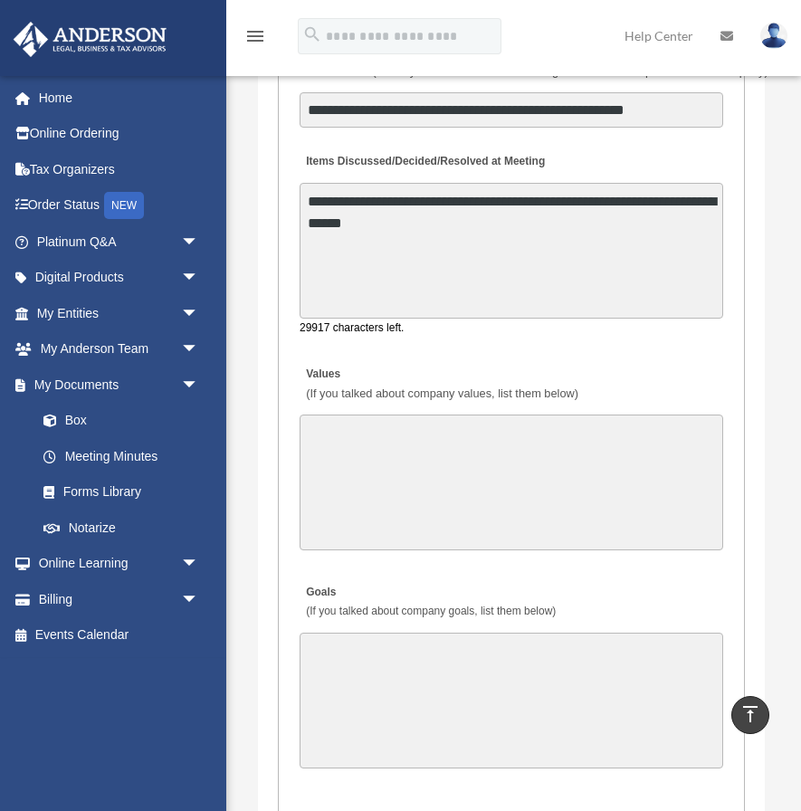
type textarea "**********"
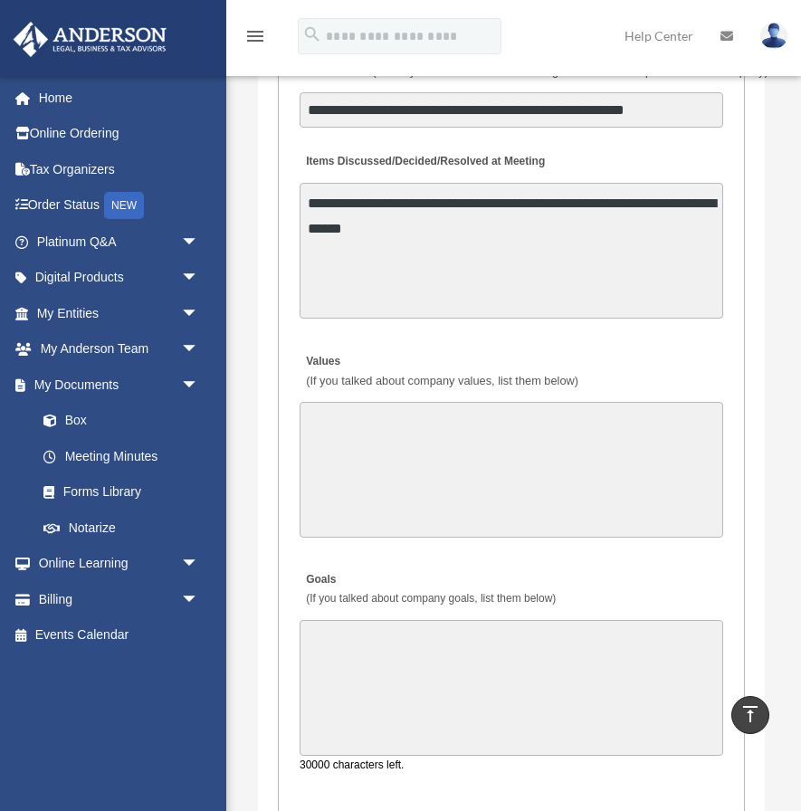
click at [440, 670] on textarea "Goals (If you talked about company goals, list them below)" at bounding box center [512, 688] width 424 height 136
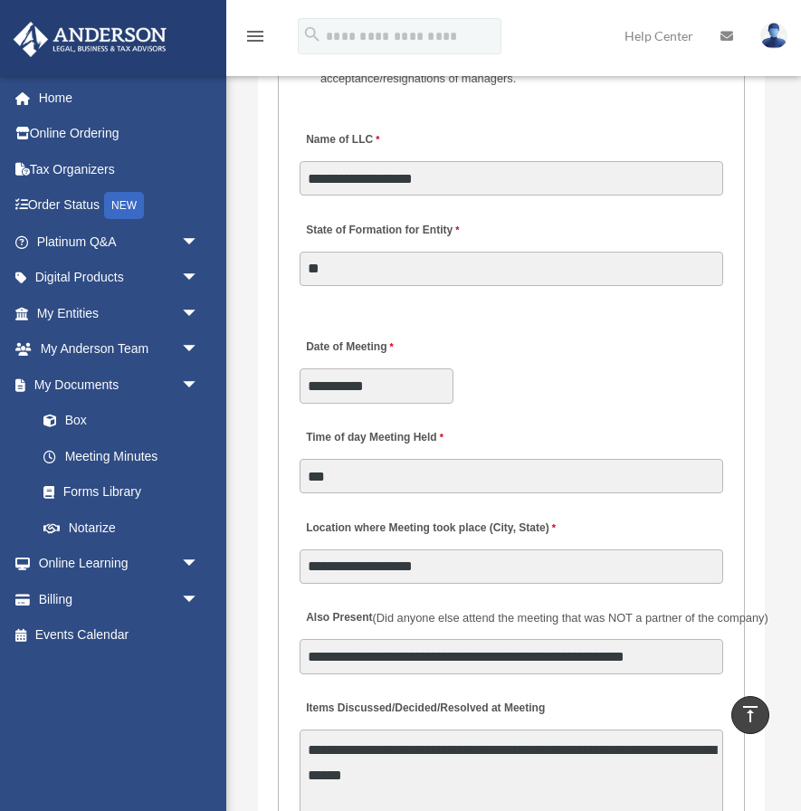
scroll to position [4117, 0]
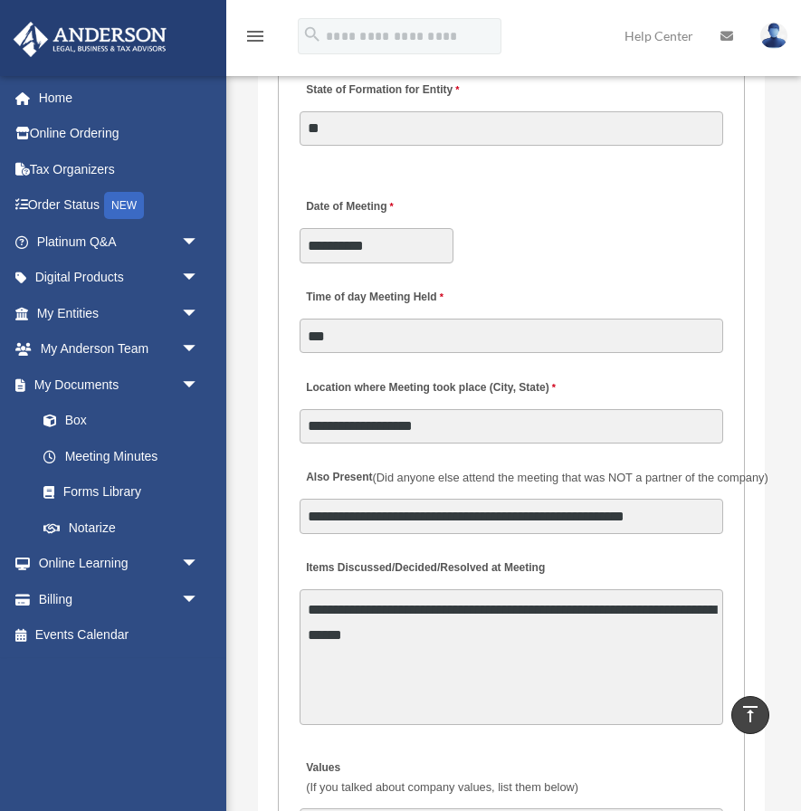
type textarea "**********"
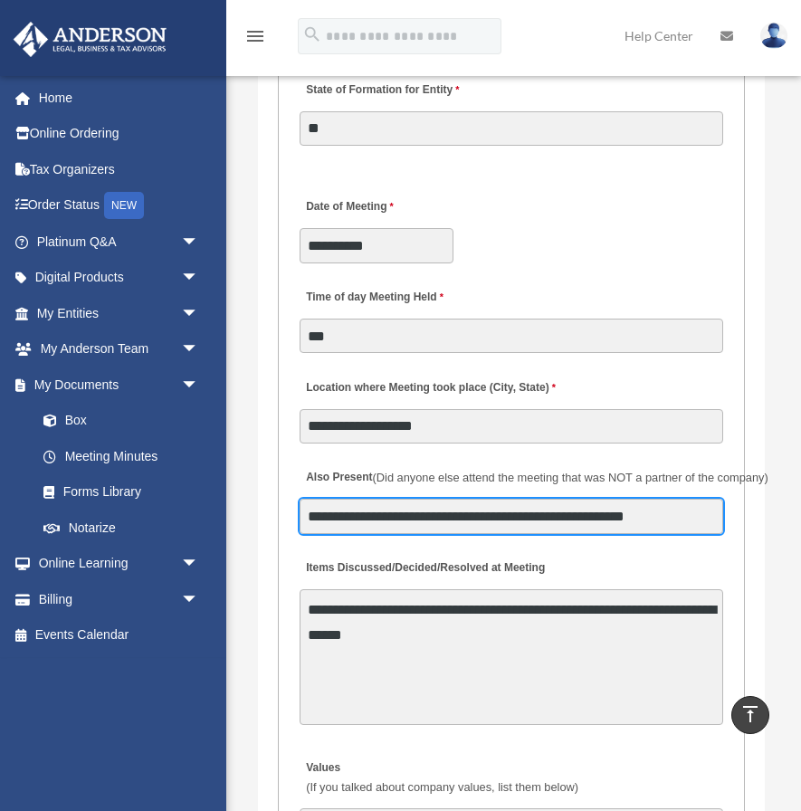
drag, startPoint x: 709, startPoint y: 474, endPoint x: 304, endPoint y: 474, distance: 404.8
click at [304, 499] on input "**********" at bounding box center [512, 516] width 424 height 34
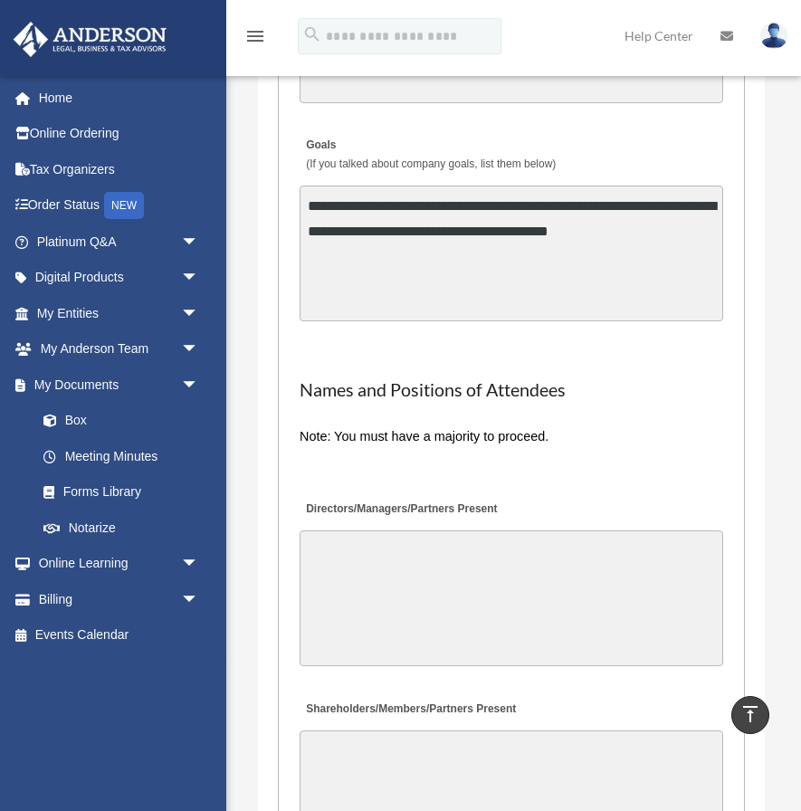
scroll to position [4961, 0]
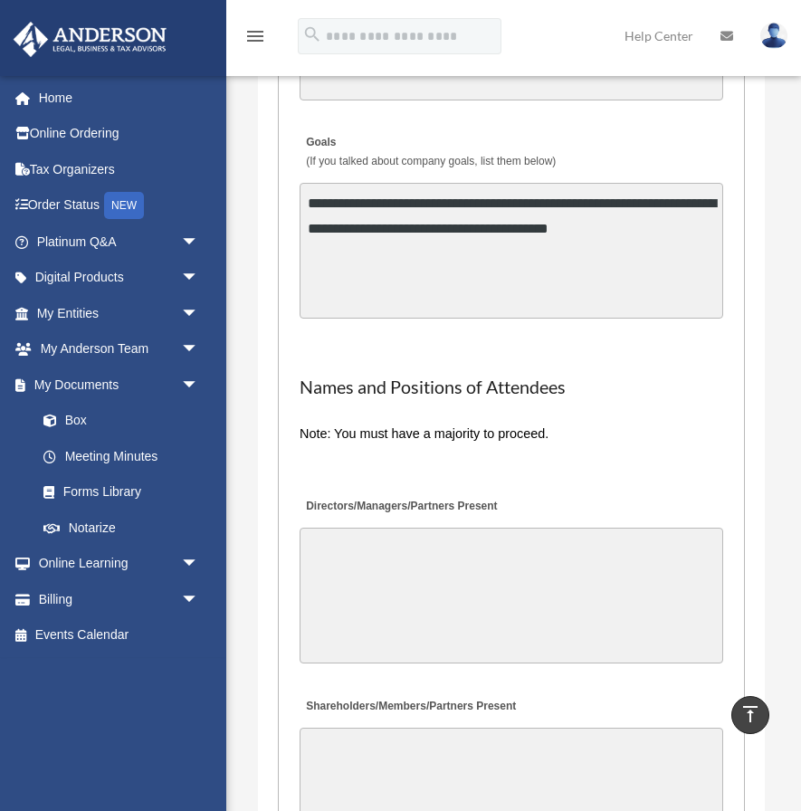
click at [388, 548] on textarea "Directors/Managers/Partners Present" at bounding box center [512, 596] width 424 height 136
paste textarea "**********"
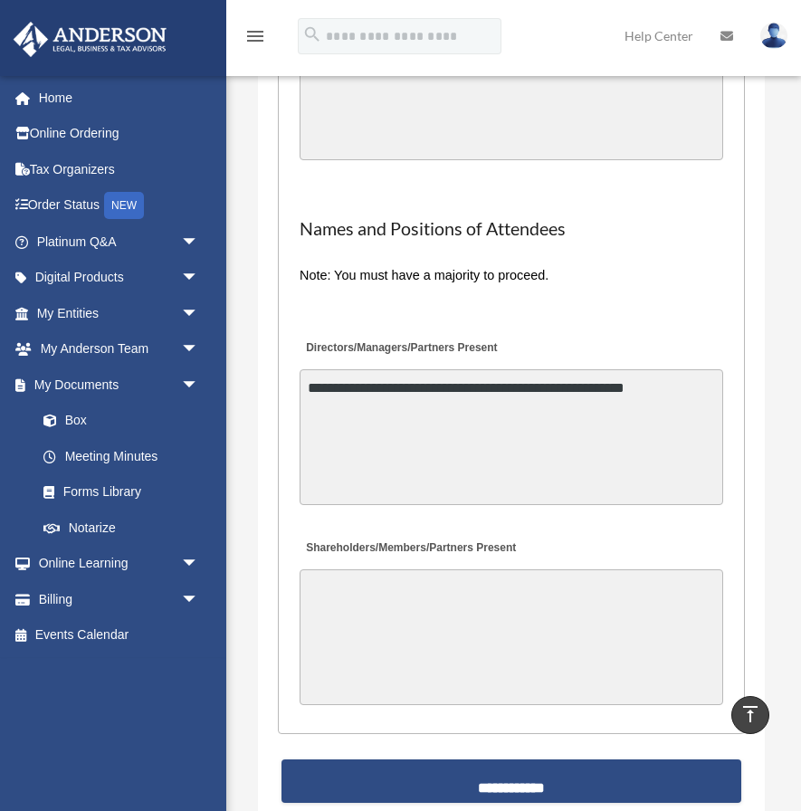
scroll to position [5160, 0]
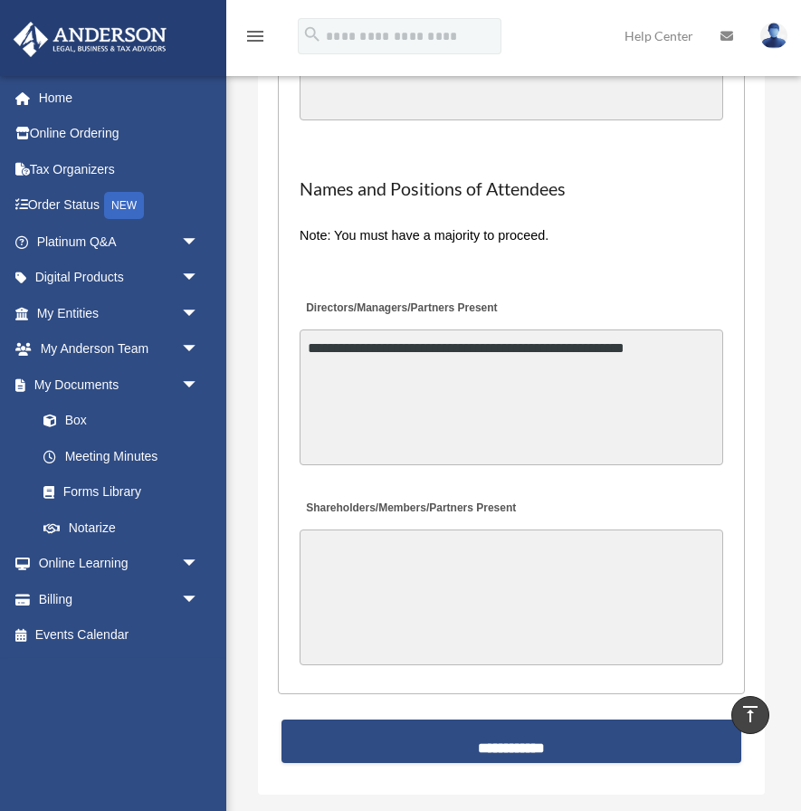
type textarea "**********"
click at [407, 582] on textarea "Shareholders/Members/Partners Present" at bounding box center [512, 598] width 424 height 136
paste textarea "**********"
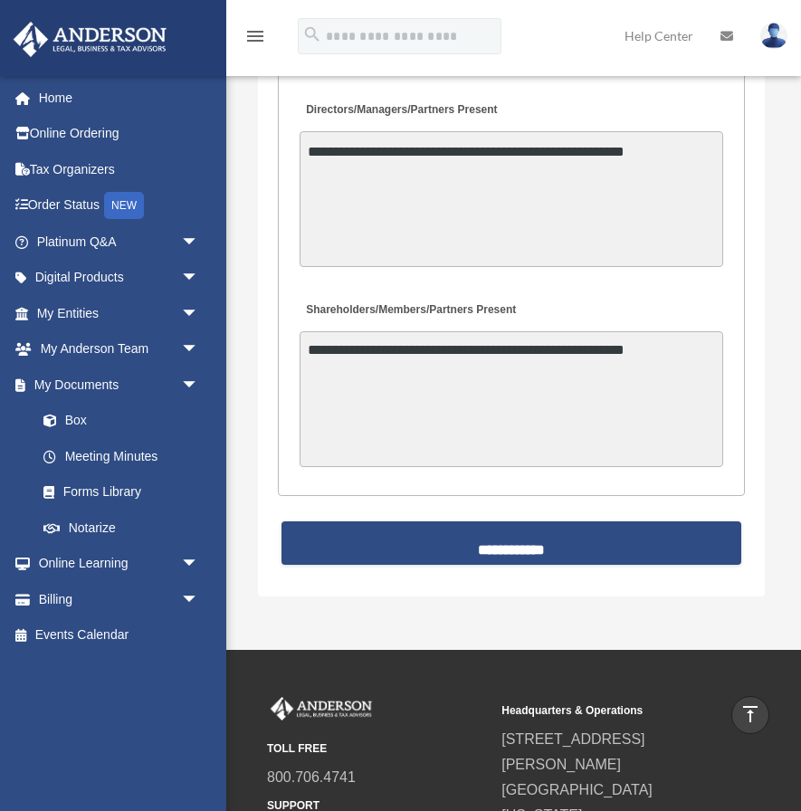
scroll to position [5326, 0]
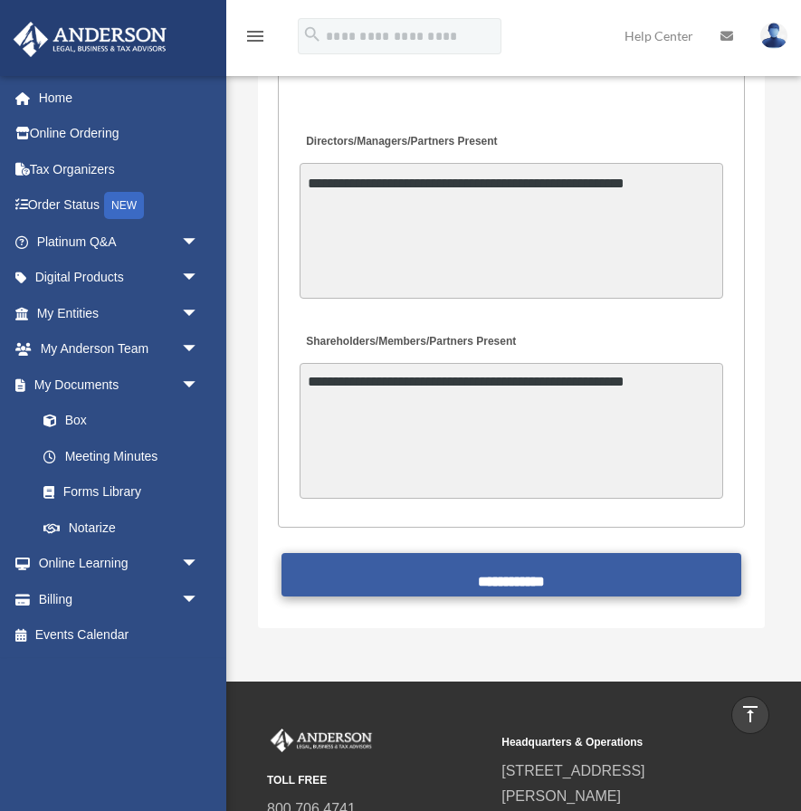
type textarea "**********"
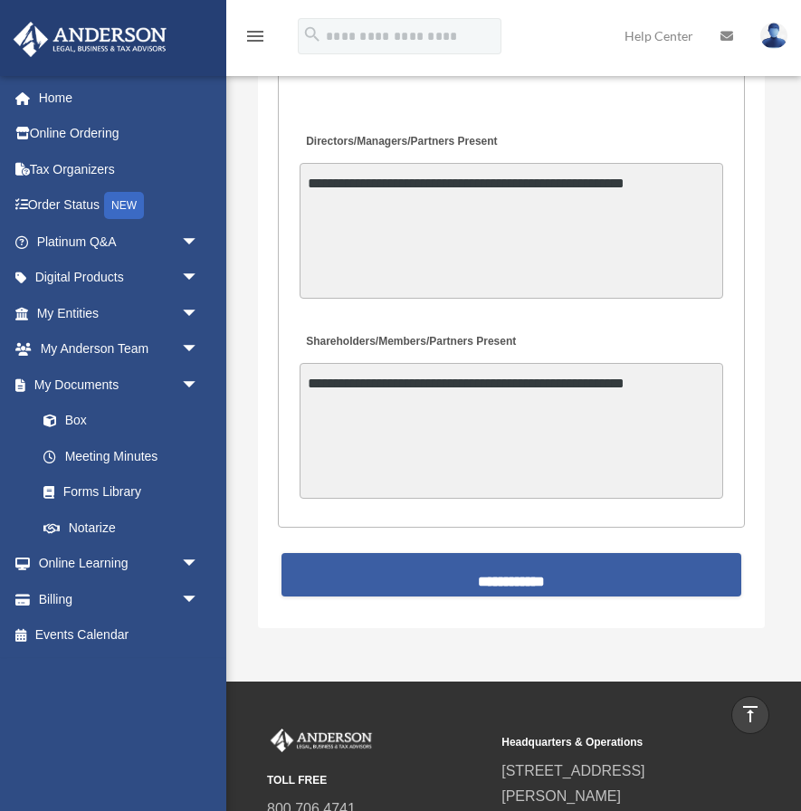
click at [472, 553] on input "**********" at bounding box center [511, 574] width 459 height 43
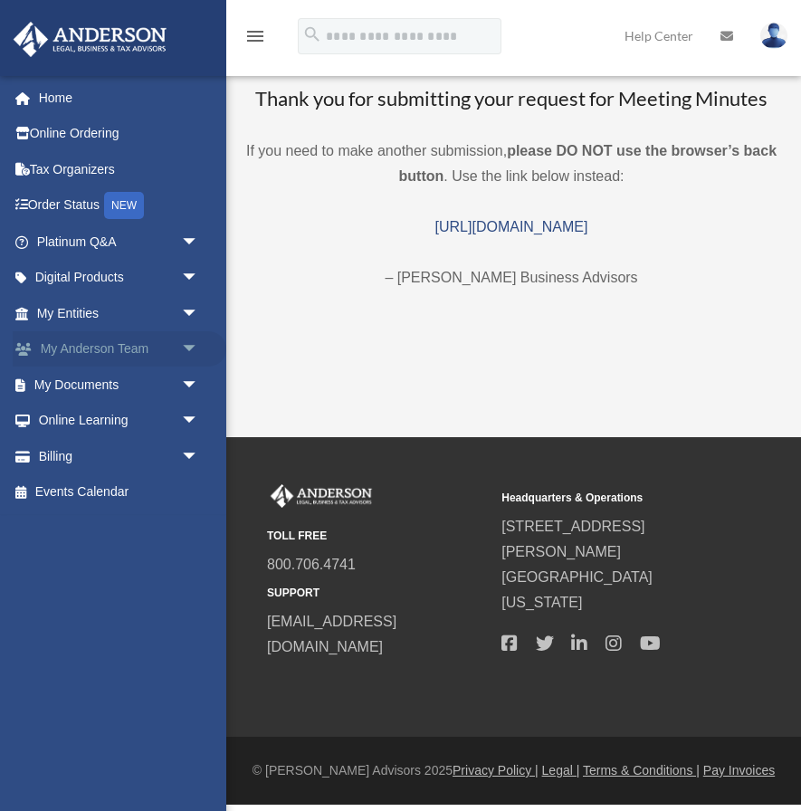
click at [84, 342] on link "My Anderson Team arrow_drop_down" at bounding box center [120, 349] width 214 height 36
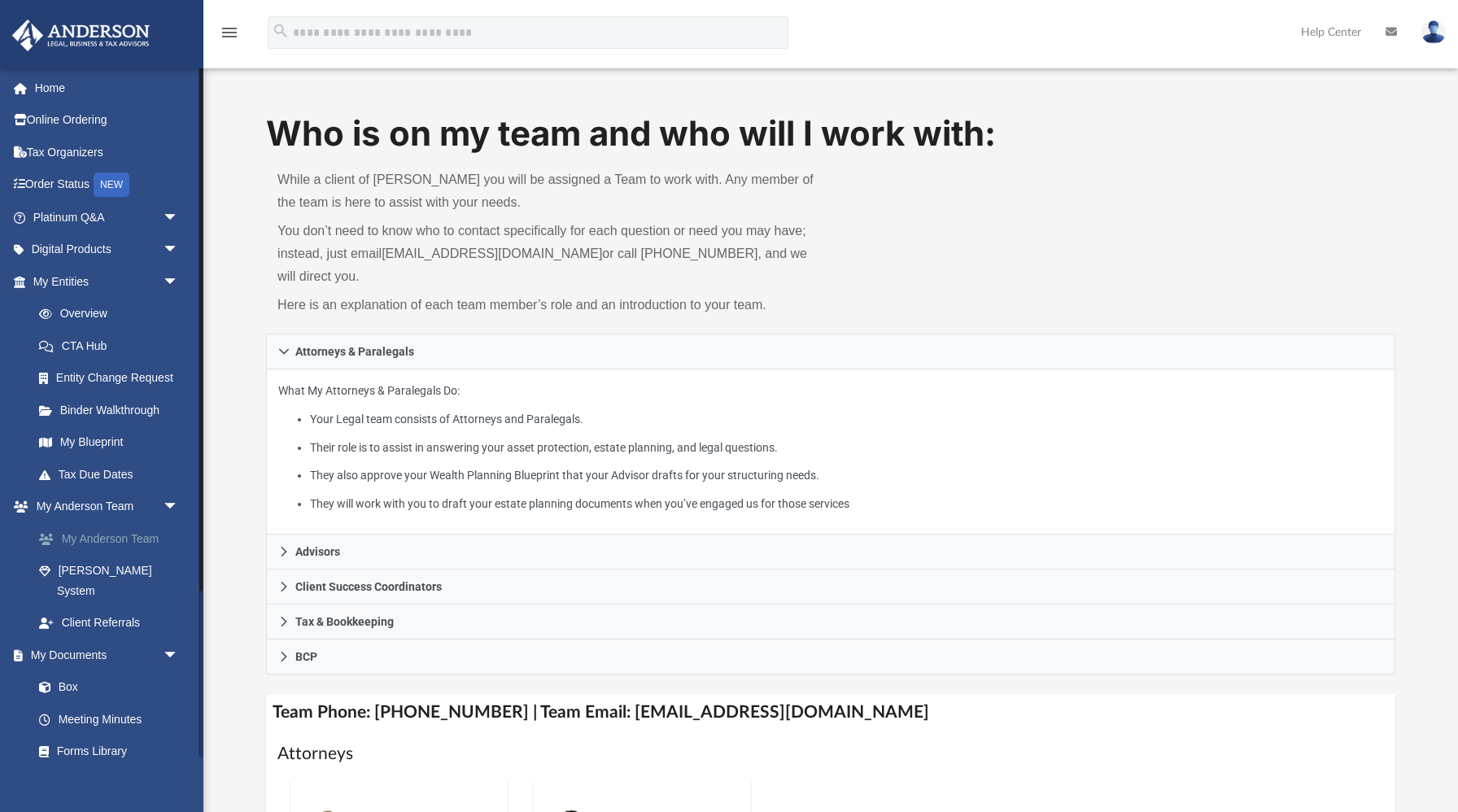
click at [120, 539] on link "My Anderson Team" at bounding box center [112, 538] width 181 height 32
click at [175, 216] on span "arrow_drop_down" at bounding box center [179, 217] width 32 height 33
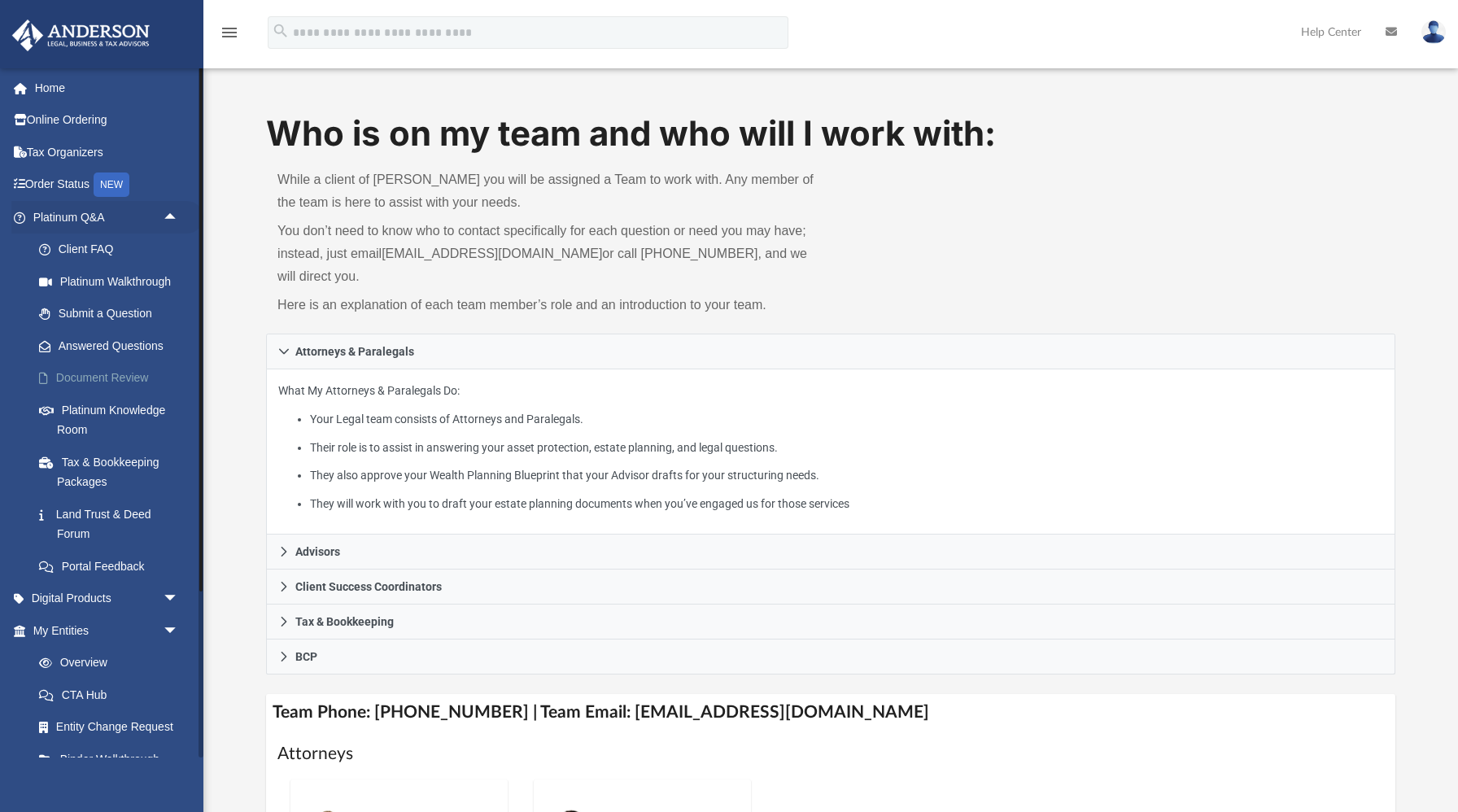
click at [112, 374] on link "Document Review" at bounding box center [112, 378] width 181 height 32
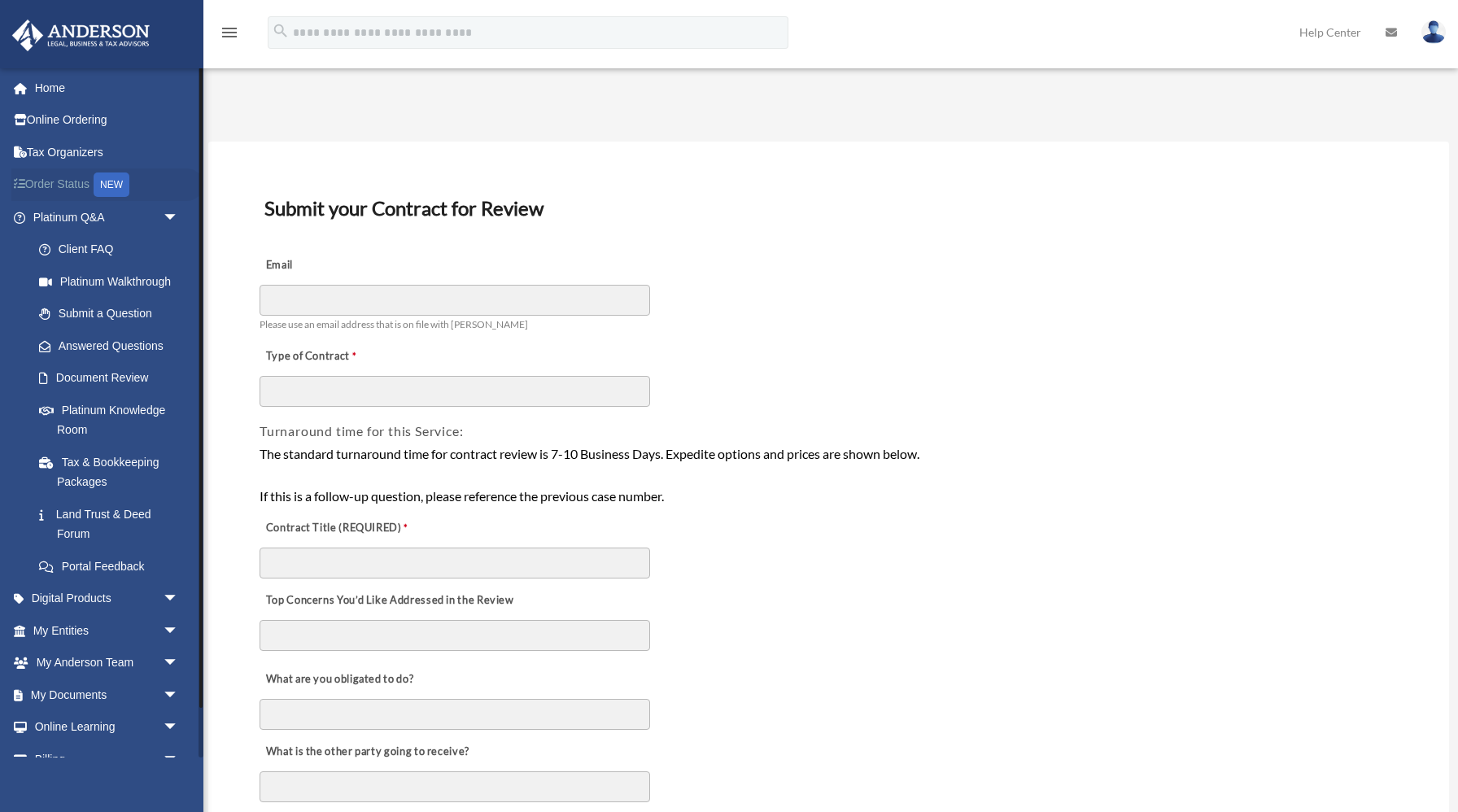
click at [57, 185] on link "Order Status NEW" at bounding box center [108, 184] width 192 height 33
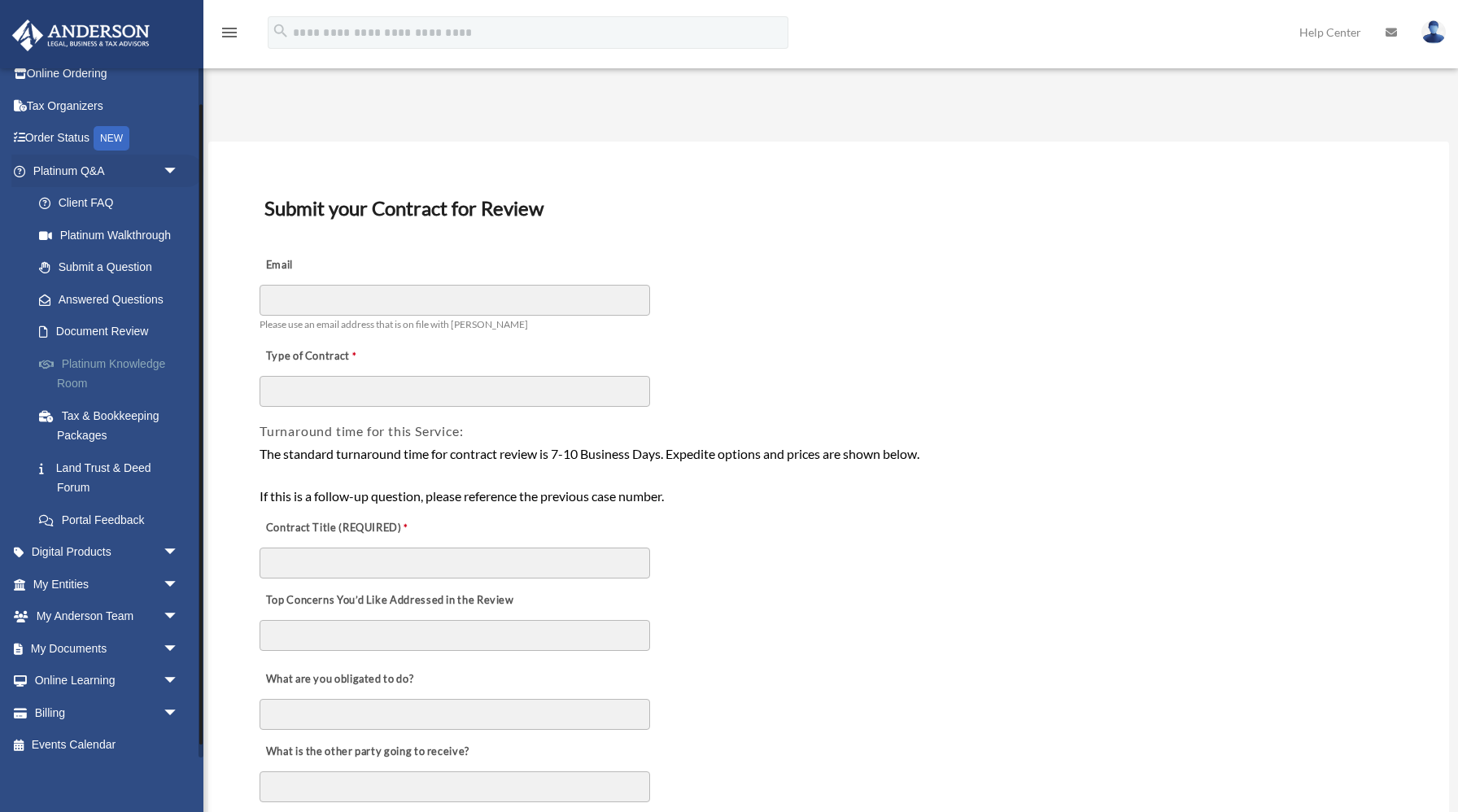
scroll to position [54, 0]
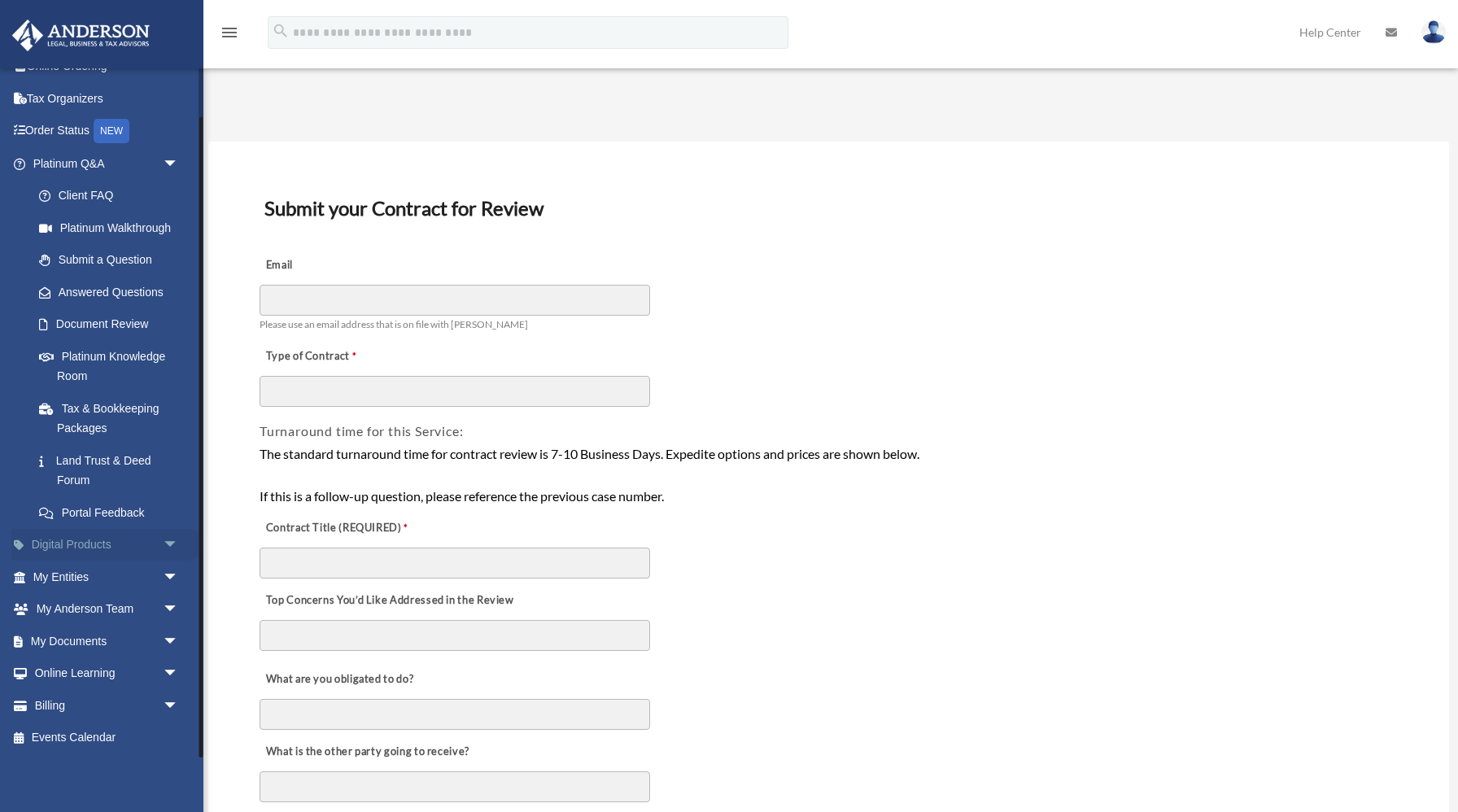
click at [79, 541] on link "Digital Products arrow_drop_down" at bounding box center [108, 545] width 192 height 32
click at [110, 579] on link "My Entities arrow_drop_down" at bounding box center [108, 577] width 192 height 32
click at [169, 578] on span "arrow_drop_down" at bounding box center [179, 577] width 32 height 33
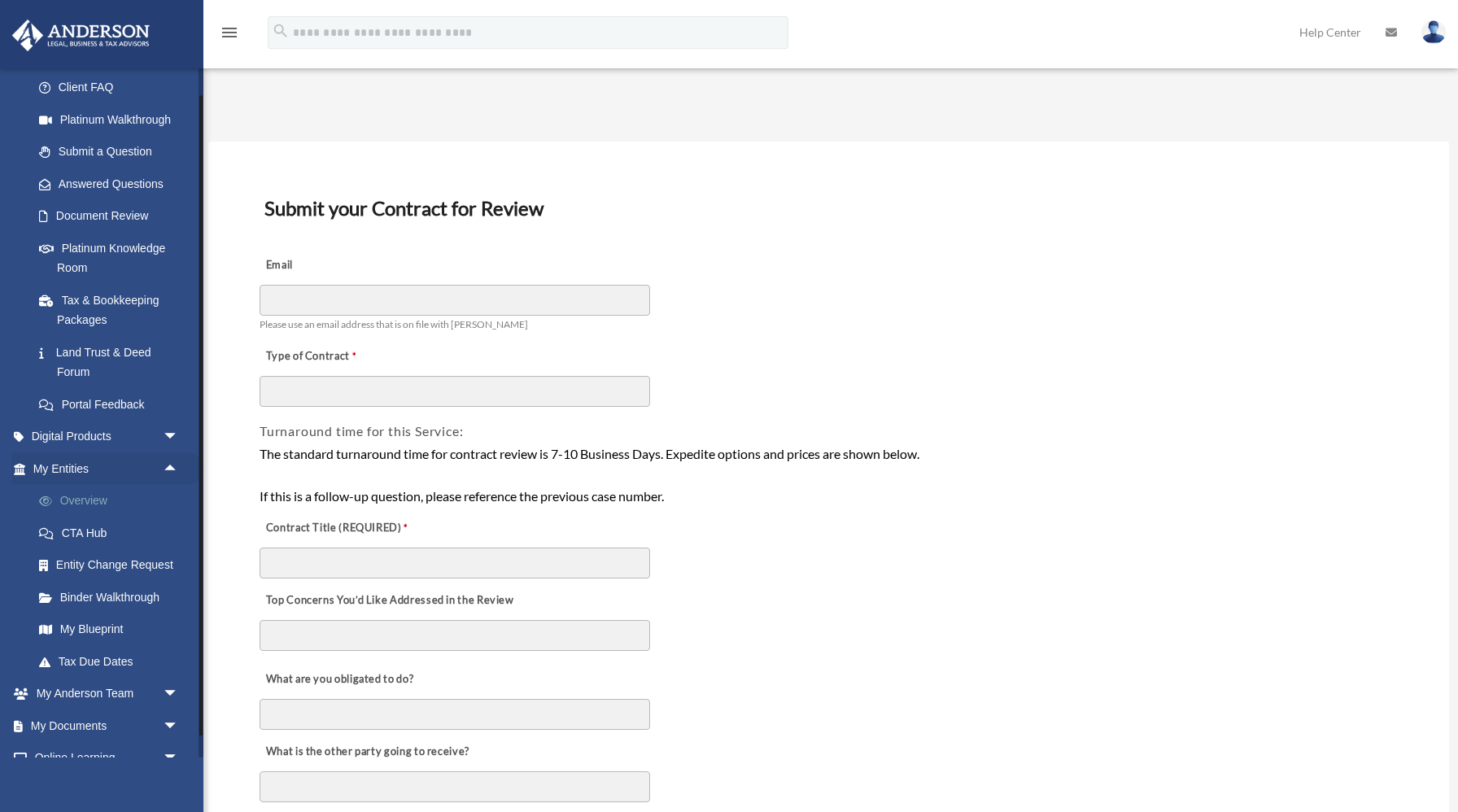
scroll to position [168, 0]
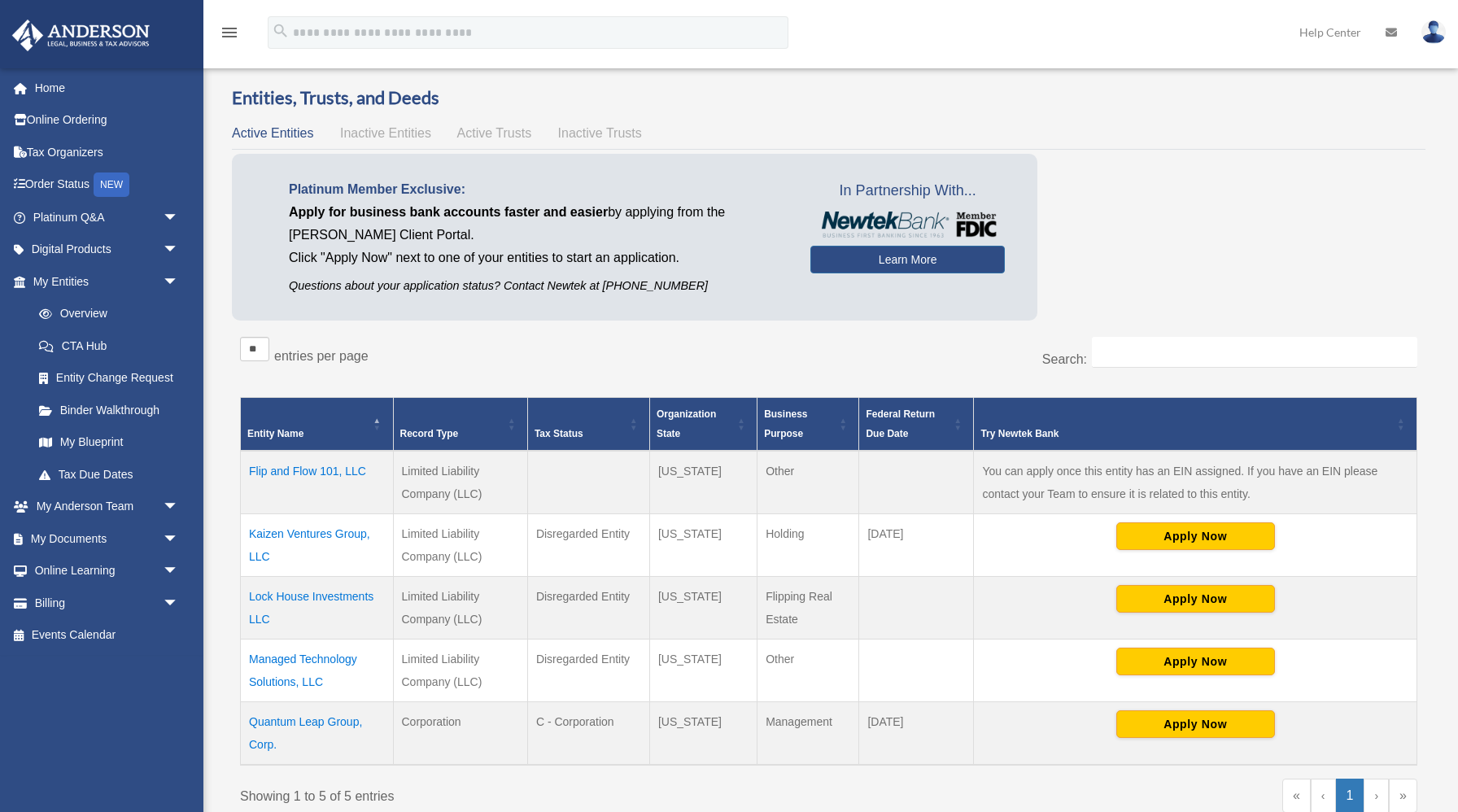
scroll to position [27, 0]
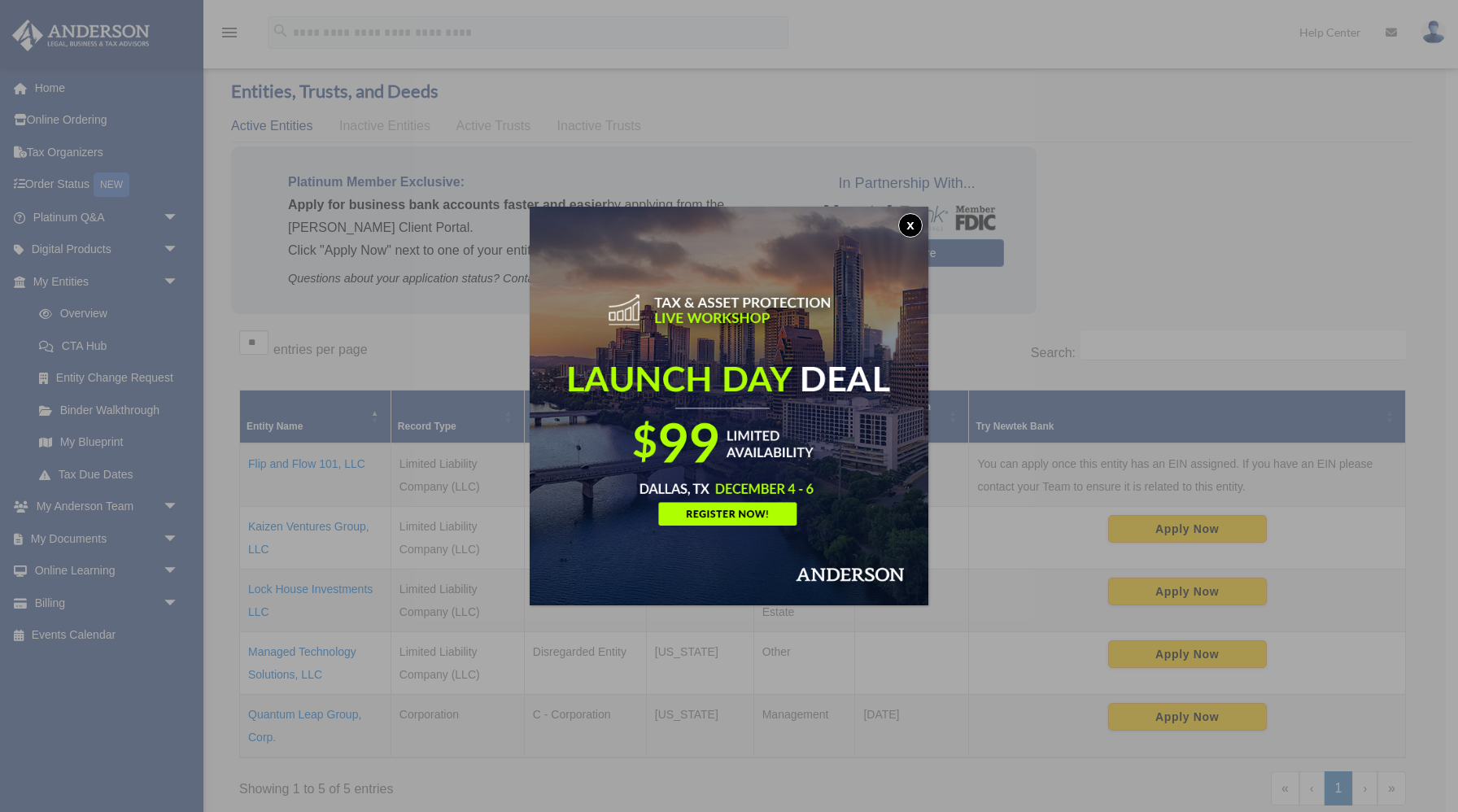
click at [907, 224] on button "x" at bounding box center [910, 225] width 24 height 24
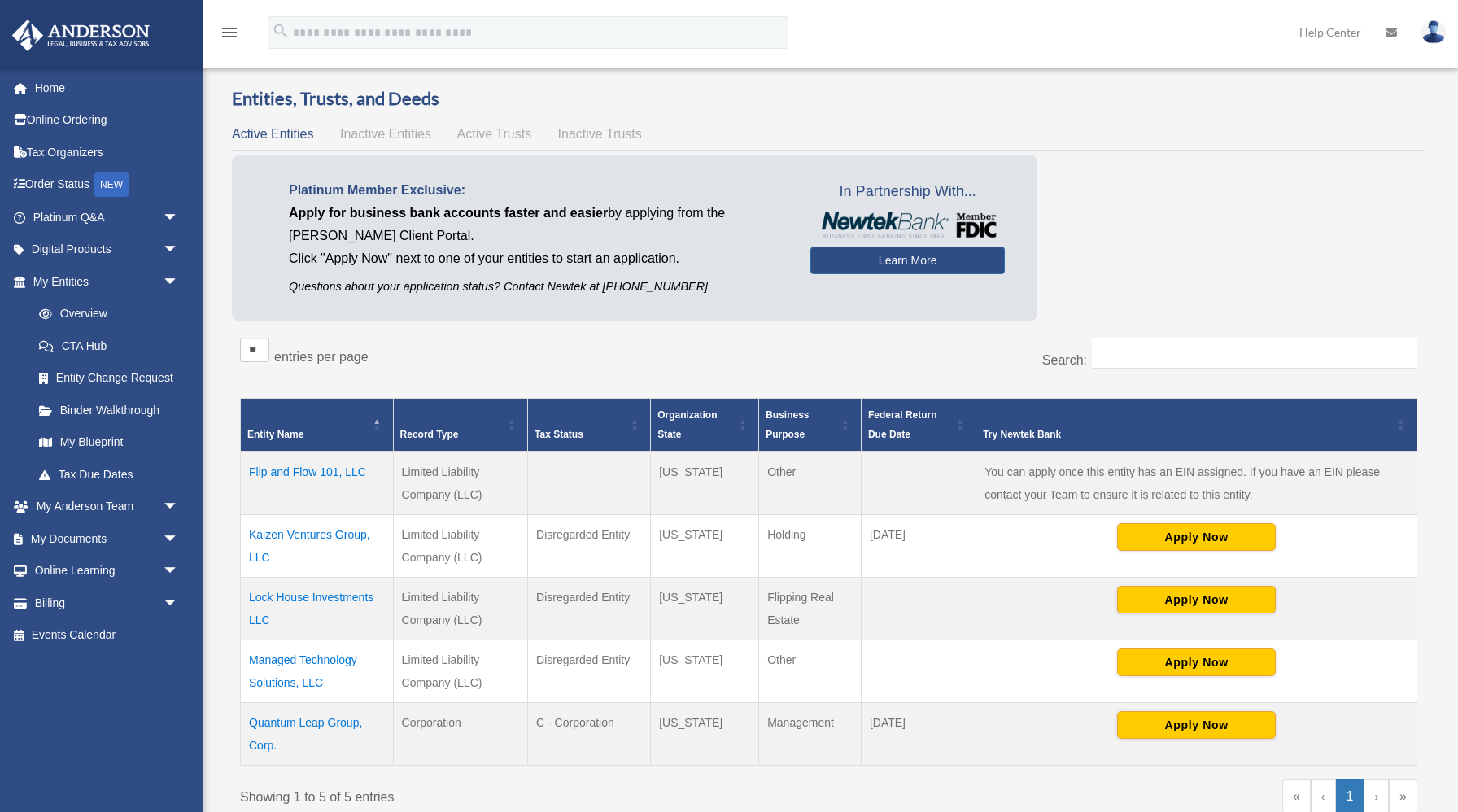
scroll to position [13, 0]
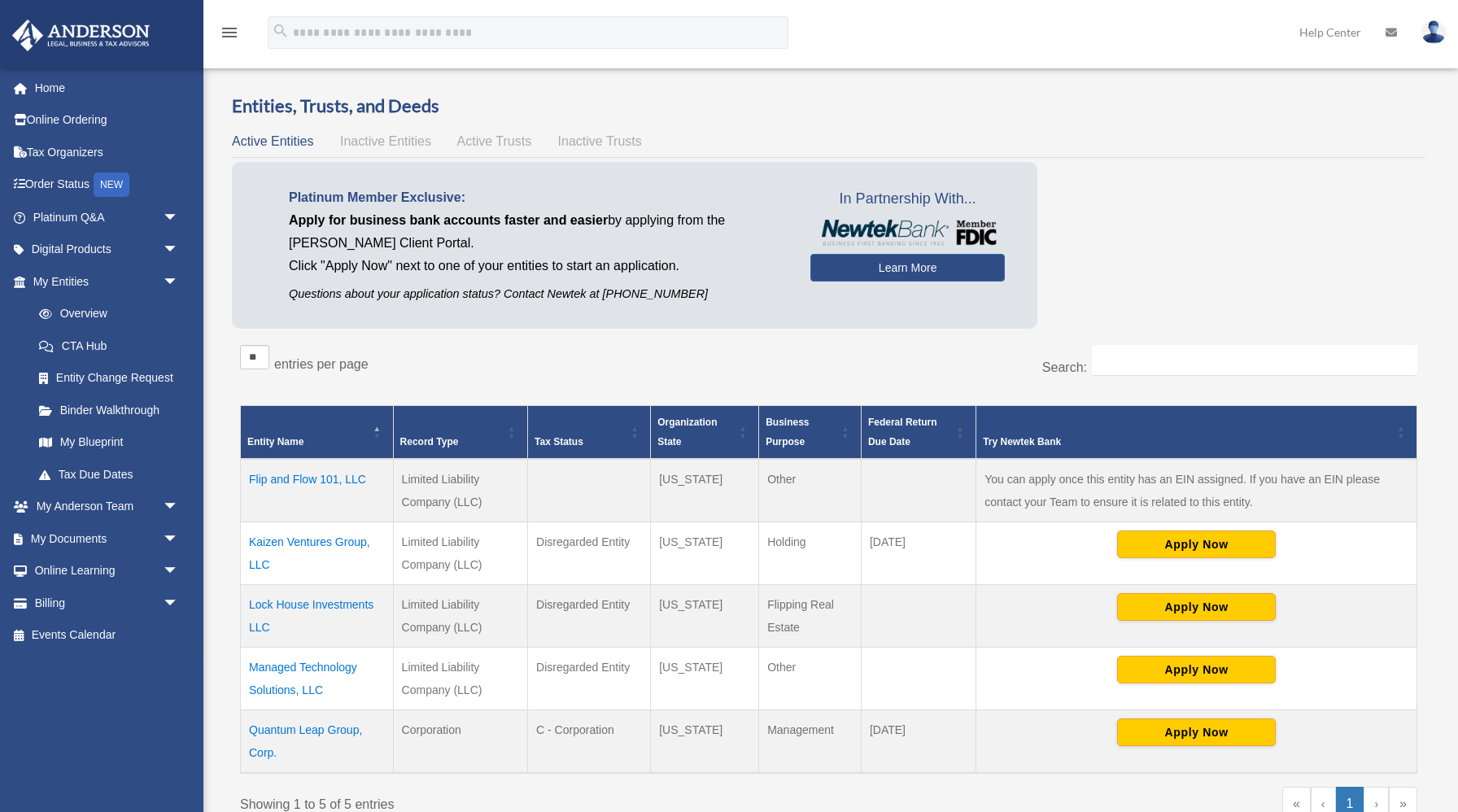
click at [1024, 483] on td "You can apply once this entity has an EIN assigned. If you have an EIN please c…" at bounding box center [1197, 490] width 441 height 64
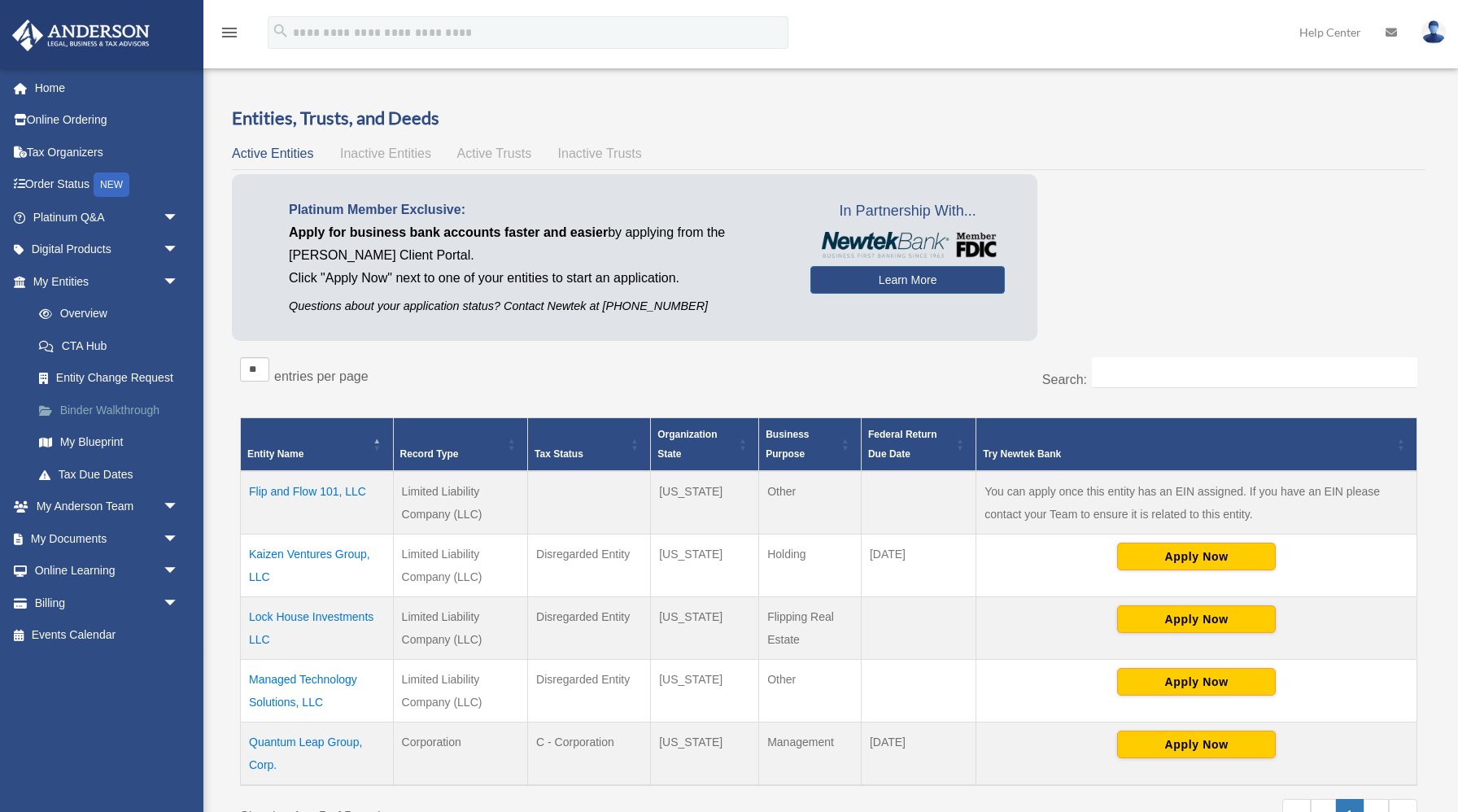
click at [151, 410] on link "Binder Walkthrough" at bounding box center [112, 410] width 181 height 32
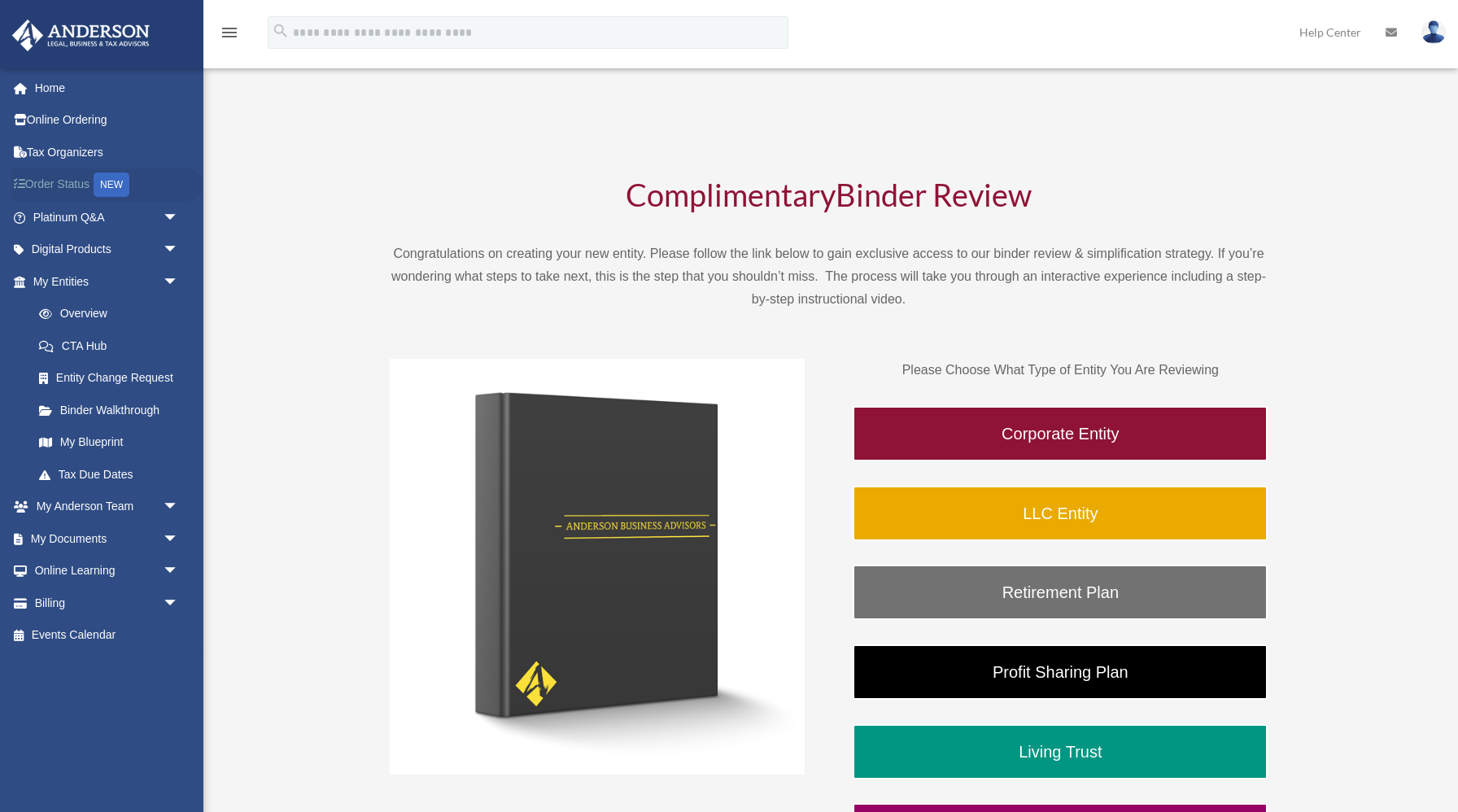
click at [67, 185] on link "Order Status NEW" at bounding box center [108, 184] width 192 height 33
click at [172, 247] on span "arrow_drop_down" at bounding box center [179, 250] width 32 height 33
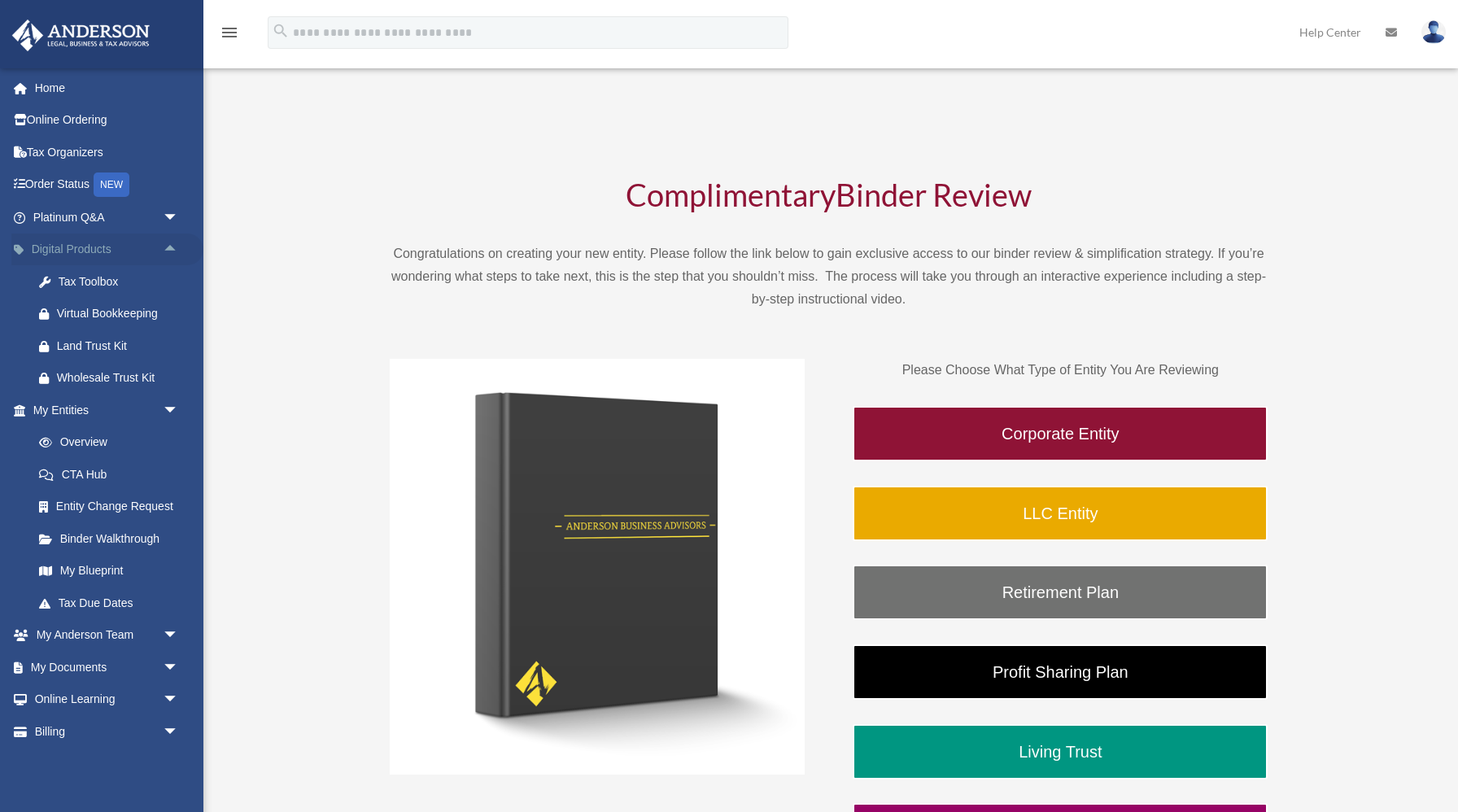
click at [172, 247] on span "arrow_drop_up" at bounding box center [179, 250] width 32 height 33
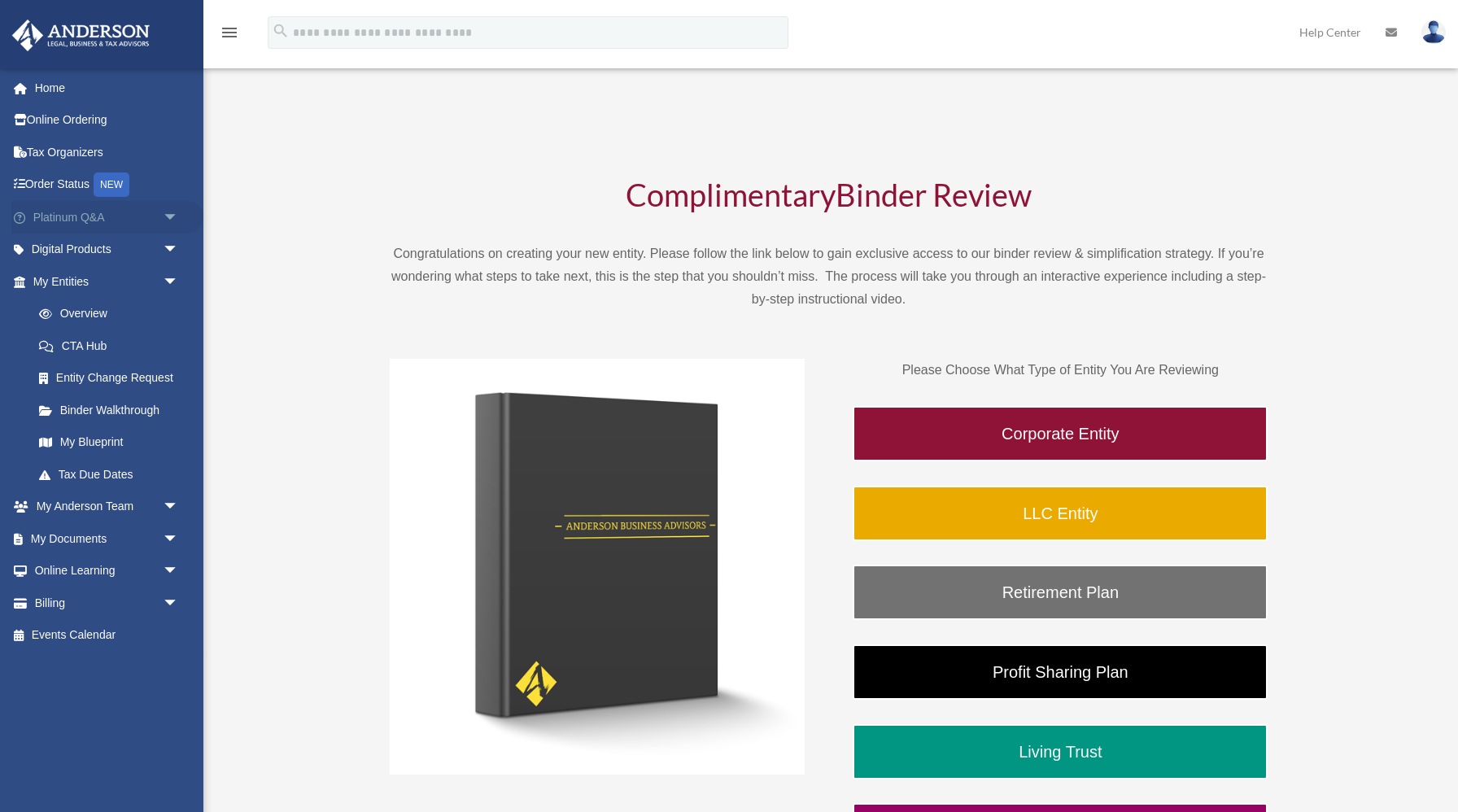
click at [172, 217] on span "arrow_drop_down" at bounding box center [179, 217] width 32 height 33
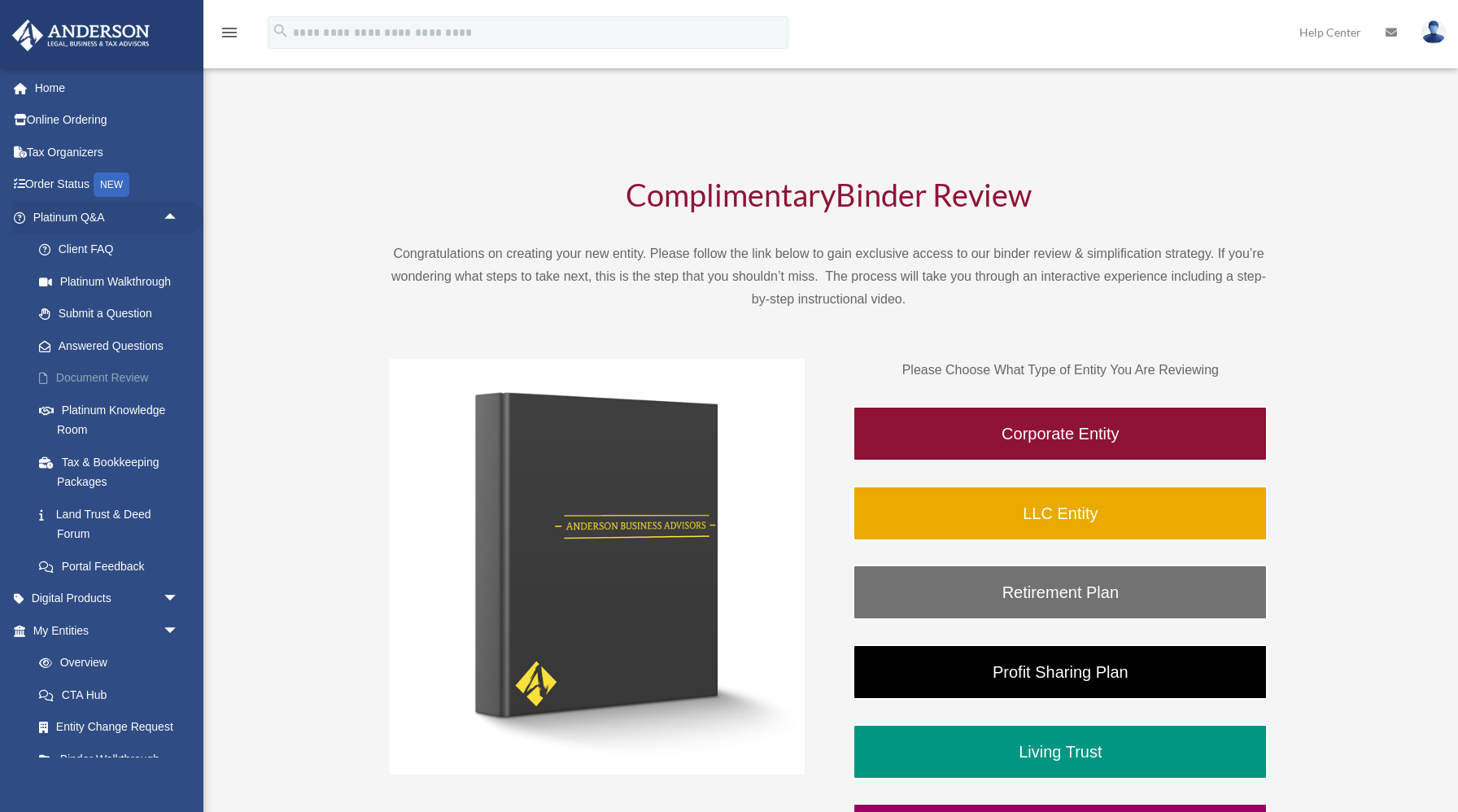
click at [121, 378] on link "Document Review" at bounding box center [112, 378] width 181 height 32
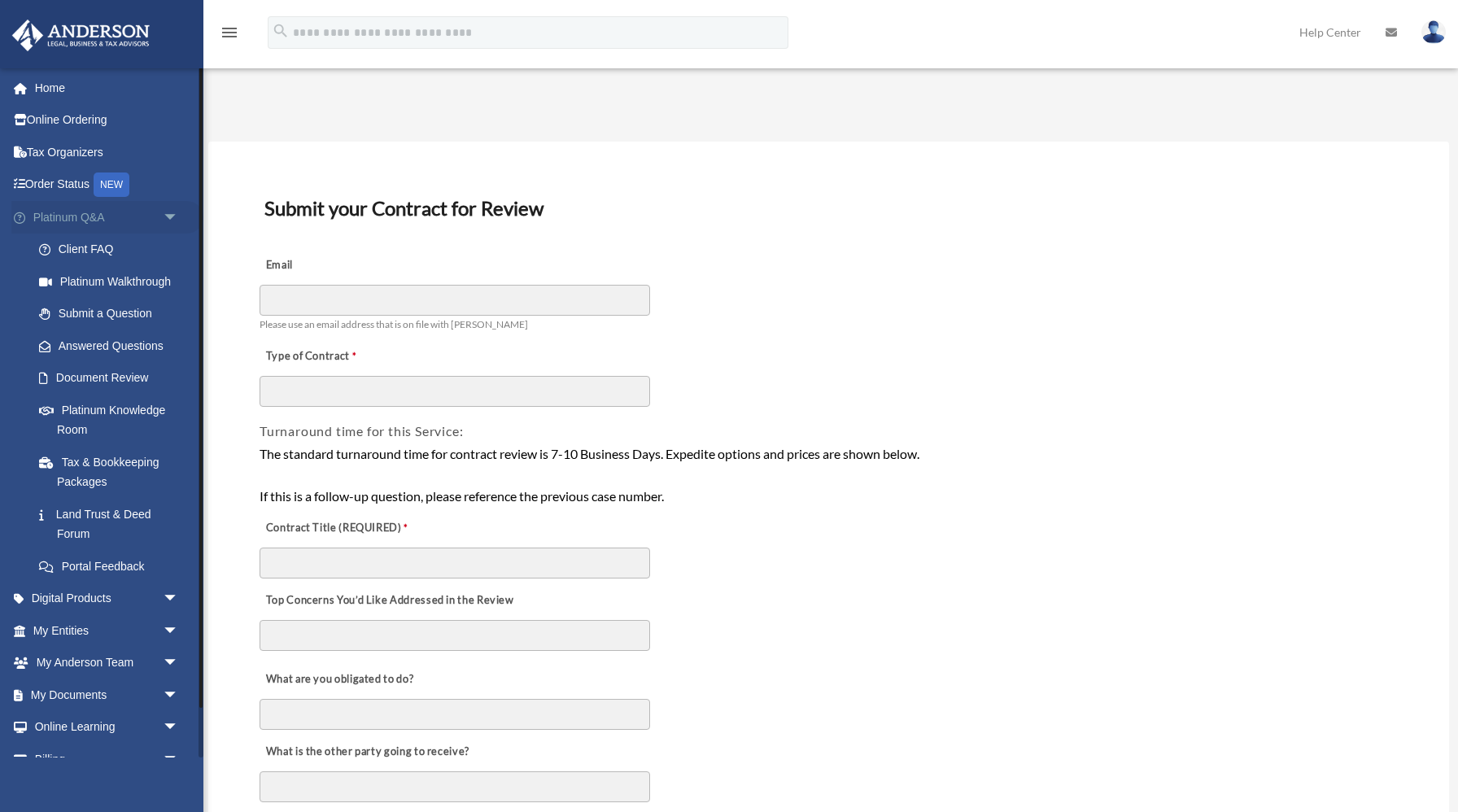
click at [168, 218] on span "arrow_drop_down" at bounding box center [179, 217] width 32 height 33
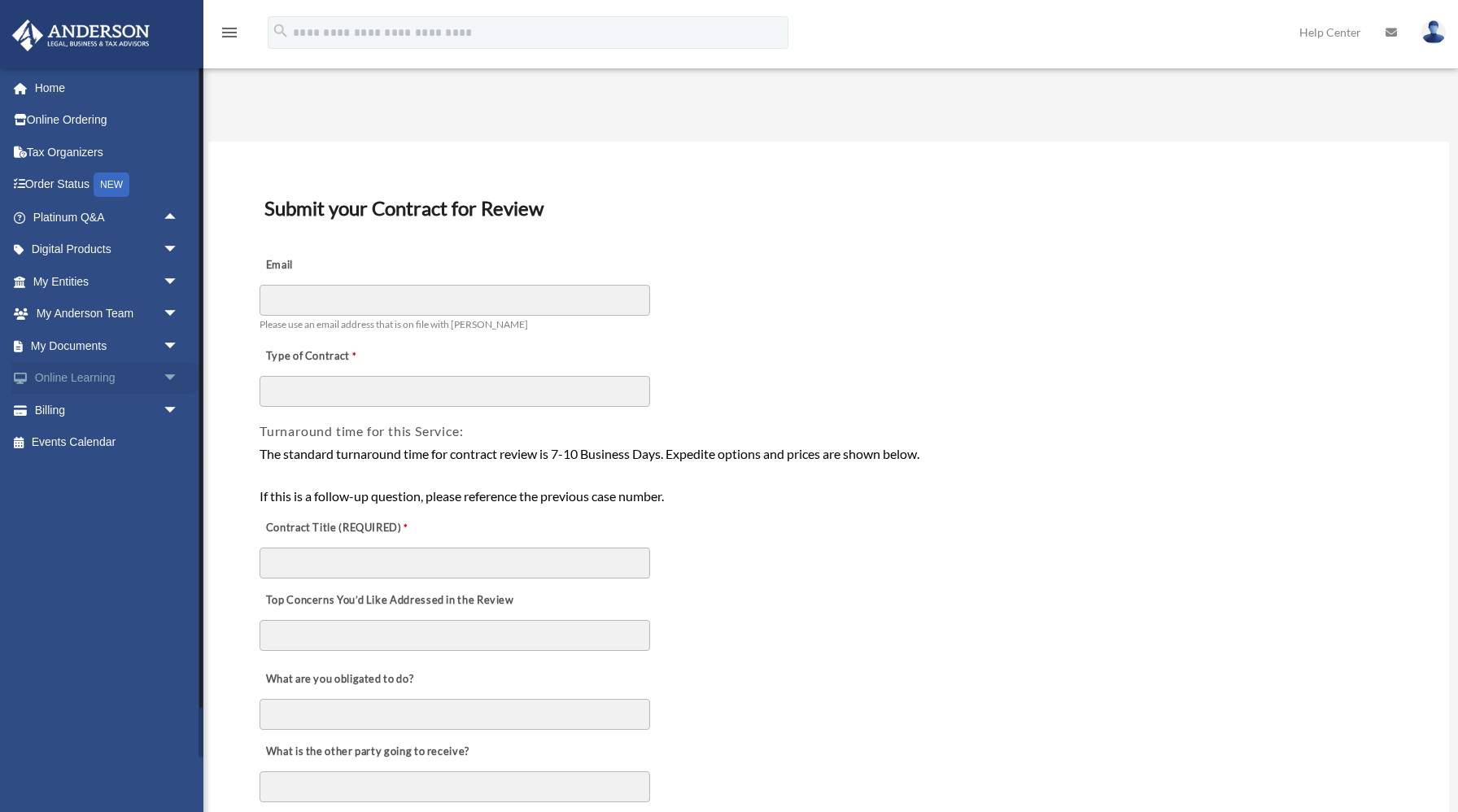
click at [181, 379] on span "arrow_drop_down" at bounding box center [179, 378] width 32 height 33
click at [181, 379] on span "arrow_drop_up" at bounding box center [179, 378] width 32 height 33
click at [170, 418] on span "arrow_drop_down" at bounding box center [179, 410] width 32 height 33
click at [170, 418] on span "arrow_drop_up" at bounding box center [179, 410] width 32 height 33
click at [91, 123] on link "Online Ordering" at bounding box center [108, 120] width 192 height 32
